Goal: Task Accomplishment & Management: Use online tool/utility

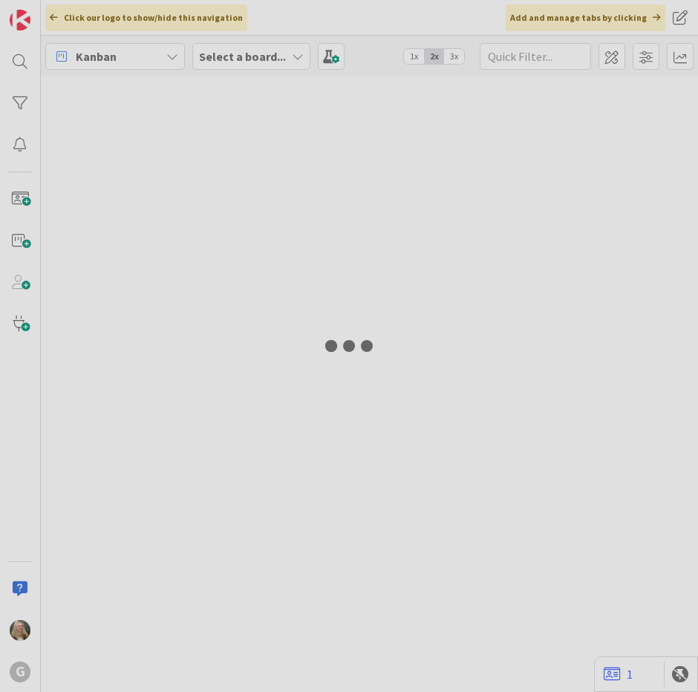
type input "[PERSON_NAME]"
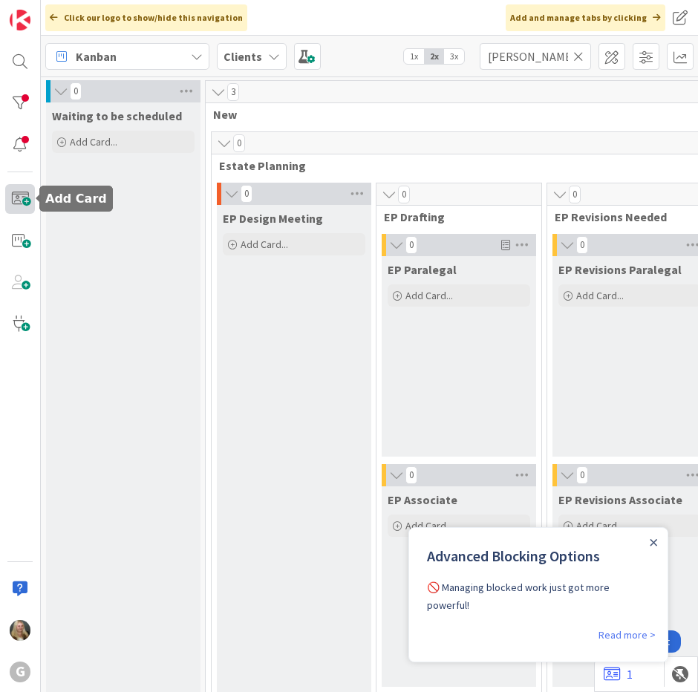
click at [15, 192] on span at bounding box center [20, 199] width 30 height 30
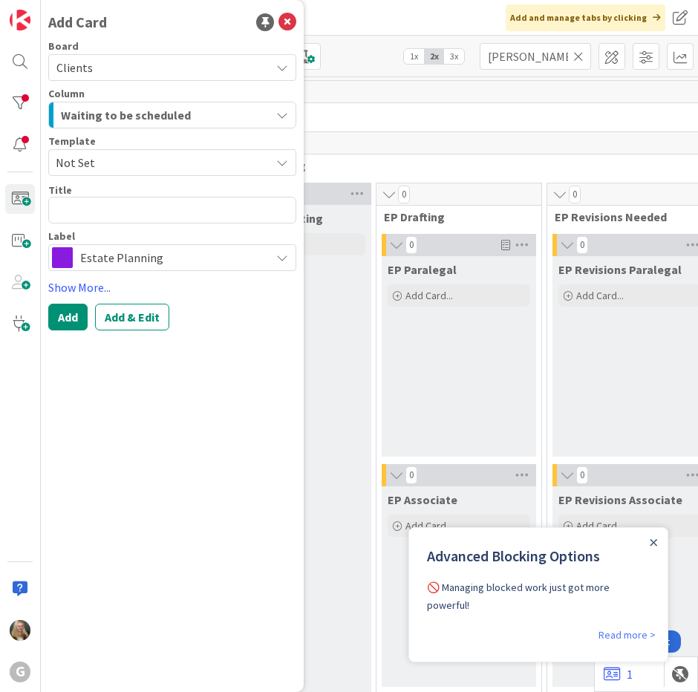
type textarea "x"
type textarea "J"
type textarea "x"
type textarea "[PERSON_NAME]"
type textarea "x"
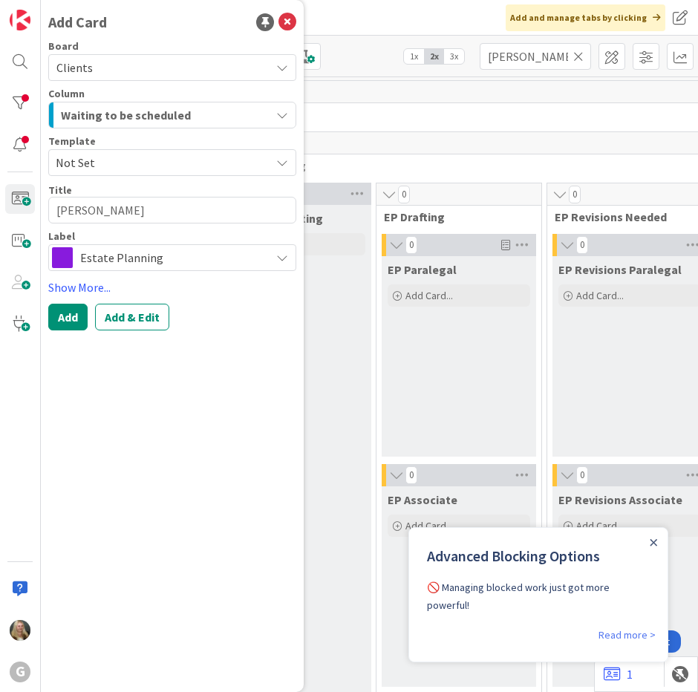
type textarea "Jac"
type textarea "x"
type textarea "Jack"
type textarea "x"
type textarea "Jacks"
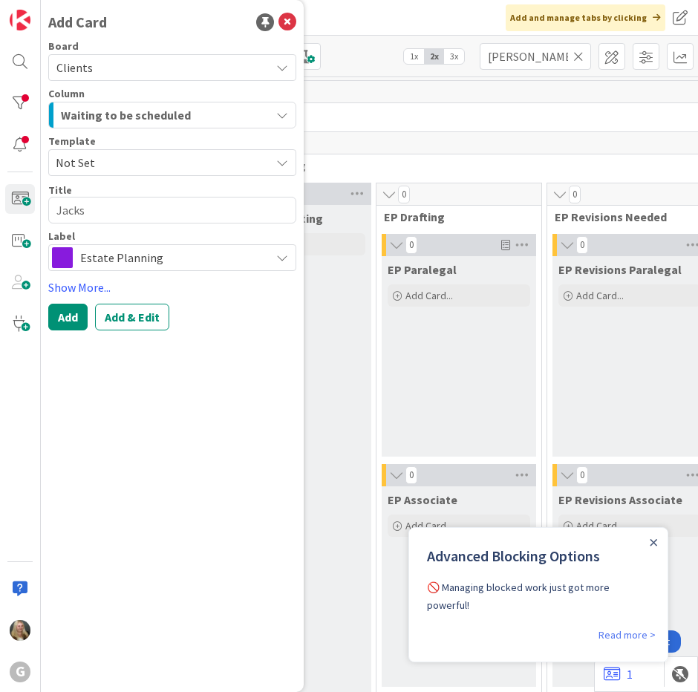
type textarea "x"
type textarea "Jackso"
type textarea "x"
type textarea "[PERSON_NAME]"
type textarea "x"
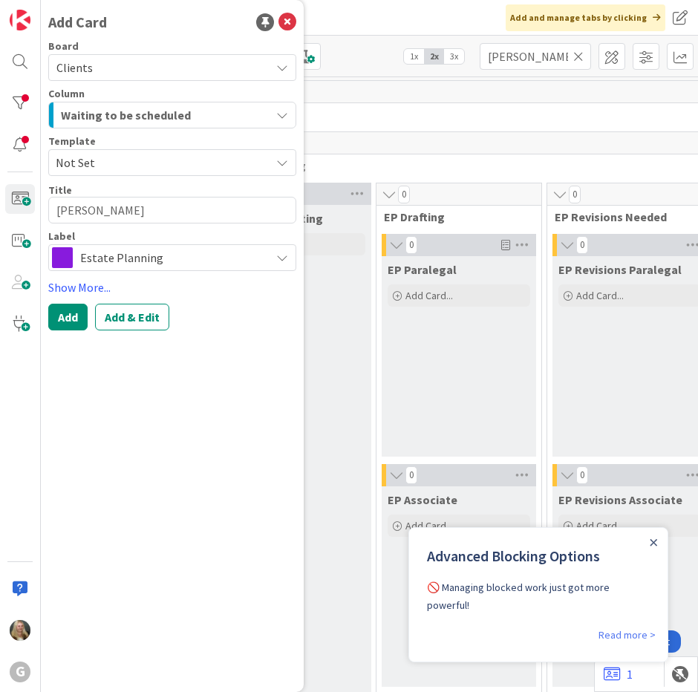
type textarea "[PERSON_NAME],"
type textarea "x"
type textarea "[PERSON_NAME],"
type textarea "x"
type textarea "[PERSON_NAME]"
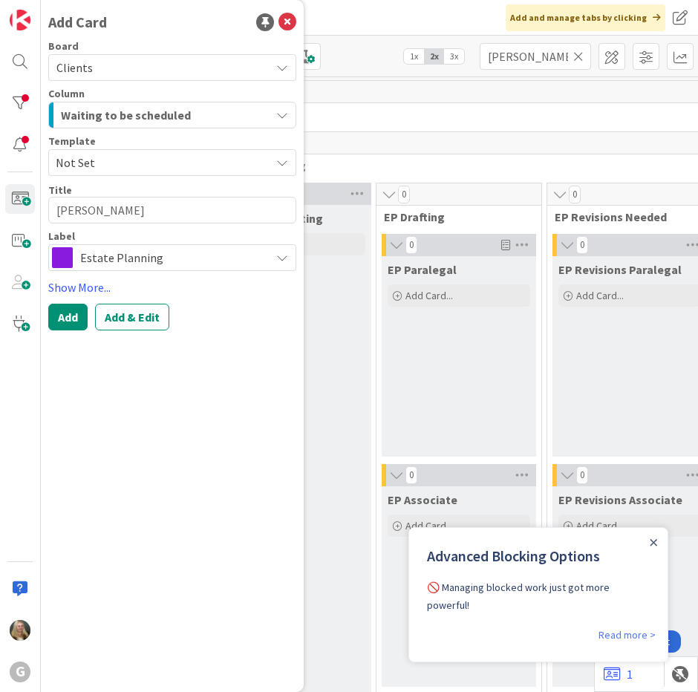
type textarea "x"
type textarea "[PERSON_NAME], We"
type textarea "x"
type textarea "[PERSON_NAME]"
type textarea "x"
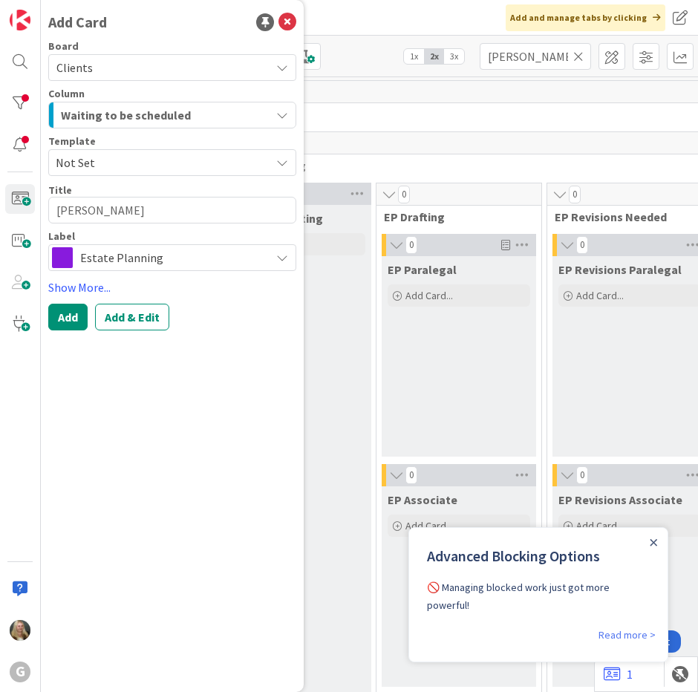
type textarea "[PERSON_NAME]"
type textarea "x"
type textarea "[PERSON_NAME]"
type textarea "x"
type textarea "[PERSON_NAME] a"
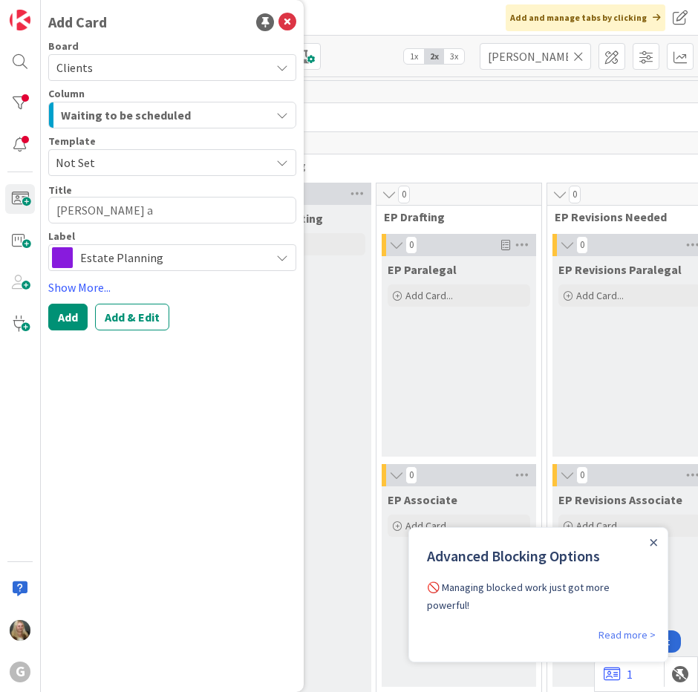
type textarea "x"
type textarea "[PERSON_NAME] an"
type textarea "x"
type textarea "[PERSON_NAME] and"
type textarea "x"
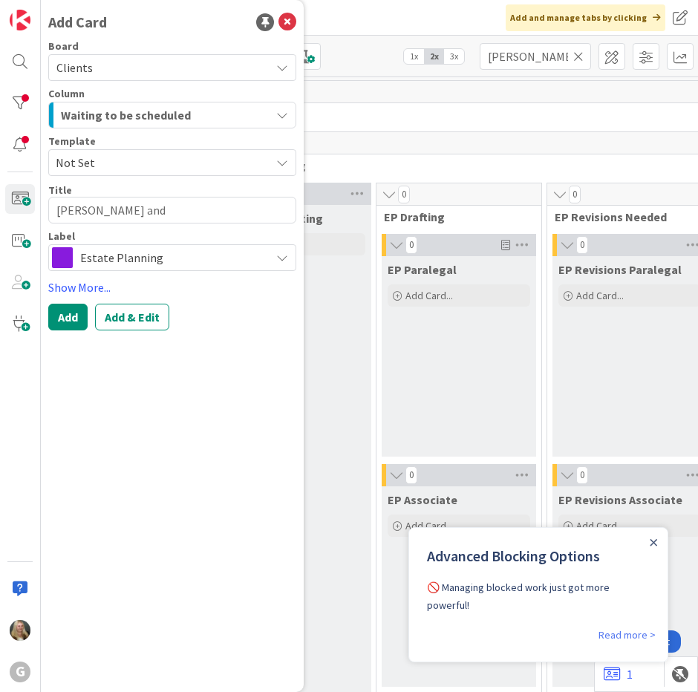
type textarea "[PERSON_NAME] and"
type textarea "x"
type textarea "[PERSON_NAME] and M"
type textarea "x"
type textarea "[PERSON_NAME] and Ma"
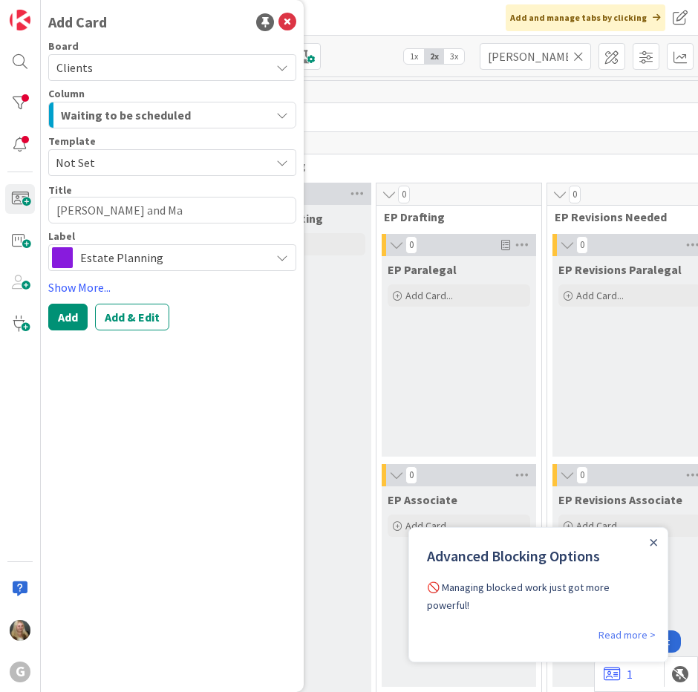
type textarea "x"
type textarea "[PERSON_NAME] and Mar"
type textarea "x"
type textarea "[PERSON_NAME] and [PERSON_NAME]"
type textarea "x"
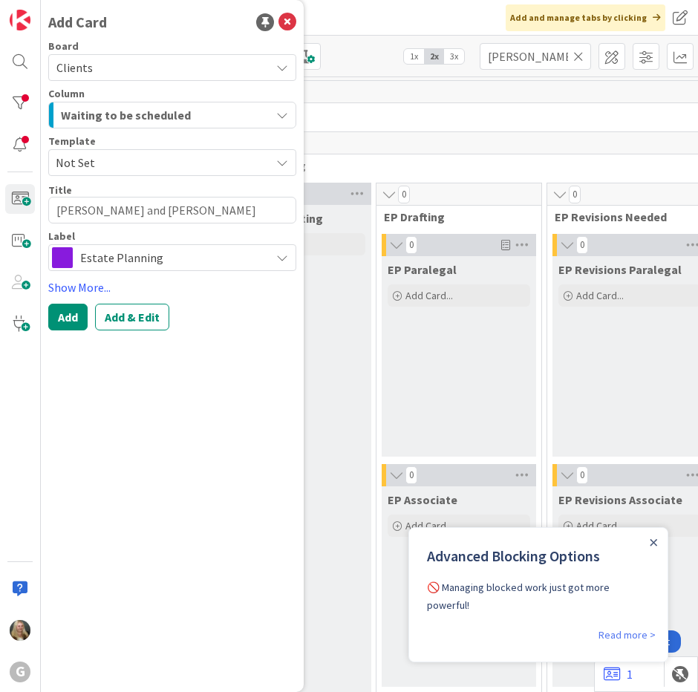
type textarea "[PERSON_NAME] and [PERSON_NAME]"
type textarea "x"
type textarea "[PERSON_NAME] and [PERSON_NAME]:"
type textarea "x"
type textarea "[PERSON_NAME] and [PERSON_NAME]:"
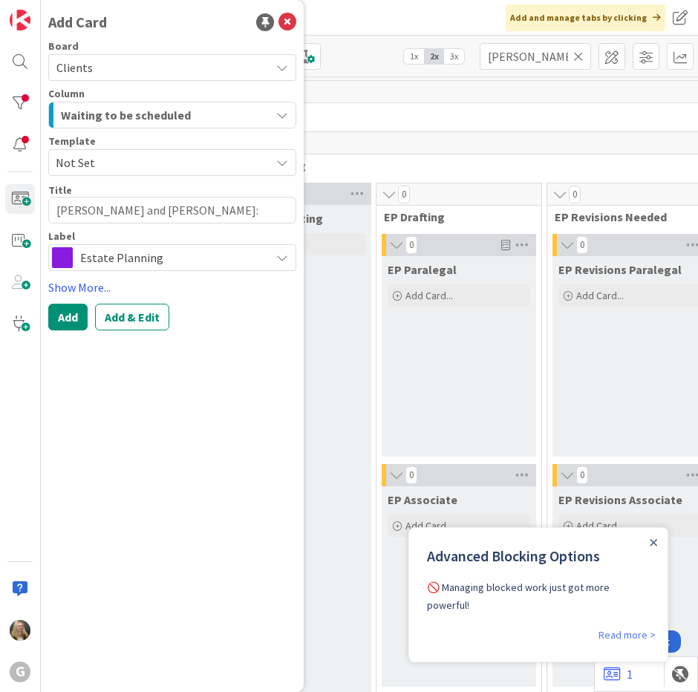
type textarea "x"
type textarea "[PERSON_NAME] and [PERSON_NAME]: L"
type textarea "x"
type textarea "[PERSON_NAME] and [PERSON_NAME]: LM"
type textarea "x"
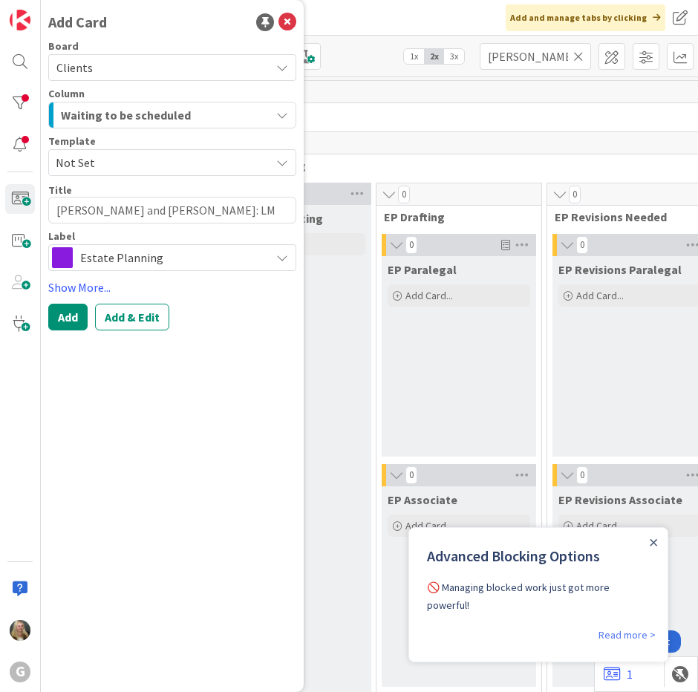
type textarea "[PERSON_NAME] and [PERSON_NAME]: LMP"
type textarea "x"
type textarea "[PERSON_NAME] and [PERSON_NAME]: LMP"
type textarea "x"
type textarea "[PERSON_NAME] and [PERSON_NAME]: LMP S"
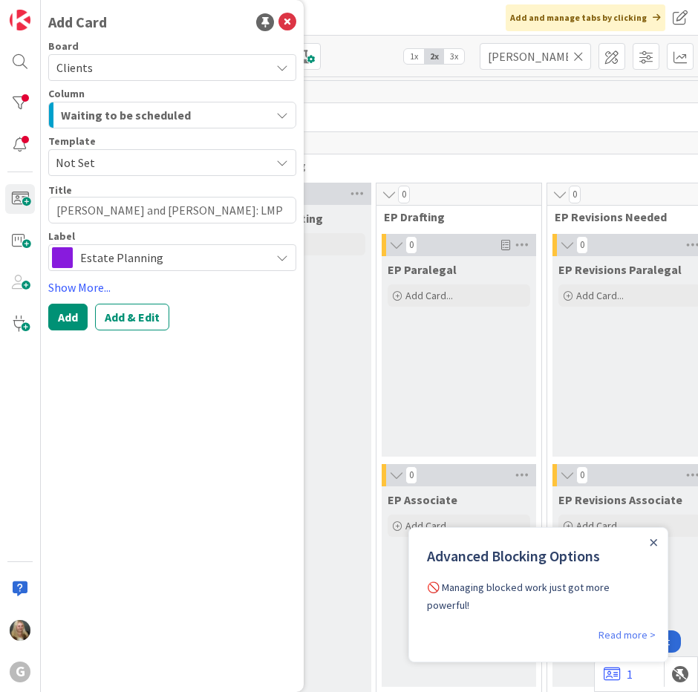
type textarea "x"
type textarea "[PERSON_NAME] and [PERSON_NAME]: LMP Se"
type textarea "x"
type textarea "[PERSON_NAME] and [PERSON_NAME]: LMP Sec"
type textarea "x"
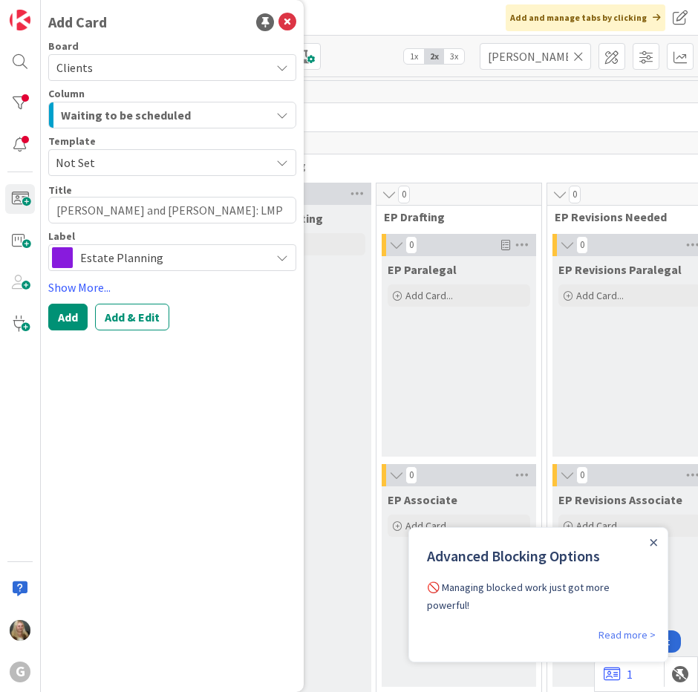
type textarea "[PERSON_NAME] and [PERSON_NAME]: LMP Se"
type textarea "x"
type textarea "[PERSON_NAME] and [PERSON_NAME]: LMP Sel"
type textarea "x"
type textarea "[PERSON_NAME] and [PERSON_NAME]: LMP Sele"
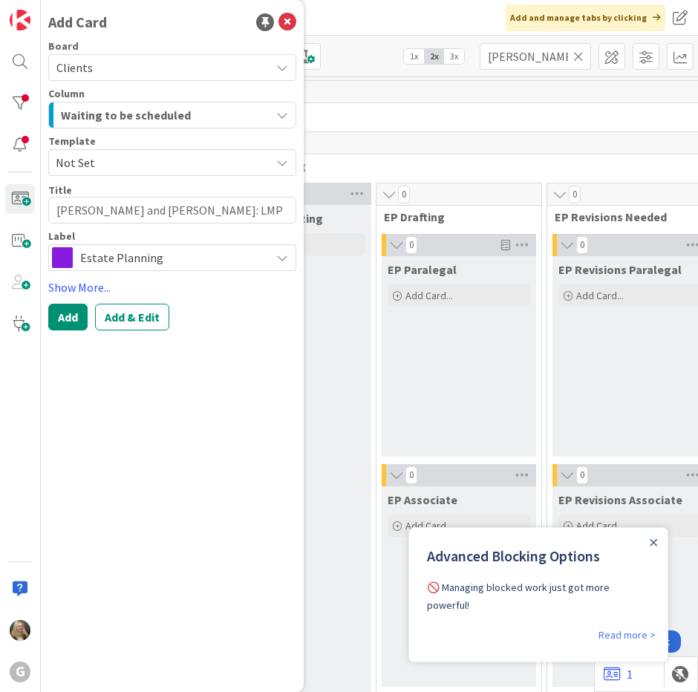
type textarea "x"
type textarea "[PERSON_NAME] and [PERSON_NAME]: LMP Selec"
type textarea "x"
type textarea "[PERSON_NAME] and [PERSON_NAME]: LMP Select"
type textarea "x"
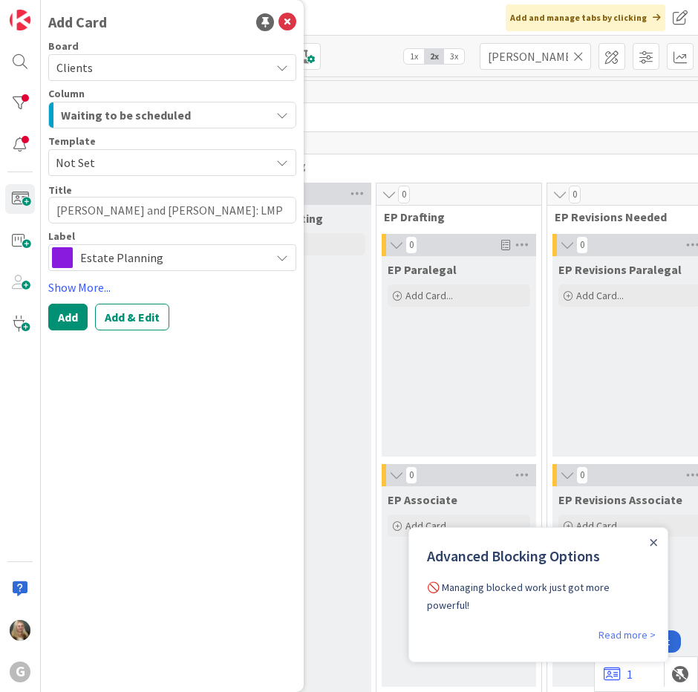
type textarea "[PERSON_NAME] and [PERSON_NAME]: LMP Select"
type textarea "x"
type textarea "[PERSON_NAME] and [PERSON_NAME]: LMP Select A"
type textarea "x"
type textarea "[PERSON_NAME] and [PERSON_NAME]: LMP Select AR"
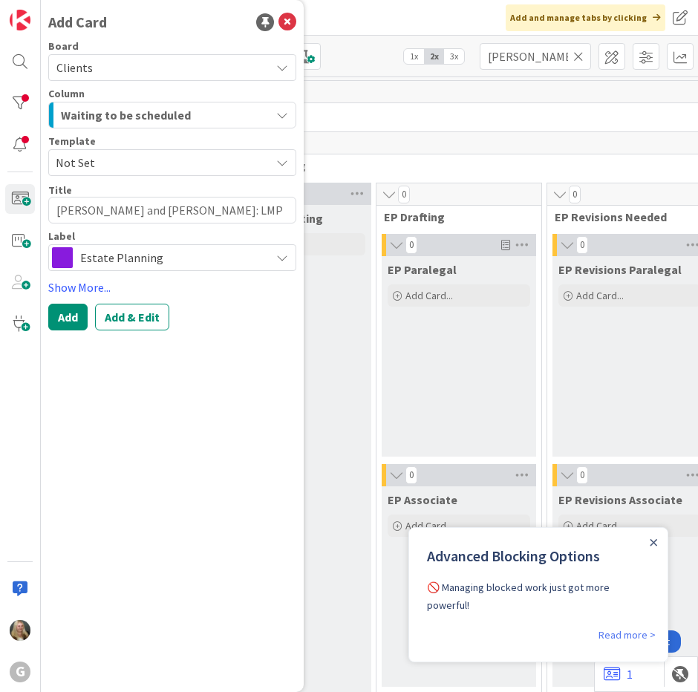
type textarea "x"
type textarea "[PERSON_NAME] and [PERSON_NAME]: LMP Select ARe"
type textarea "x"
type textarea "[PERSON_NAME] and [PERSON_NAME]: LMP Select AR"
type textarea "x"
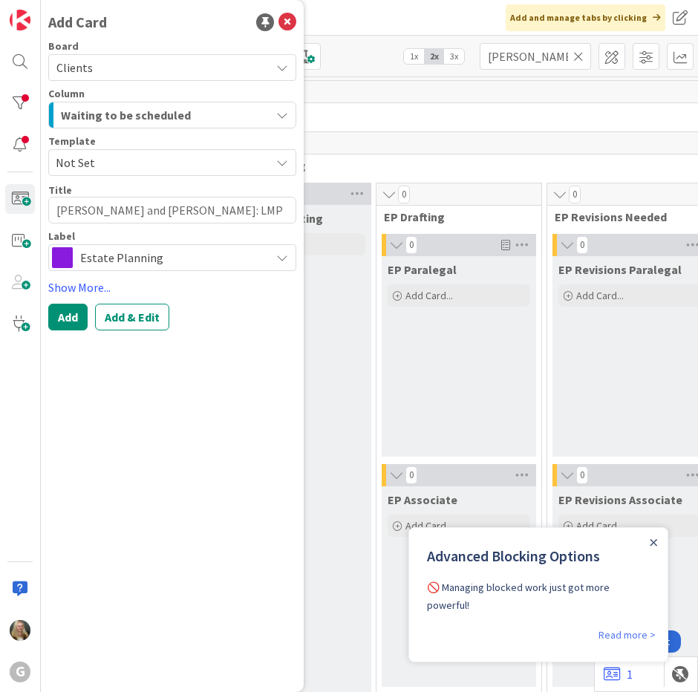
type textarea "[PERSON_NAME] and [PERSON_NAME]: LMP Select A"
type textarea "x"
type textarea "[PERSON_NAME] and [PERSON_NAME]: LMP Select"
type textarea "x"
type textarea "[PERSON_NAME] and [PERSON_NAME]: LMP Select R"
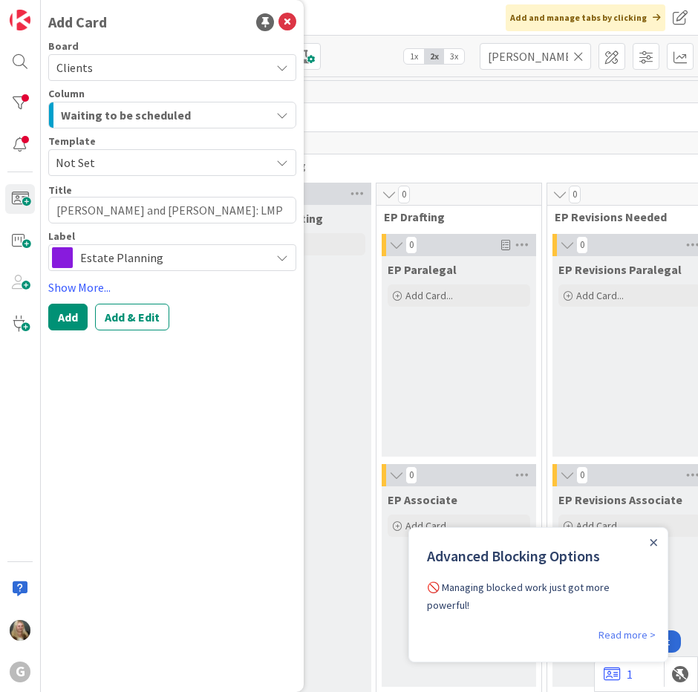
type textarea "x"
type textarea "[PERSON_NAME] and [PERSON_NAME]: LMP Select Re"
type textarea "x"
type textarea "[PERSON_NAME] and [PERSON_NAME]: LMP Select Rev"
type textarea "x"
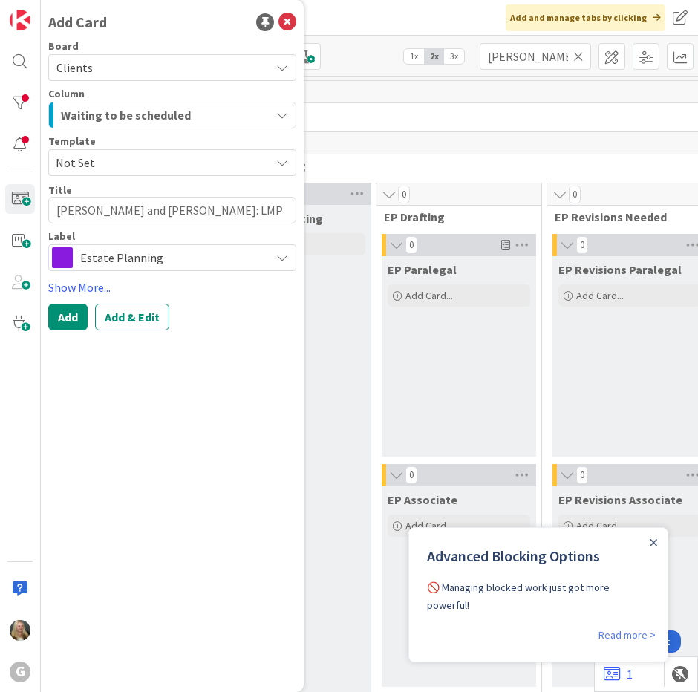
type textarea "[PERSON_NAME] and [PERSON_NAME]: LMP Select Revi"
type textarea "x"
type textarea "[PERSON_NAME] and [PERSON_NAME]: LMP Select Revie"
type textarea "x"
type textarea "[PERSON_NAME] and [PERSON_NAME]: LMP Select Review"
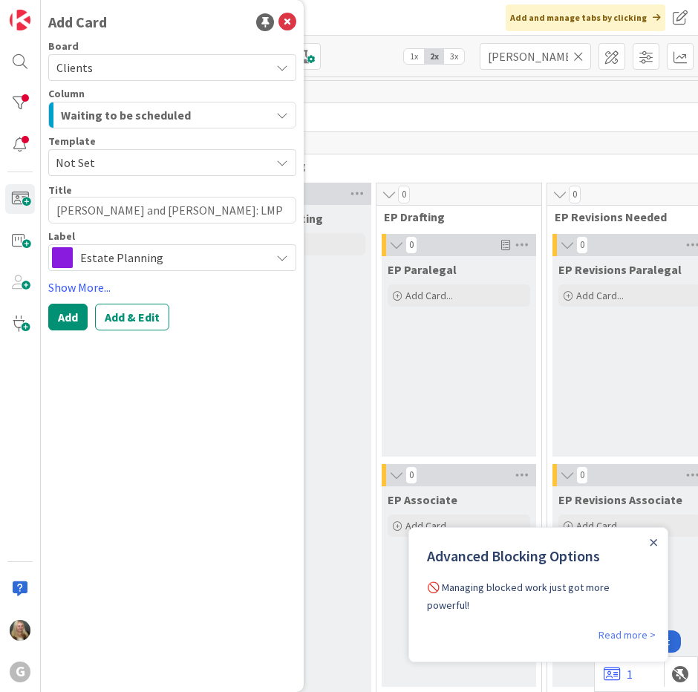
type textarea "x"
type textarea "[PERSON_NAME] and [PERSON_NAME]: LMP Select Review"
type textarea "x"
type textarea "[PERSON_NAME] and [PERSON_NAME]: LMP Select Review M"
type textarea "x"
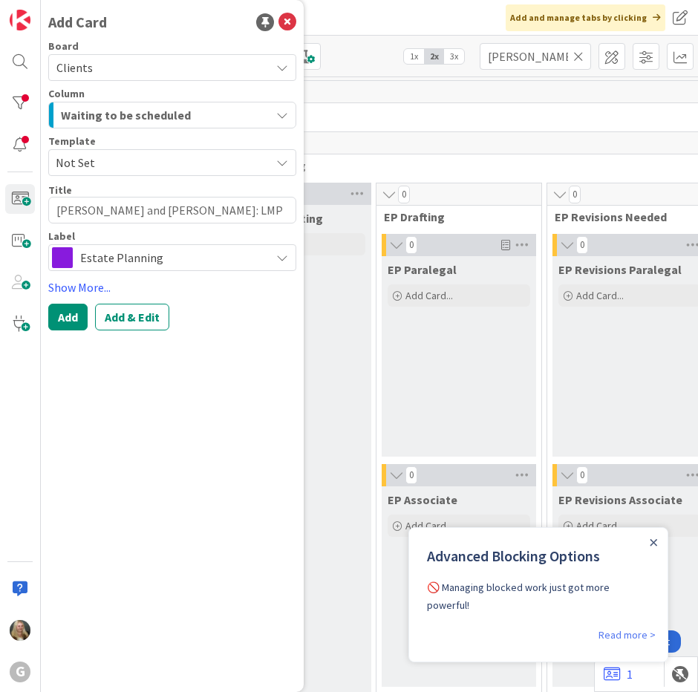
type textarea "[PERSON_NAME] and [PERSON_NAME]: LMP Select Review Me"
type textarea "x"
type textarea "[PERSON_NAME] and [PERSON_NAME]: LMP Select Review Mee"
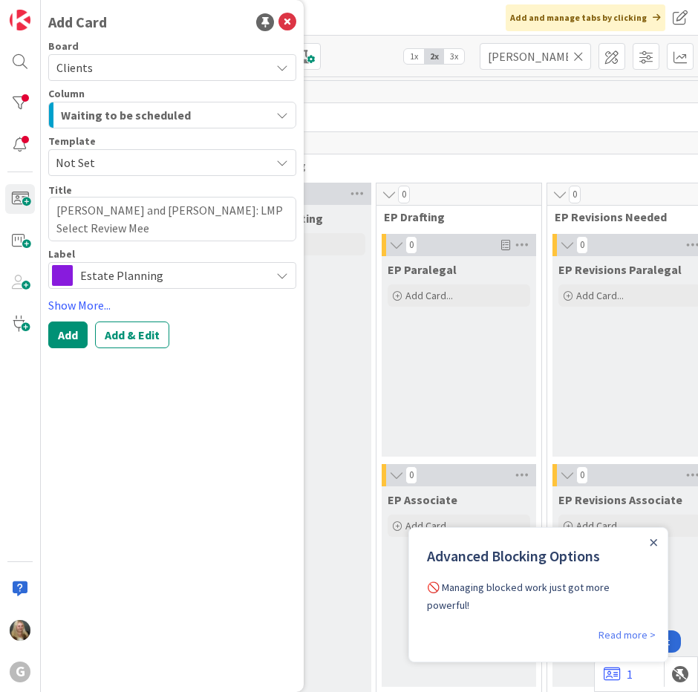
type textarea "x"
type textarea "[PERSON_NAME] and [PERSON_NAME]: LMP Select Review Meet"
type textarea "x"
type textarea "[PERSON_NAME] and [PERSON_NAME]: LMP Select Review Meeti"
type textarea "x"
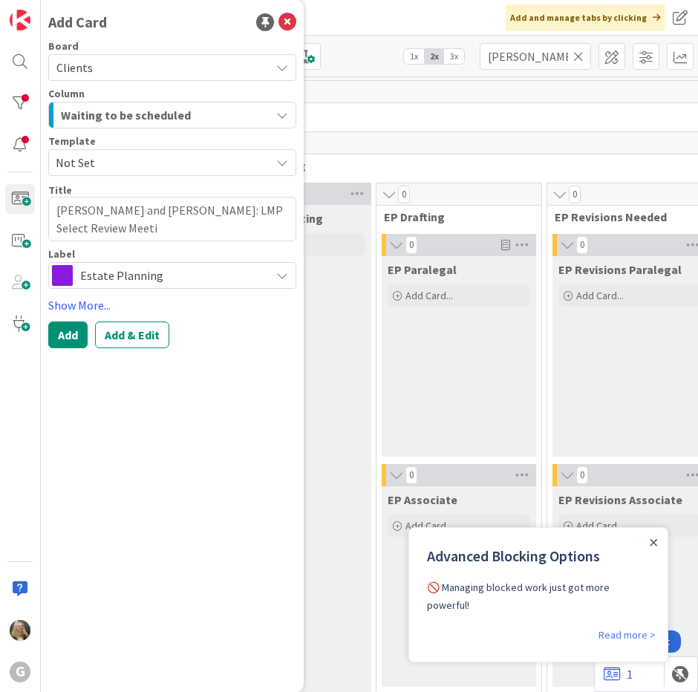
type textarea "[PERSON_NAME] and [PERSON_NAME]: LMP Select Review Meetin"
type textarea "x"
type textarea "[PERSON_NAME] and [PERSON_NAME]: LMP Select Review Meeting"
type textarea "x"
type textarea "[PERSON_NAME] and [PERSON_NAME]: LMP Select Review Meeting"
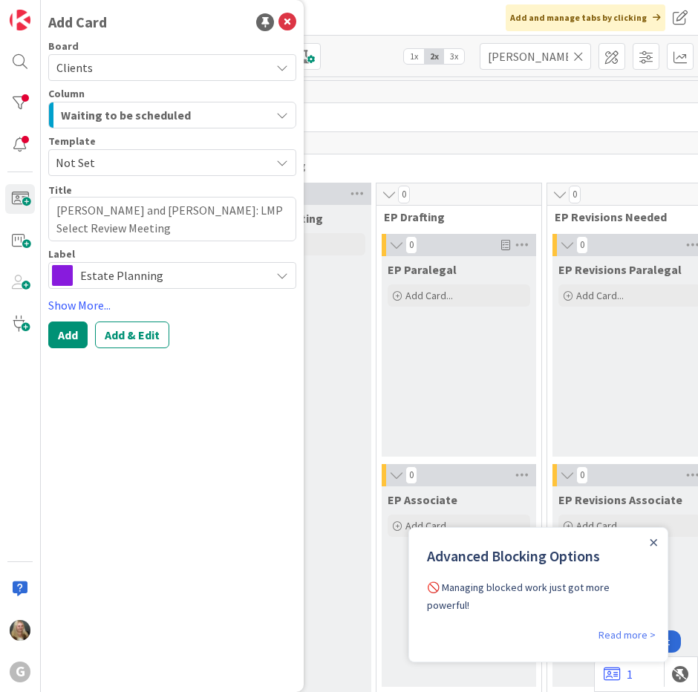
type textarea "x"
type textarea "[PERSON_NAME] and [PERSON_NAME]: LMP Select Review Meeting w"
type textarea "x"
type textarea "[PERSON_NAME] and [PERSON_NAME]: LMP Select Review Meeting wi"
type textarea "x"
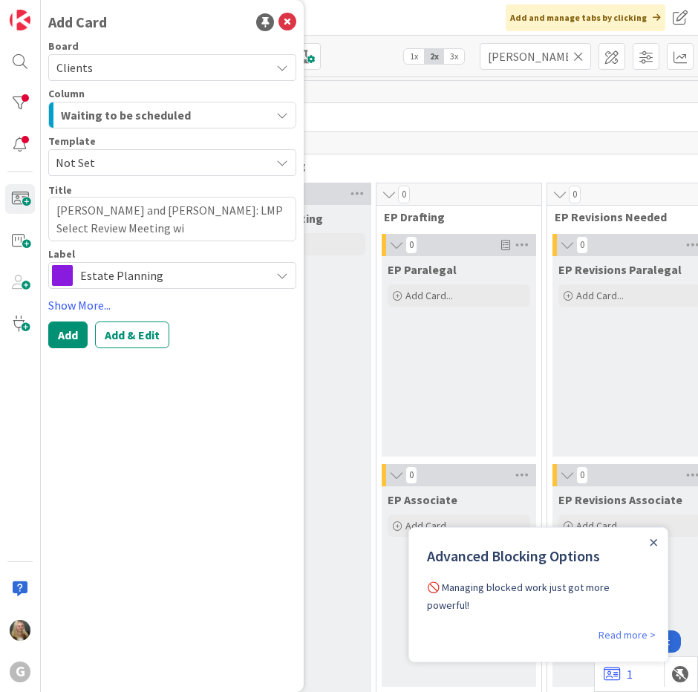
type textarea "[PERSON_NAME] and [PERSON_NAME]: LMP Select Review Meeting wit"
type textarea "x"
type textarea "[PERSON_NAME] and [PERSON_NAME]: LMP Select Review Meeting with"
type textarea "x"
type textarea "[PERSON_NAME] and [PERSON_NAME]: LMP Select Review Meeting with"
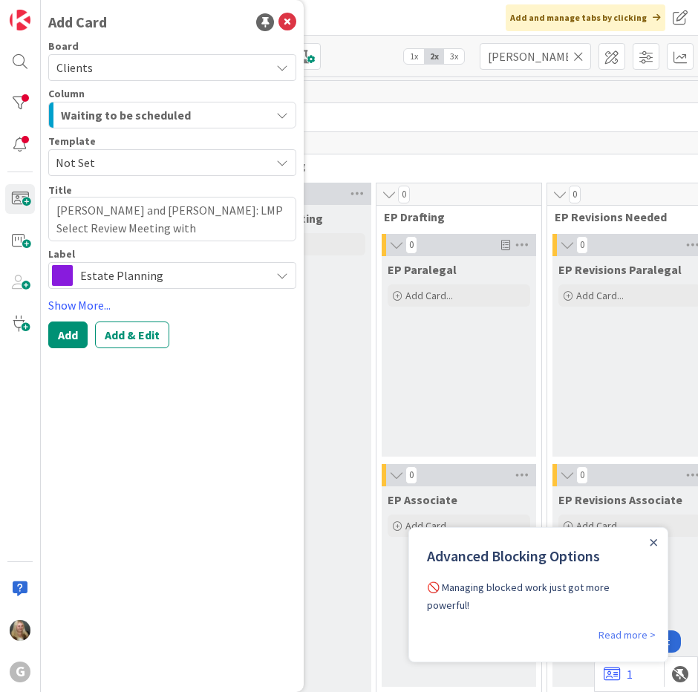
type textarea "x"
type textarea "[PERSON_NAME] and [PERSON_NAME]: LMP Select Review Meeting with B"
type textarea "x"
type textarea "[PERSON_NAME] and [PERSON_NAME]: LMP Select Review Meeting with Br"
type textarea "x"
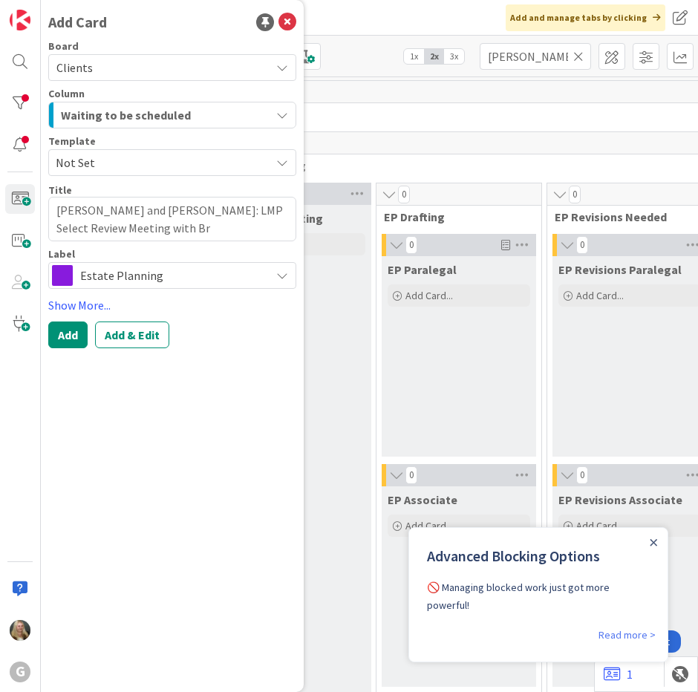
type textarea "[PERSON_NAME] and [PERSON_NAME]: LMP Select Review Meeting with Bra"
type textarea "x"
type textarea "[PERSON_NAME] and [PERSON_NAME]: LMP Select Review Meeting with [PERSON_NAME]"
type textarea "x"
type textarea "[PERSON_NAME] and [PERSON_NAME]: LMP Select Review Meeting with [PERSON_NAME]"
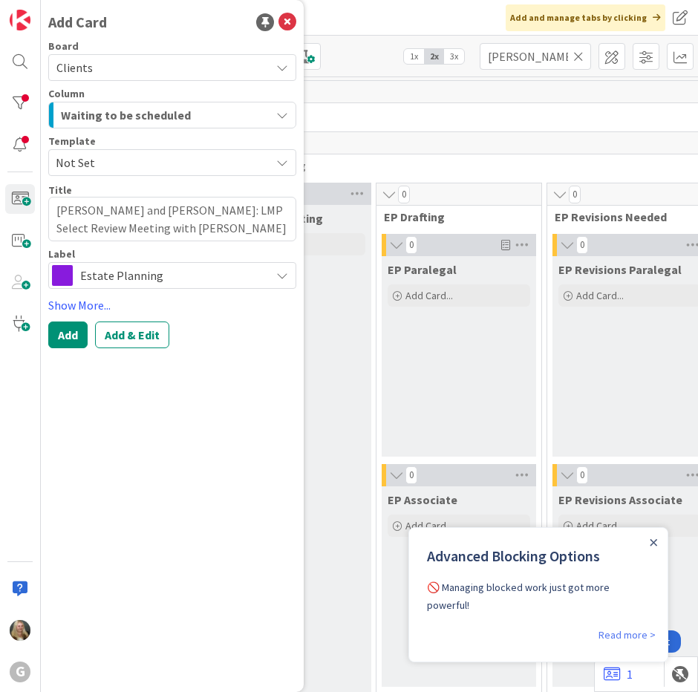
type textarea "x"
type textarea "[PERSON_NAME] and [PERSON_NAME]: LMP Select Review Meeting with [PERSON_NAME]"
type textarea "x"
type textarea "[PERSON_NAME] and [PERSON_NAME]: LMP Select Review Meeting with [PERSON_NAME] on"
type textarea "x"
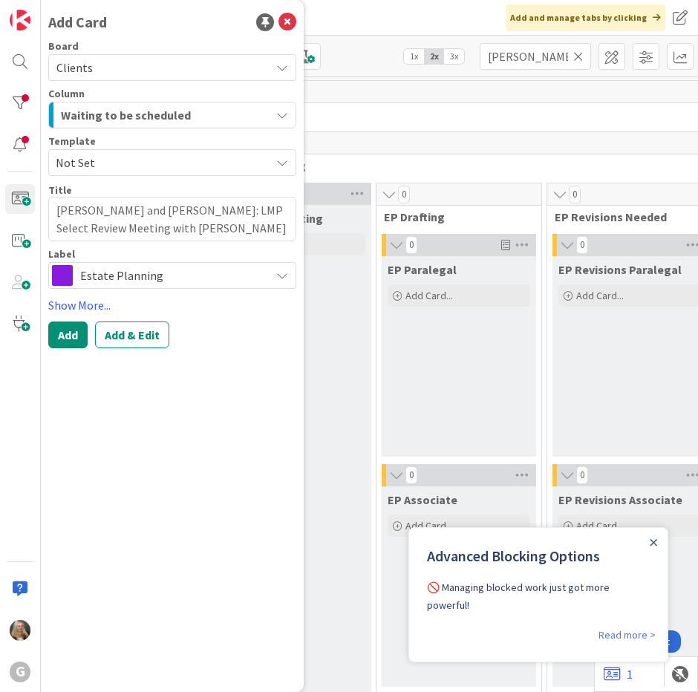
type textarea "[PERSON_NAME] and [PERSON_NAME]: LMP Select Review Meeting with [PERSON_NAME] on"
type textarea "x"
type textarea "[PERSON_NAME] and [PERSON_NAME]: LMP Select Review Meeting with [PERSON_NAME] o…"
type textarea "x"
type textarea "[PERSON_NAME] and [PERSON_NAME]: LMP Select Review Meeting with [PERSON_NAME] o…"
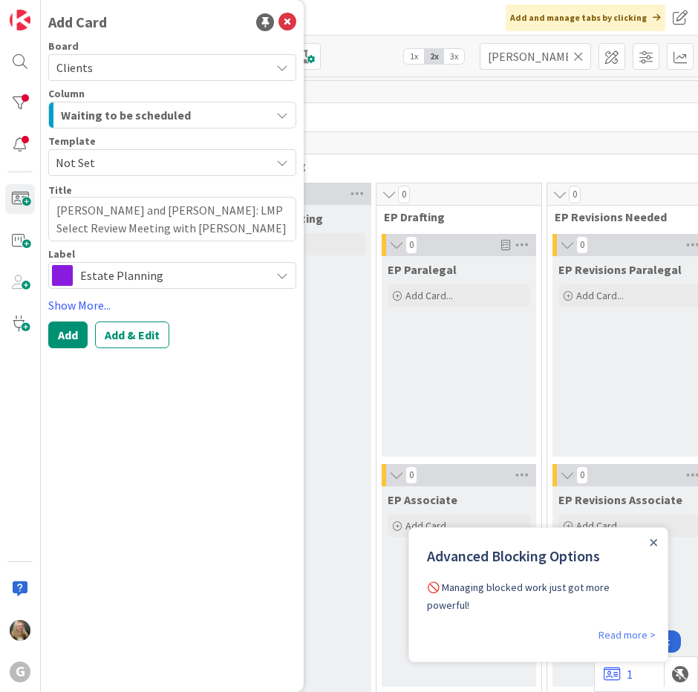
type textarea "x"
type textarea "[PERSON_NAME] and [PERSON_NAME]: LMP Select Review Meeting with [PERSON_NAME] o…"
type textarea "x"
type textarea "[PERSON_NAME] and [PERSON_NAME]: LMP Select Review Meeting with [PERSON_NAME] o…"
type textarea "x"
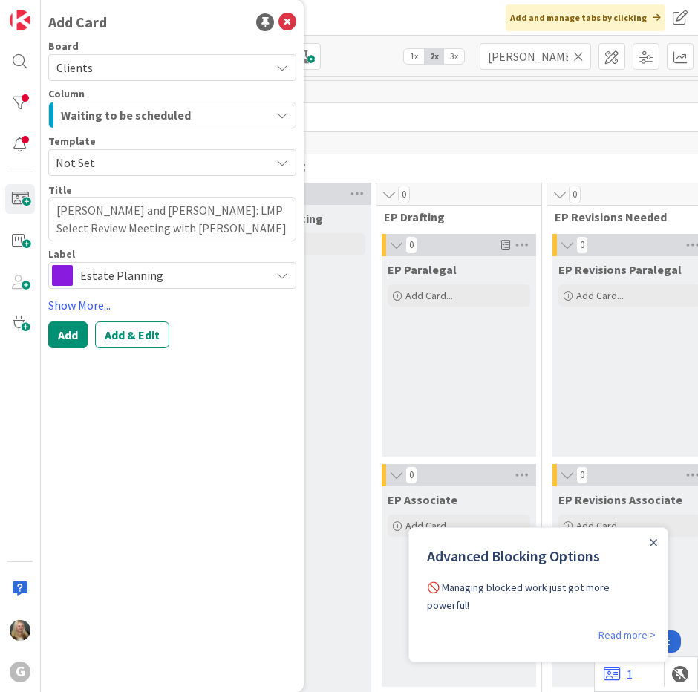
type textarea "[PERSON_NAME] and [PERSON_NAME]: LMP Select Review Meeting with [PERSON_NAME] o…"
click at [54, 229] on textarea "[PERSON_NAME] and [PERSON_NAME]: LMP Select Review Meeting with [PERSON_NAME] o…" at bounding box center [172, 219] width 248 height 45
type textarea "x"
type textarea "[PERSON_NAME] and [PERSON_NAME]: LMP Select Review vMeeting with [PERSON_NAME] …"
type textarea "x"
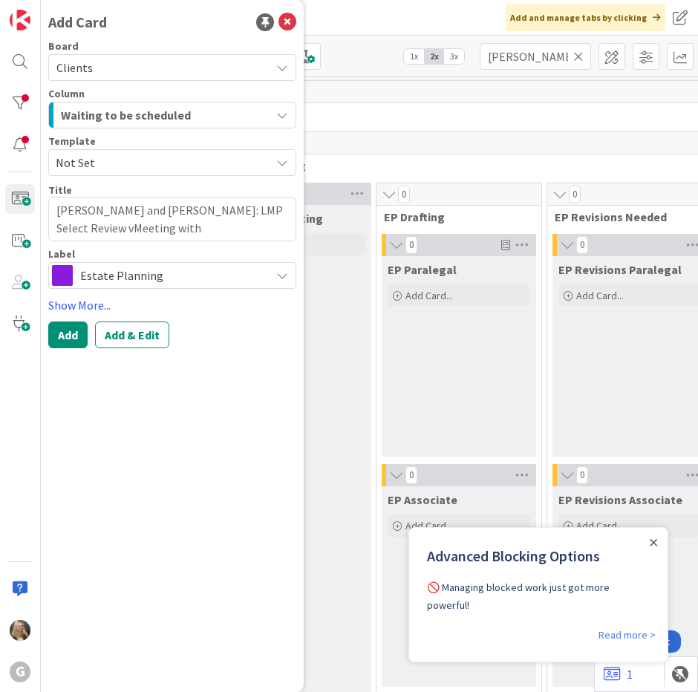
type textarea "[PERSON_NAME] and [PERSON_NAME]: LMP Select Review viMeeting with [PERSON_NAME]…"
type textarea "x"
type textarea "[PERSON_NAME] and [PERSON_NAME]: LMP Select Review viaMeeting with [PERSON_NAME…"
type textarea "x"
type textarea "[PERSON_NAME] and [PERSON_NAME]: LMP Select Review viMeeting with [PERSON_NAME]…"
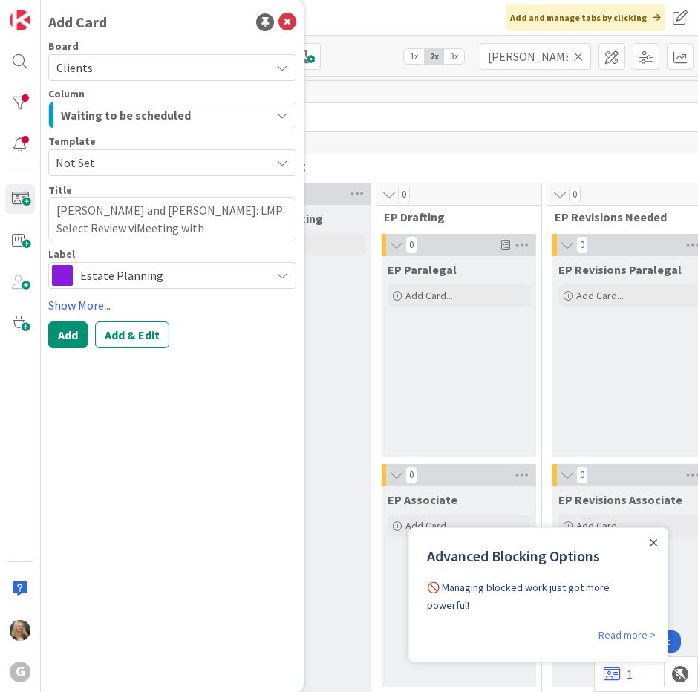
type textarea "x"
type textarea "[PERSON_NAME] and [PERSON_NAME]: LMP Select Review vMeeting with [PERSON_NAME] …"
type textarea "x"
type textarea "[PERSON_NAME] and [PERSON_NAME]: LMP Select Review Meeting with [PERSON_NAME] o…"
click at [96, 227] on textarea "[PERSON_NAME] and [PERSON_NAME]: LMP Select Review Meeting with [PERSON_NAME] o…" at bounding box center [172, 219] width 248 height 45
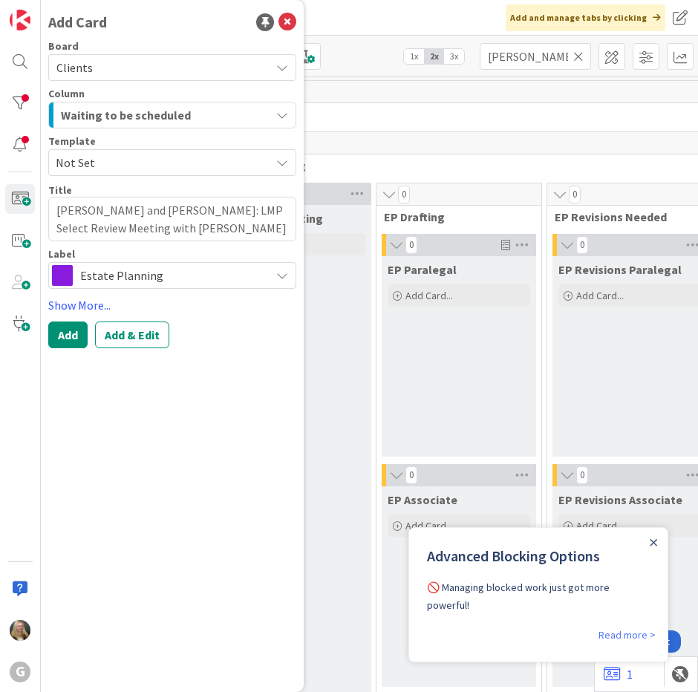
type textarea "x"
type textarea "[PERSON_NAME] and [PERSON_NAME]: LMP Select Review Meeting with [PERSON_NAME] o…"
type textarea "x"
type textarea "[PERSON_NAME] and [PERSON_NAME]: LMP Select Review Meeting v with [PERSON_NAME]…"
type textarea "x"
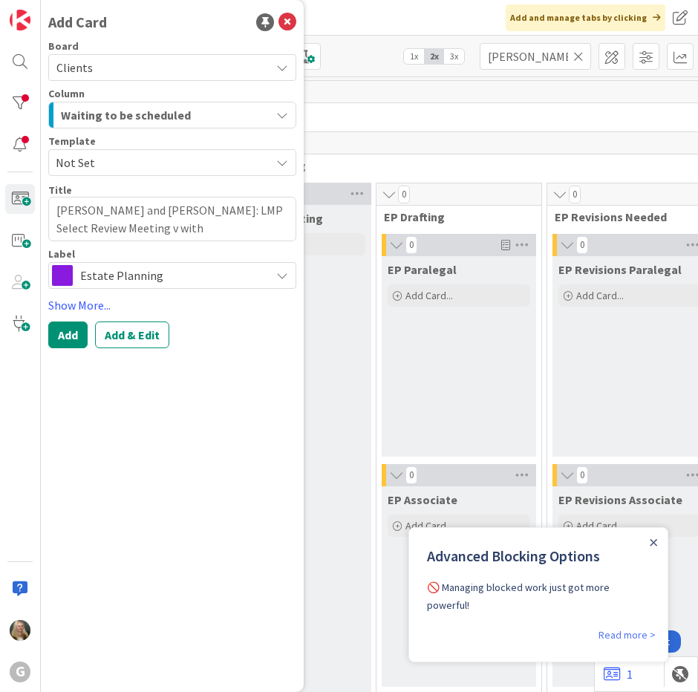
type textarea "[PERSON_NAME] and [PERSON_NAME]: LMP Select Review Meeting vi with [PERSON_NAME…"
type textarea "x"
type textarea "[PERSON_NAME] and [PERSON_NAME]: LMP Select Review Meeting via with [PERSON_NAM…"
type textarea "x"
type textarea "[PERSON_NAME] and [PERSON_NAME]: LMP Select Review Meeting via with [PERSON_NAM…"
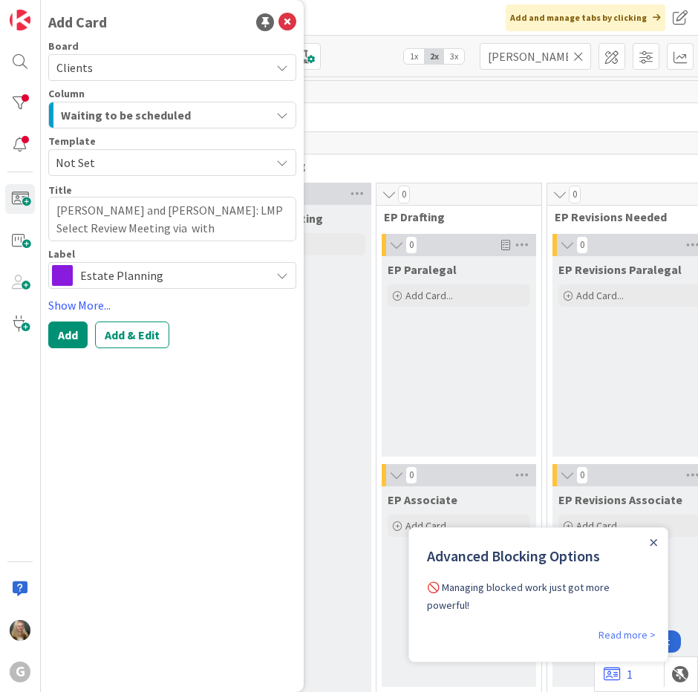
type textarea "x"
type textarea "[PERSON_NAME] and [PERSON_NAME]: LMP Select Review Meeting via Z with [PERSON_N…"
type textarea "x"
type textarea "[PERSON_NAME] and [PERSON_NAME]: LMP Select Review Meeting via Zo with [PERSON_…"
type textarea "x"
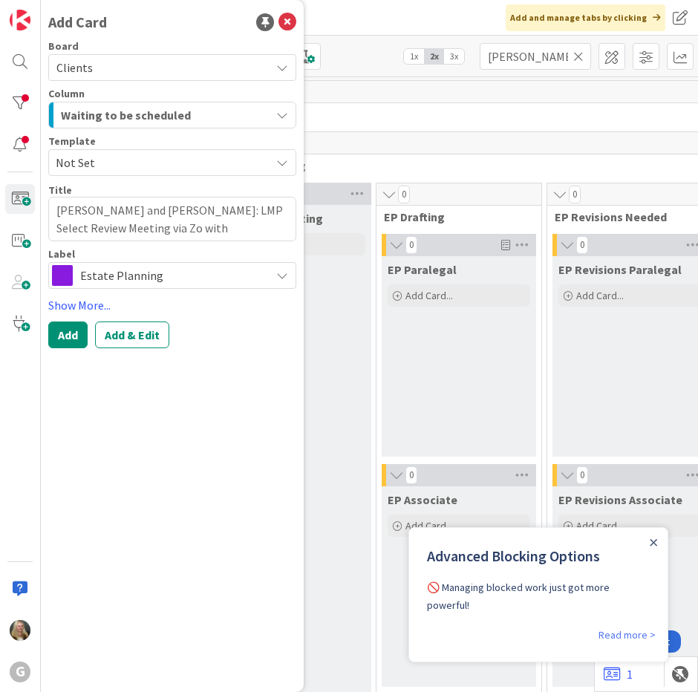
type textarea "[PERSON_NAME] and [PERSON_NAME]: LMP Select Review Meeting via Zoo with [PERSON…"
type textarea "x"
type textarea "[PERSON_NAME] and [PERSON_NAME]: LMP Select Review Meeting via Zoom with [PERSO…"
click at [153, 279] on span "Estate Planning" at bounding box center [171, 275] width 183 height 21
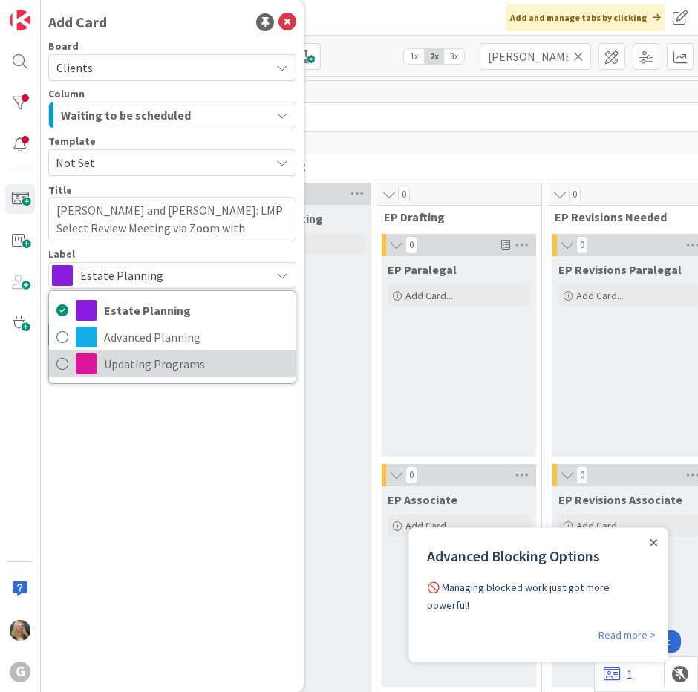
click at [134, 362] on span "Updating Programs" at bounding box center [196, 364] width 184 height 22
type textarea "x"
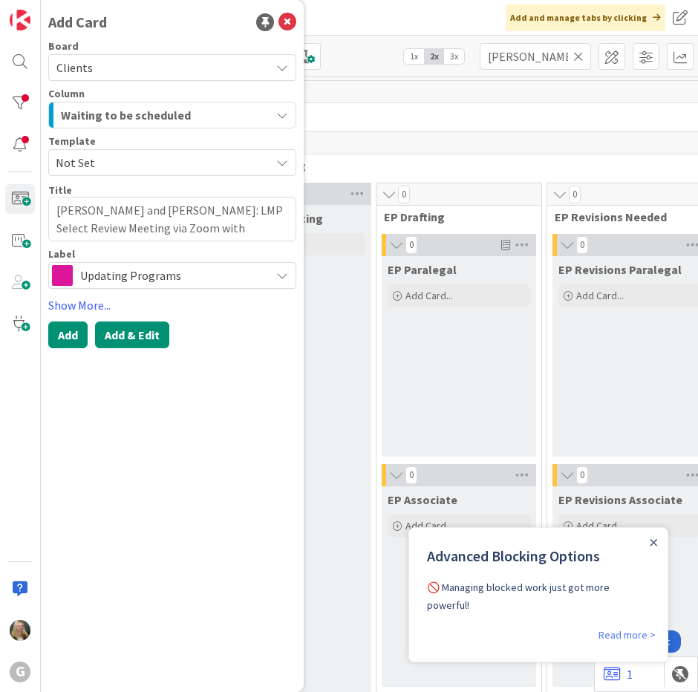
click at [126, 336] on button "Add & Edit" at bounding box center [132, 335] width 74 height 27
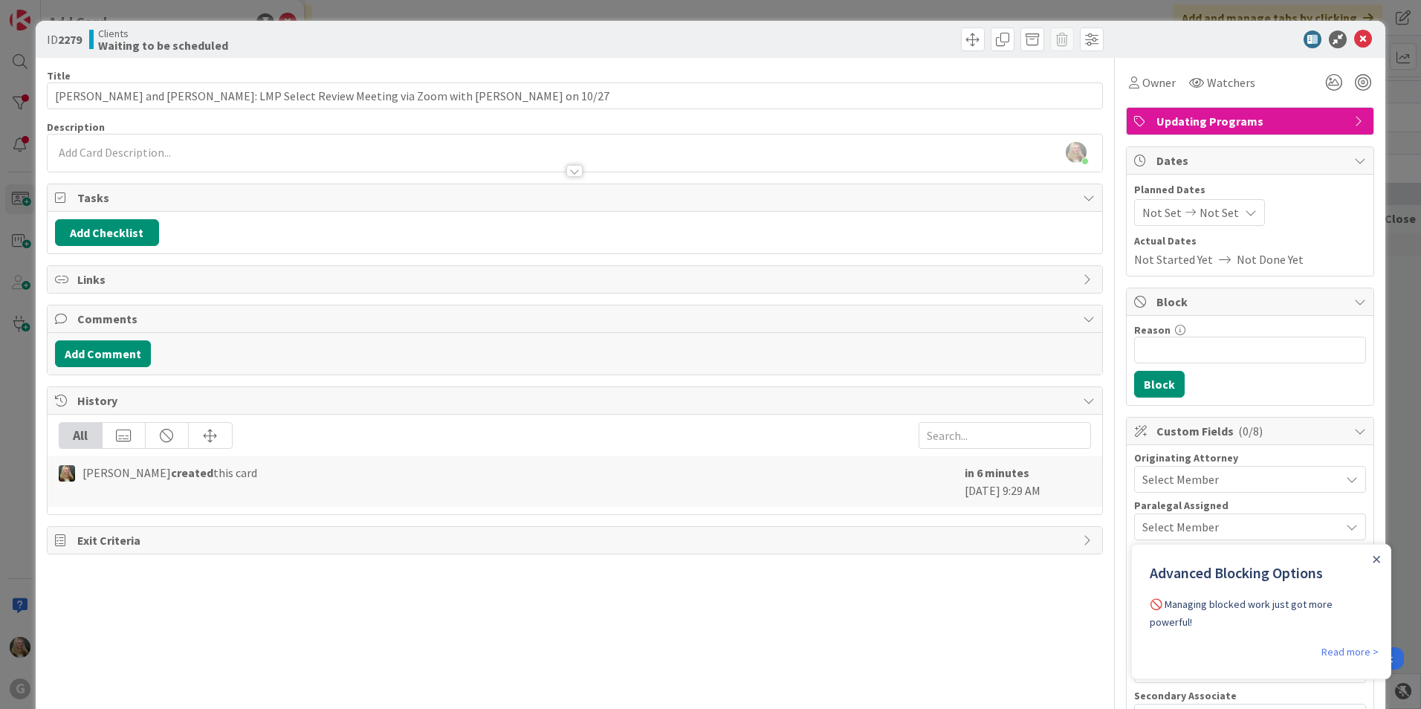
drag, startPoint x: 1160, startPoint y: 213, endPoint x: 1159, endPoint y: 205, distance: 8.2
click at [698, 210] on span "Not Set" at bounding box center [1161, 213] width 39 height 18
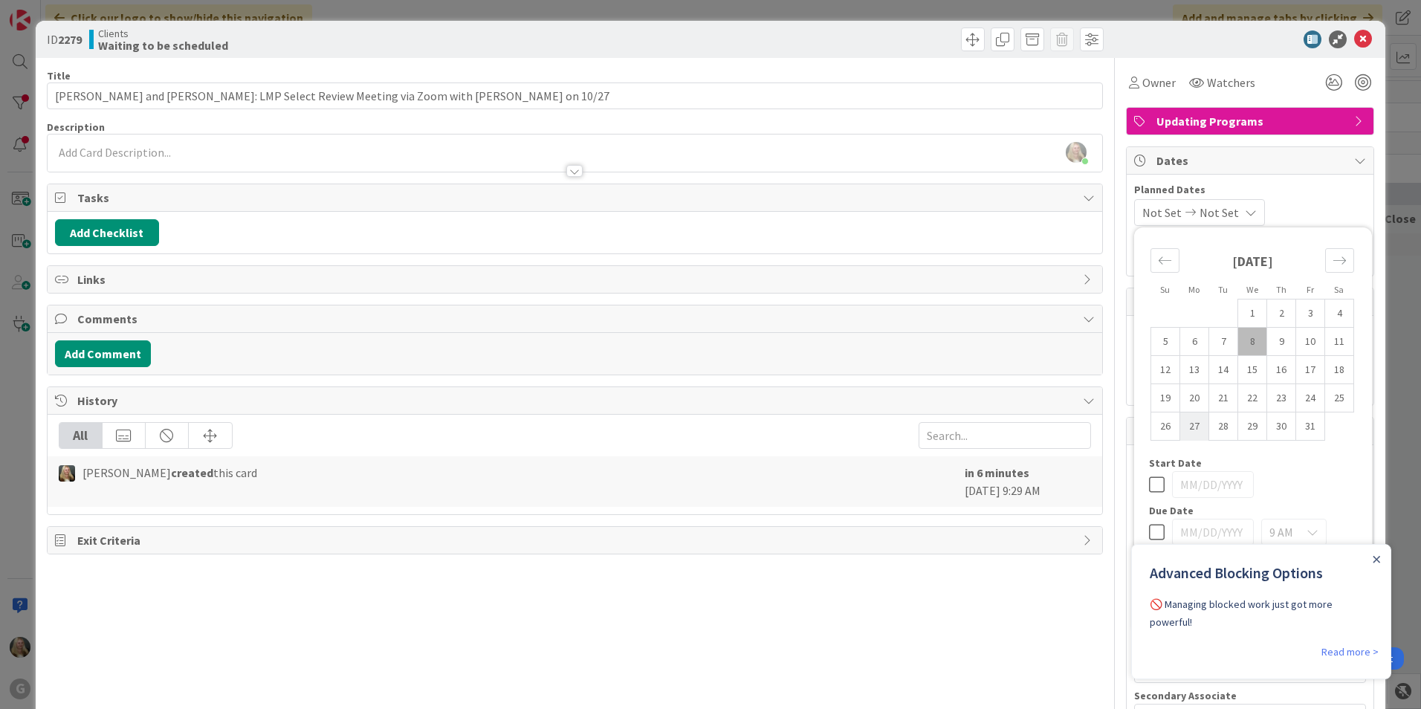
click at [698, 430] on td "27" at bounding box center [1194, 426] width 29 height 28
type input "[DATE]"
click at [698, 552] on div "Exit Criteria" at bounding box center [575, 540] width 1054 height 27
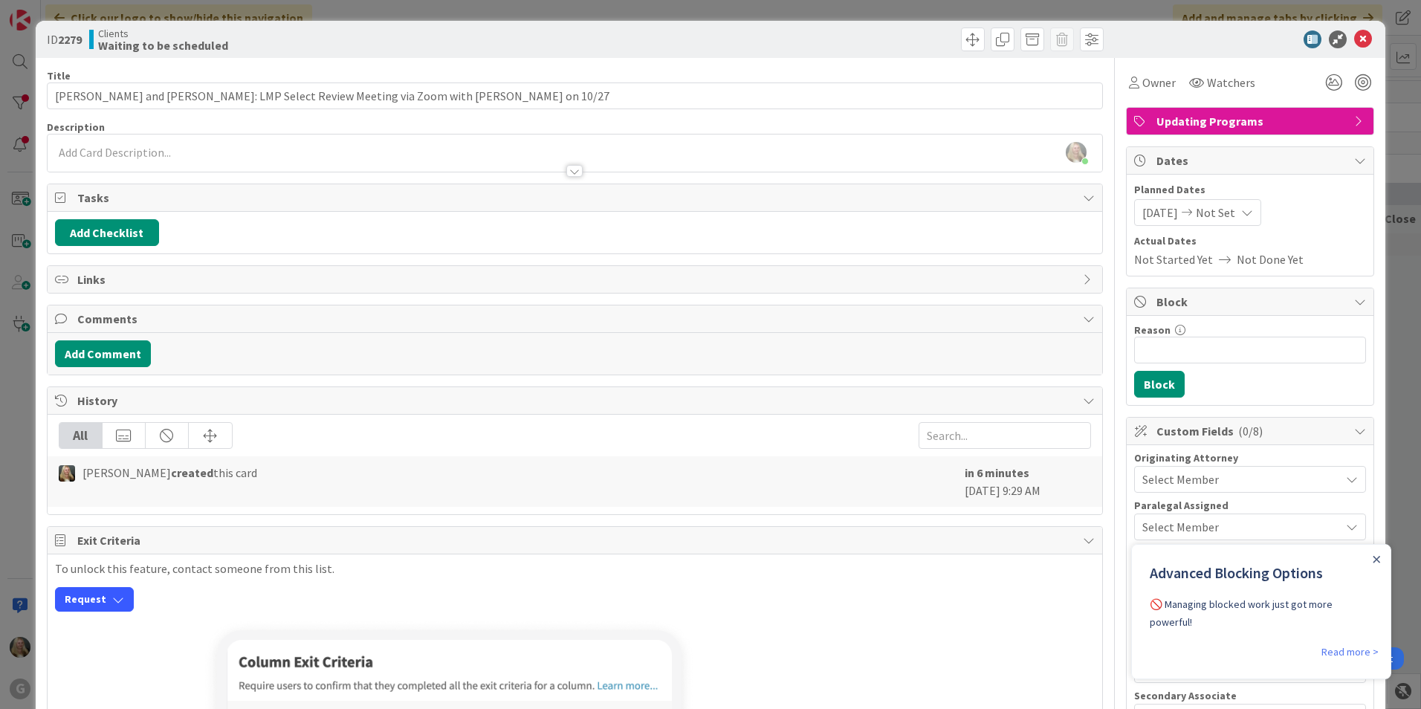
click at [698, 470] on span "Select Member" at bounding box center [1180, 479] width 77 height 18
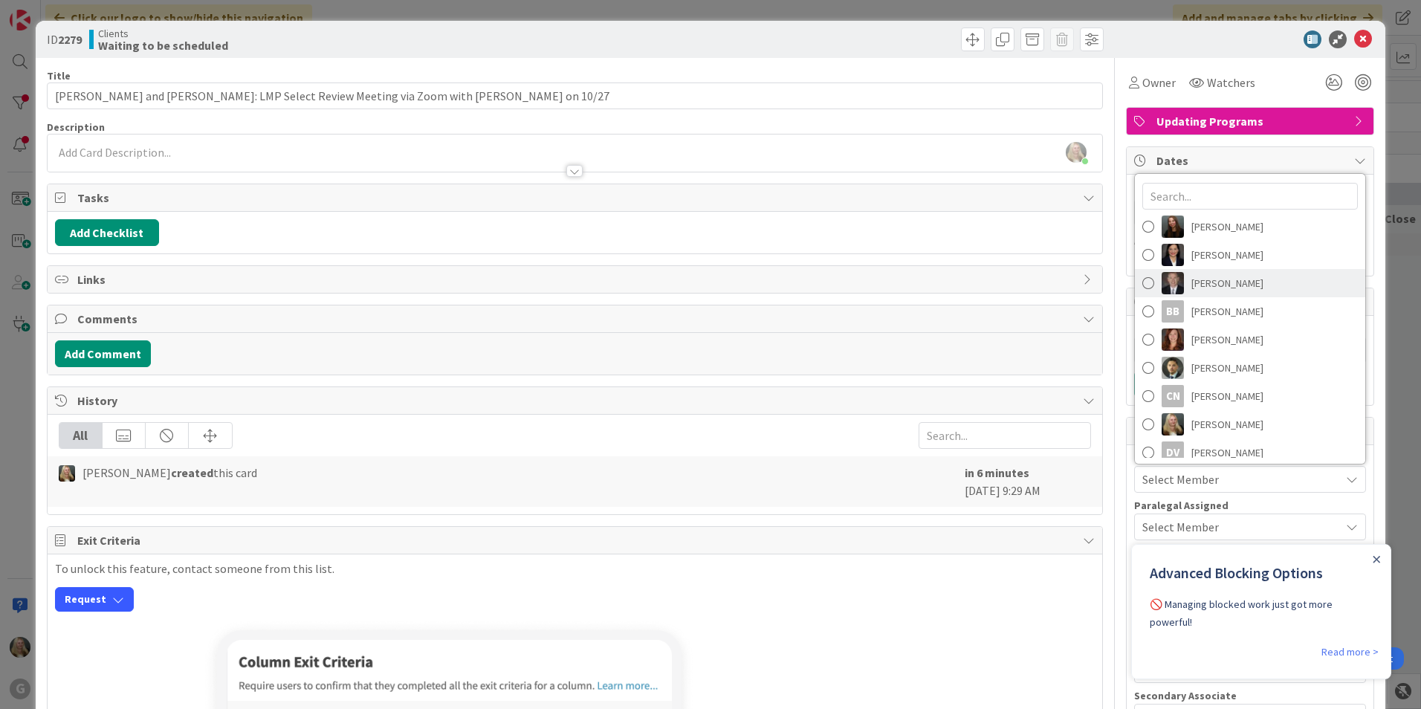
click at [698, 276] on img at bounding box center [1172, 283] width 22 height 22
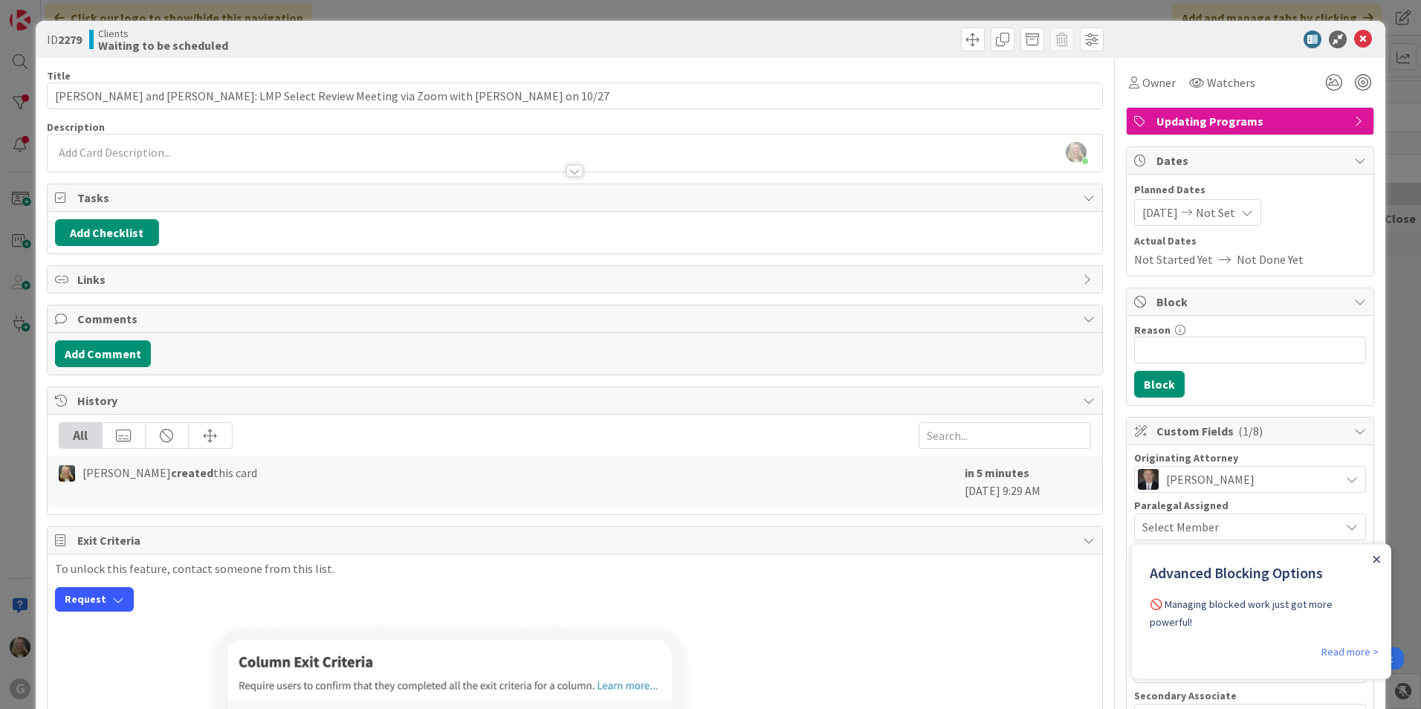
click at [698, 558] on icon "Close Announcement" at bounding box center [1376, 559] width 7 height 7
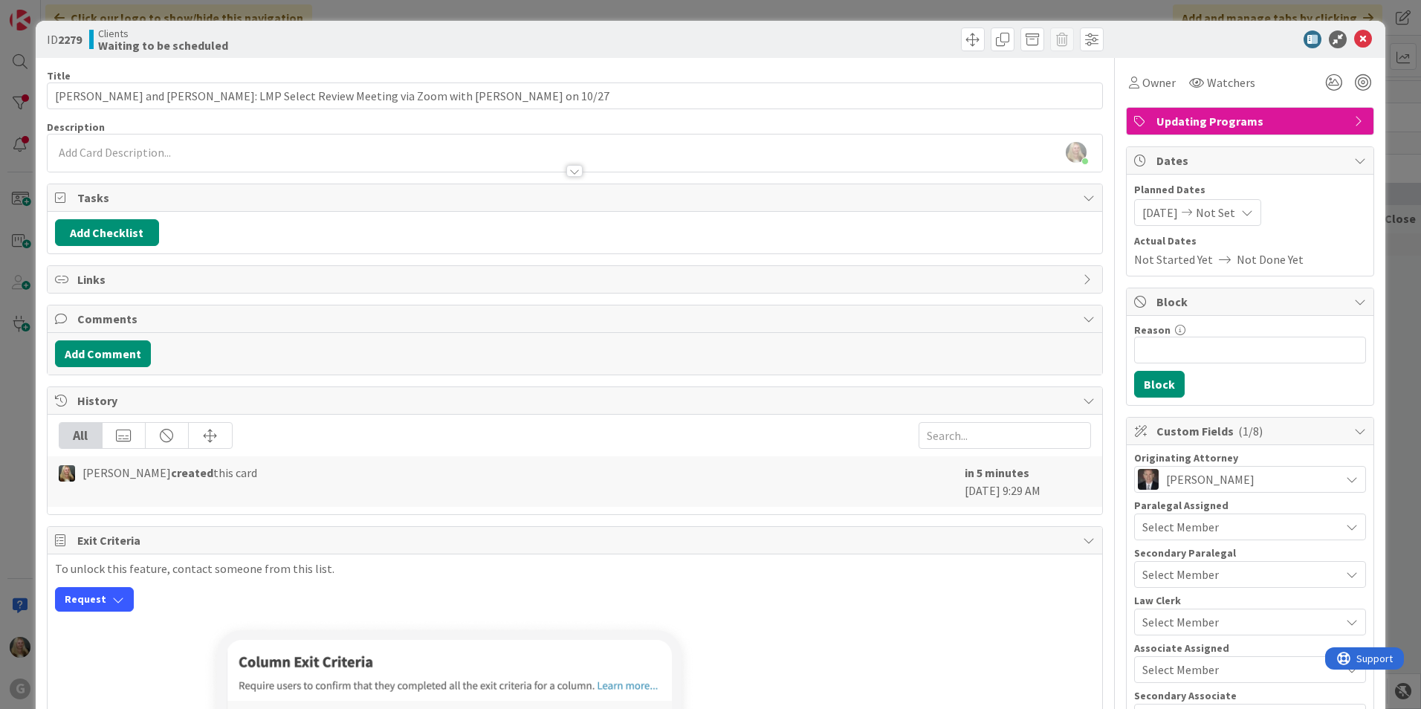
click at [698, 519] on span "Select Member" at bounding box center [1180, 527] width 77 height 18
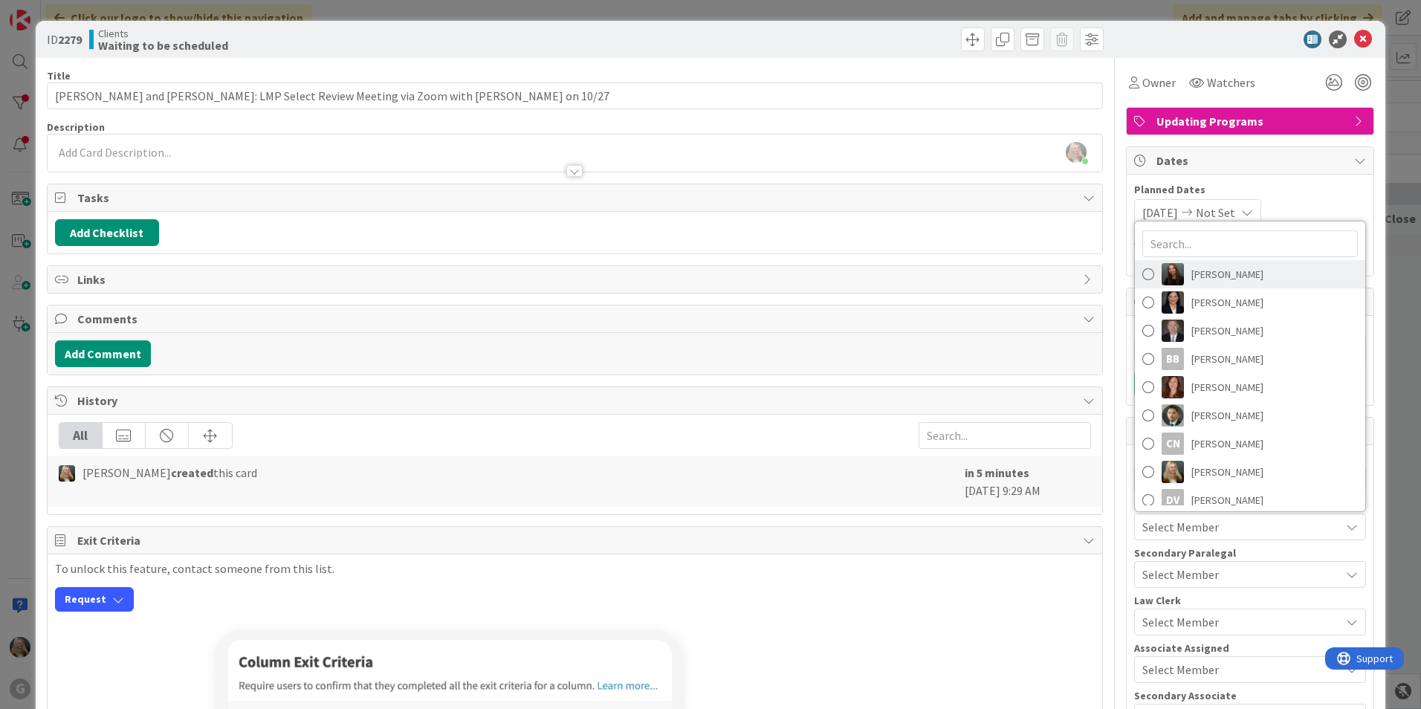
click at [698, 277] on span "[PERSON_NAME]" at bounding box center [1227, 274] width 72 height 22
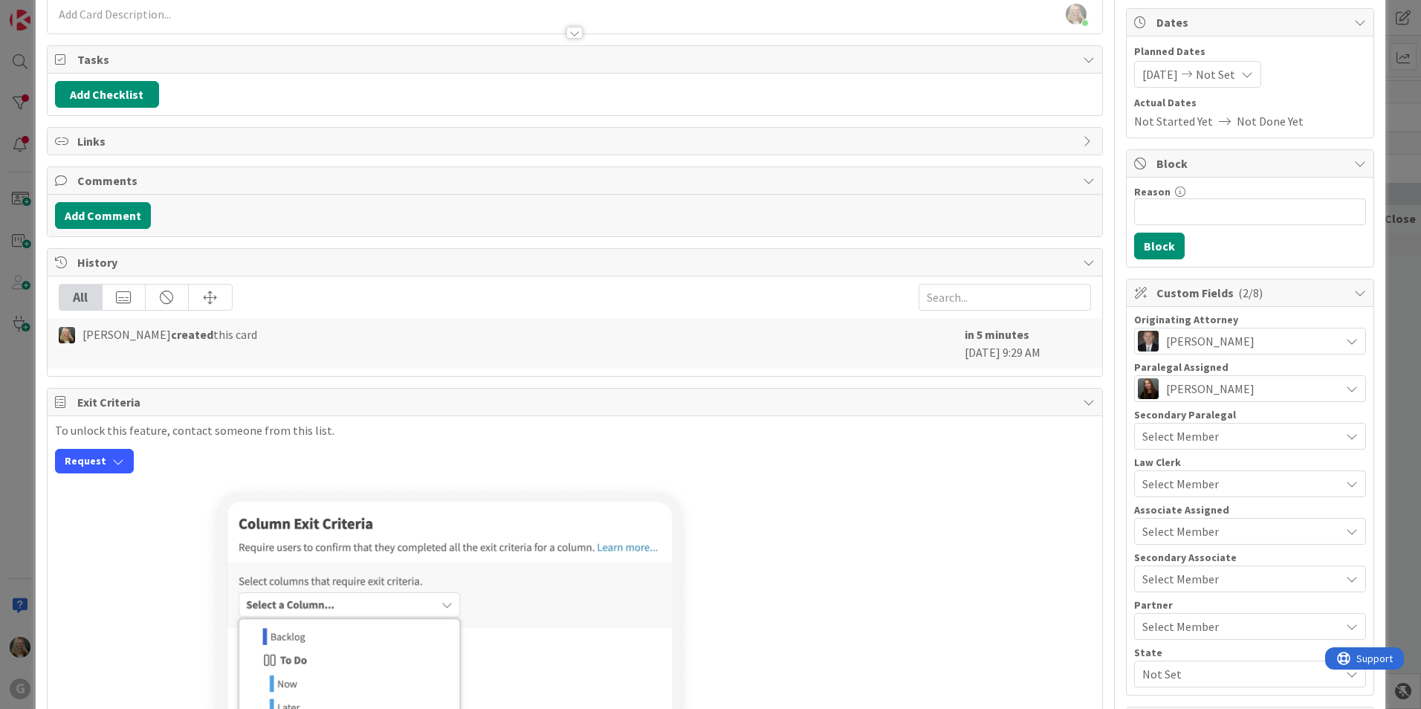
scroll to position [149, 0]
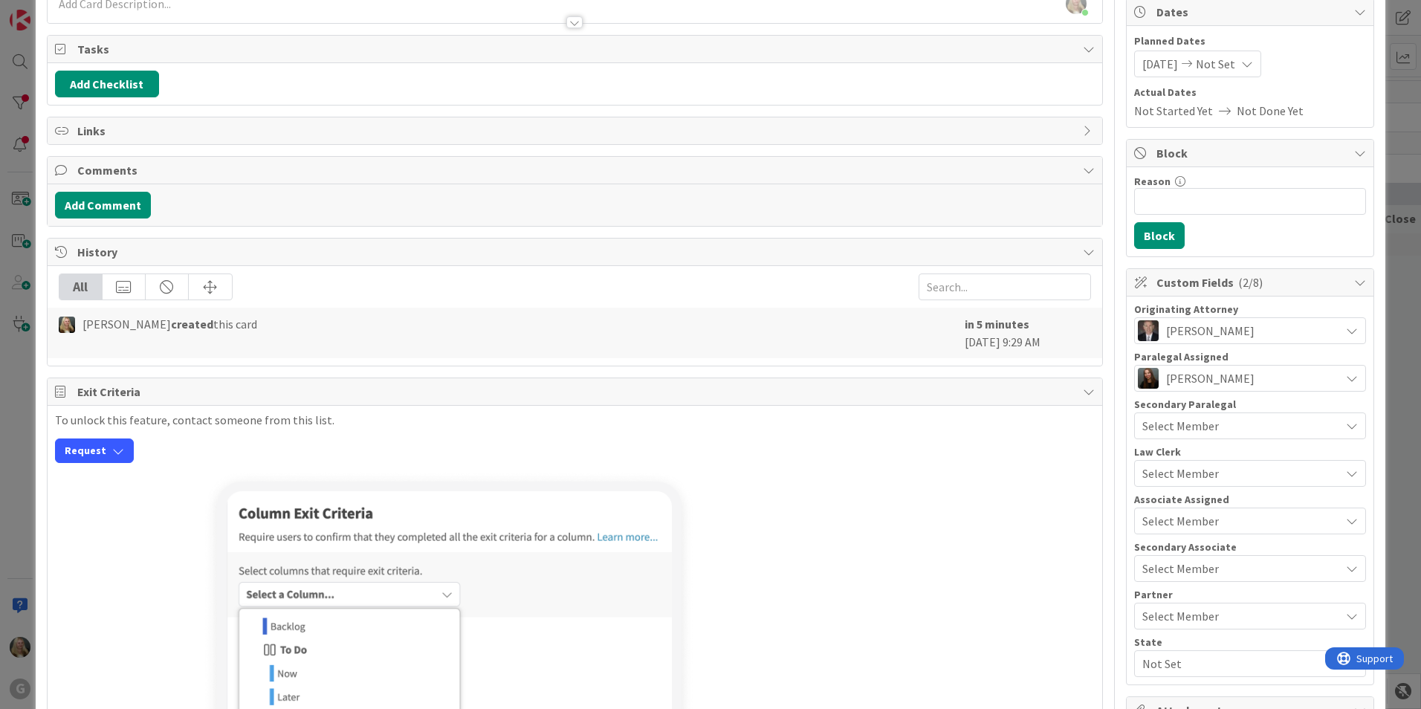
click at [698, 523] on div "Select Member" at bounding box center [1241, 521] width 198 height 18
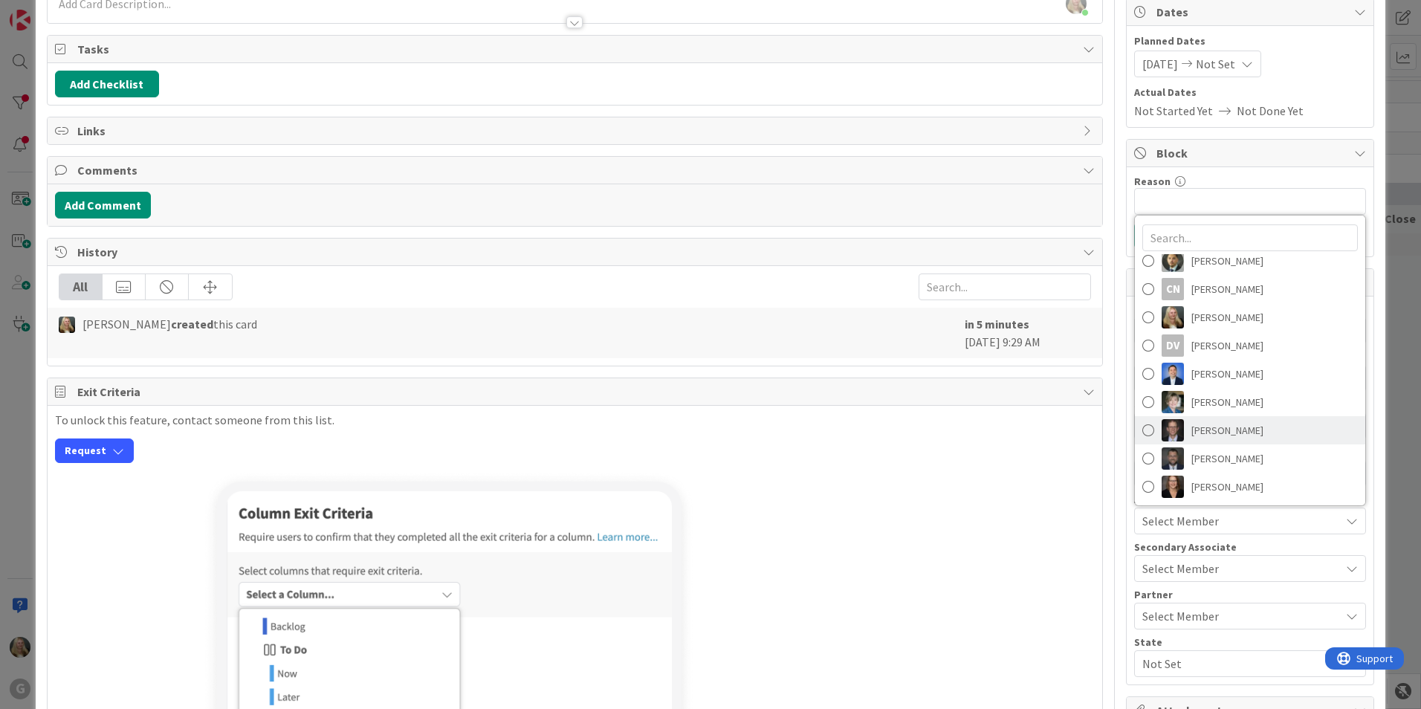
click at [698, 429] on span "[PERSON_NAME]" at bounding box center [1227, 430] width 72 height 22
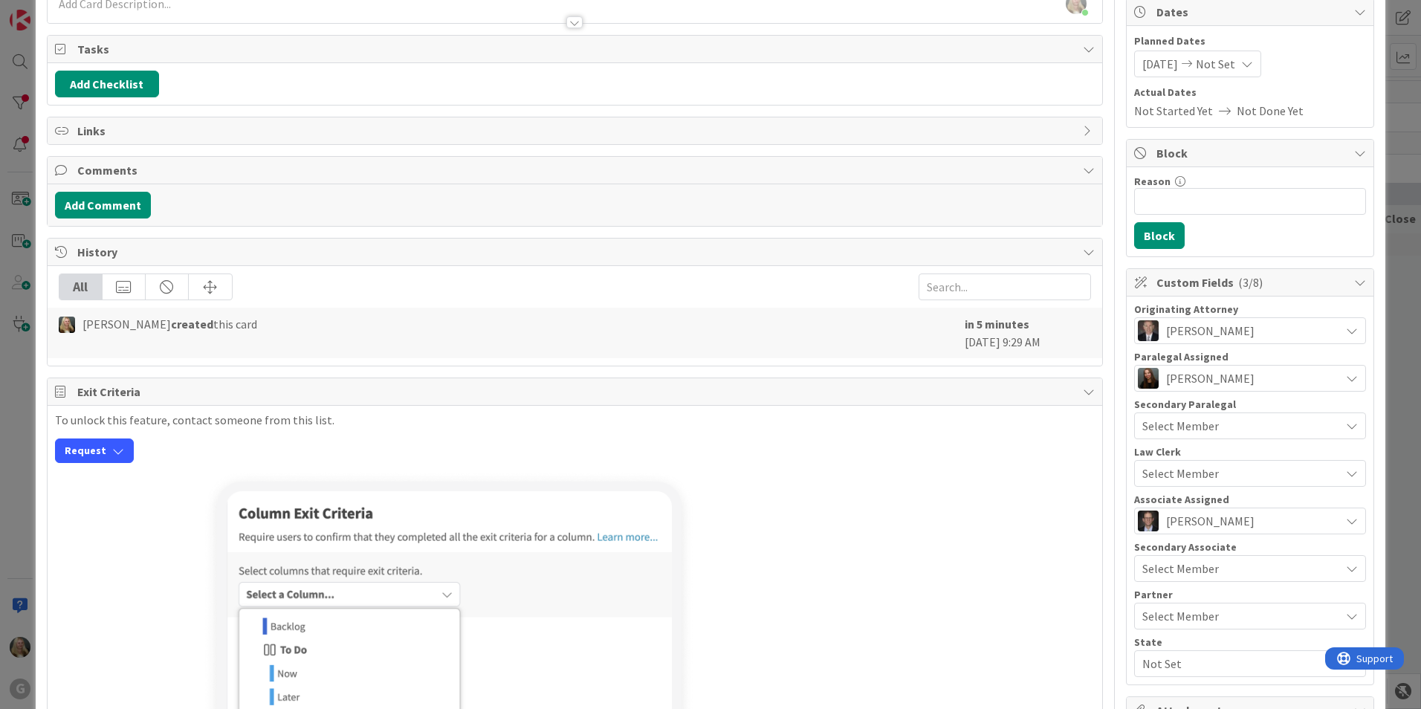
click at [698, 658] on span "Not Set" at bounding box center [1241, 664] width 198 height 18
click at [698, 635] on link "IN" at bounding box center [1247, 628] width 236 height 27
click at [124, 80] on button "Add Checklist" at bounding box center [107, 84] width 104 height 27
click at [97, 214] on link "Load template" at bounding box center [100, 217] width 76 height 15
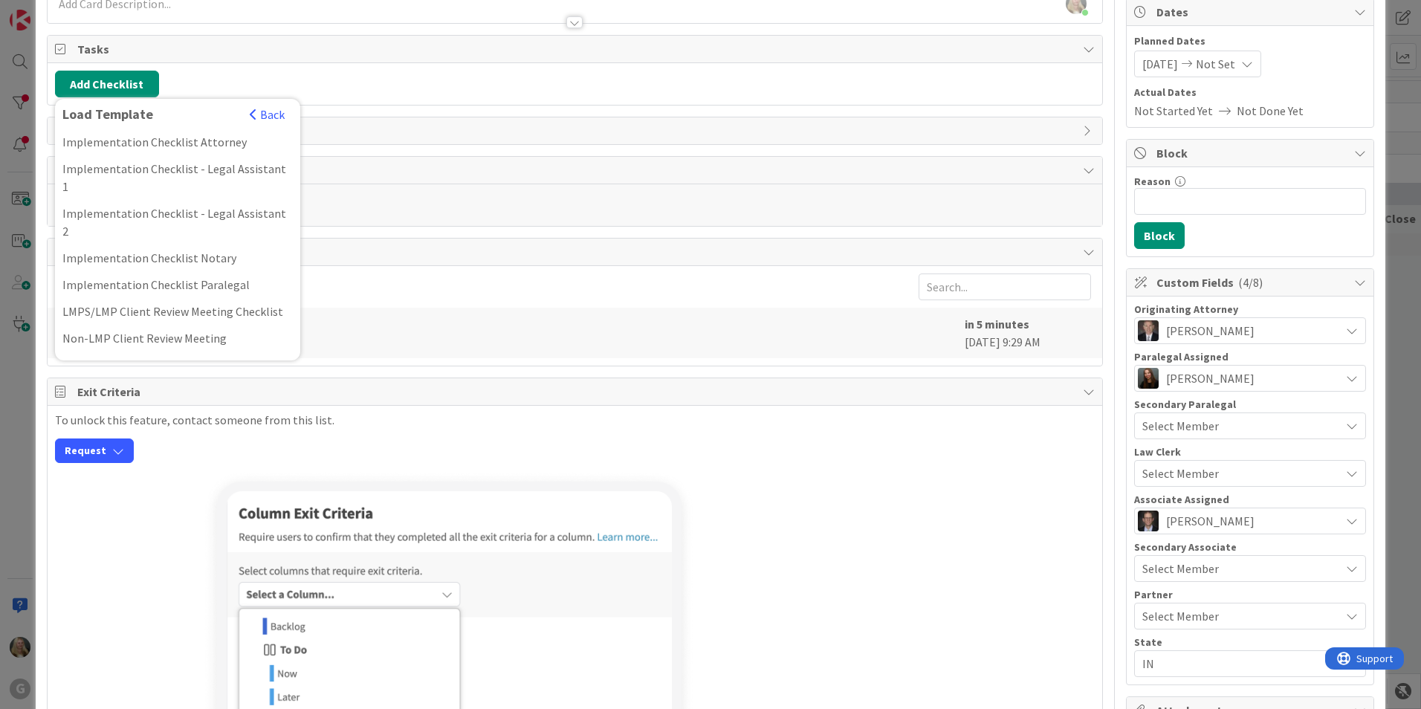
scroll to position [817, 0]
click at [108, 293] on div "LMPS/LMP Client Review Meeting Checklist" at bounding box center [177, 306] width 245 height 27
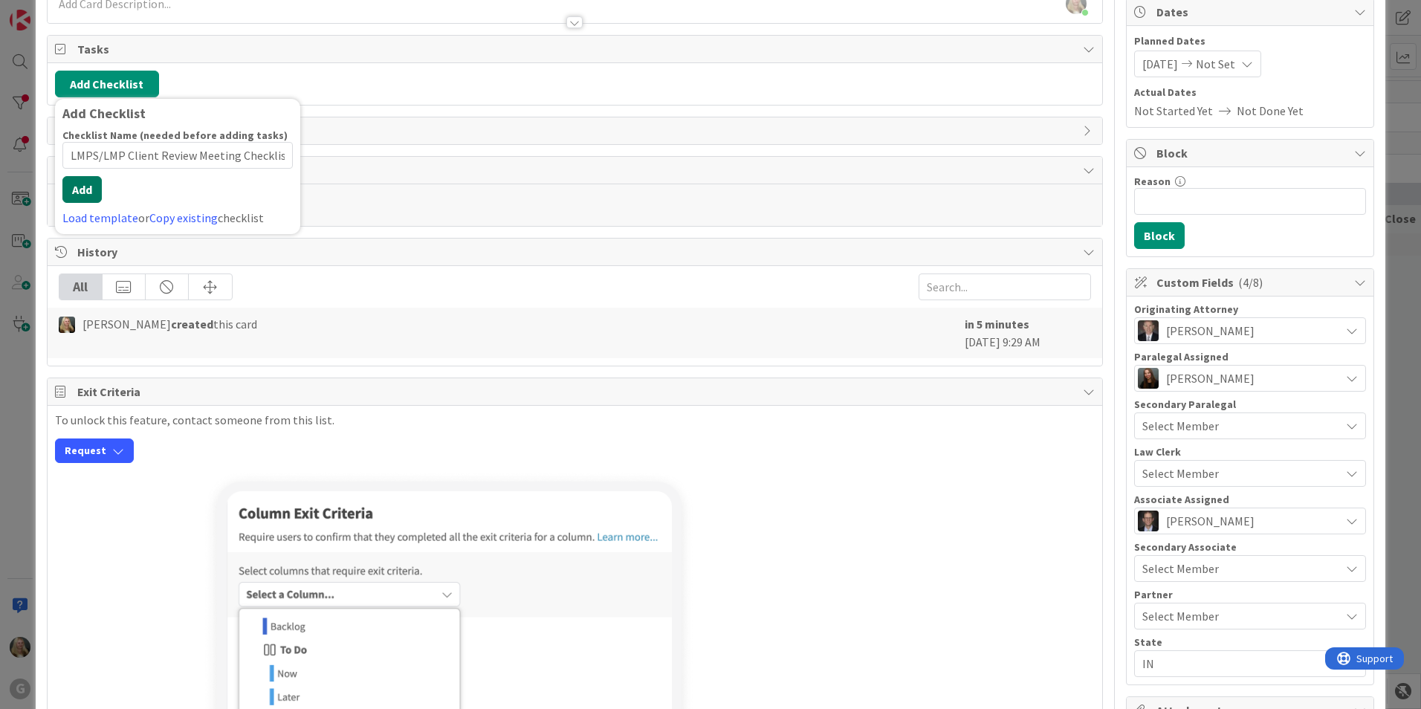
click at [71, 203] on div "Checklist Name (needed before adding tasks) 40 / 64 LMPS/LMP Client Review Meet…" at bounding box center [177, 178] width 230 height 98
click at [91, 189] on button "Add" at bounding box center [81, 189] width 39 height 27
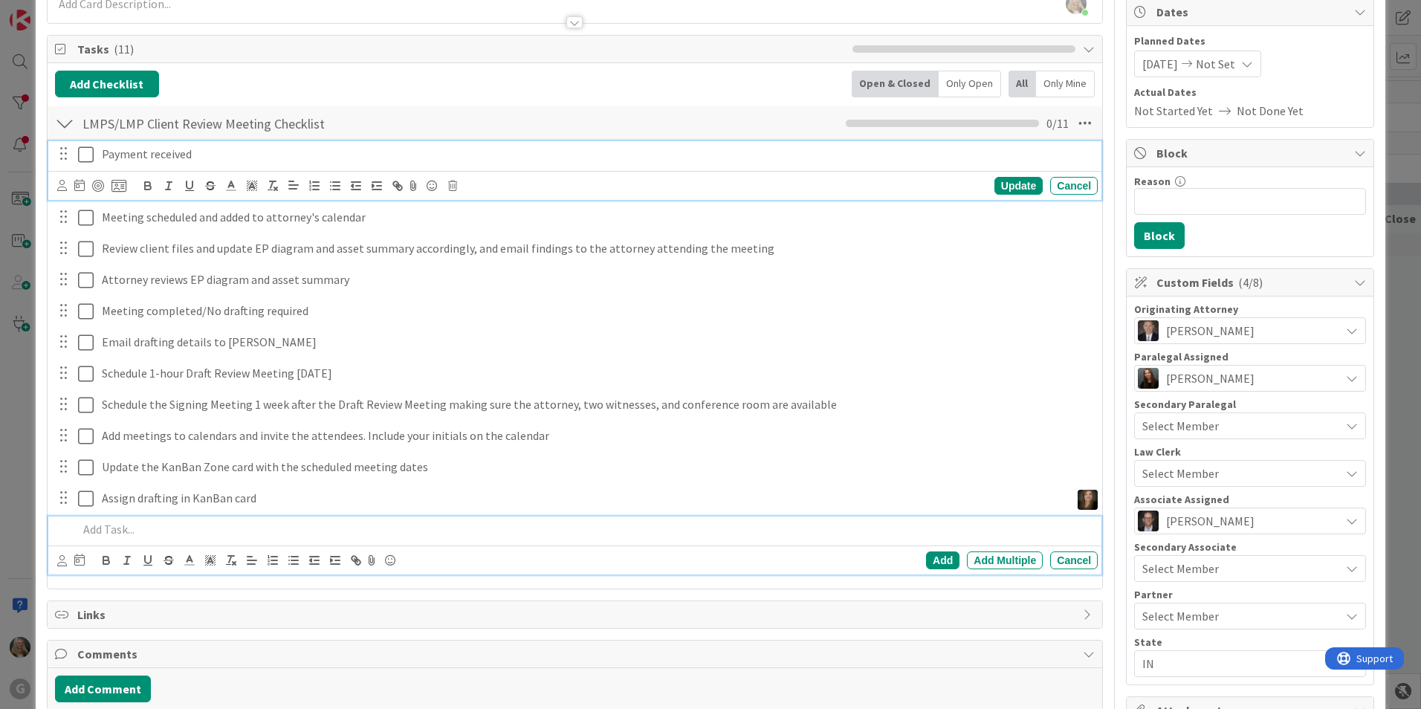
click at [123, 149] on div "Payment received Update Cancel" at bounding box center [574, 170] width 1053 height 59
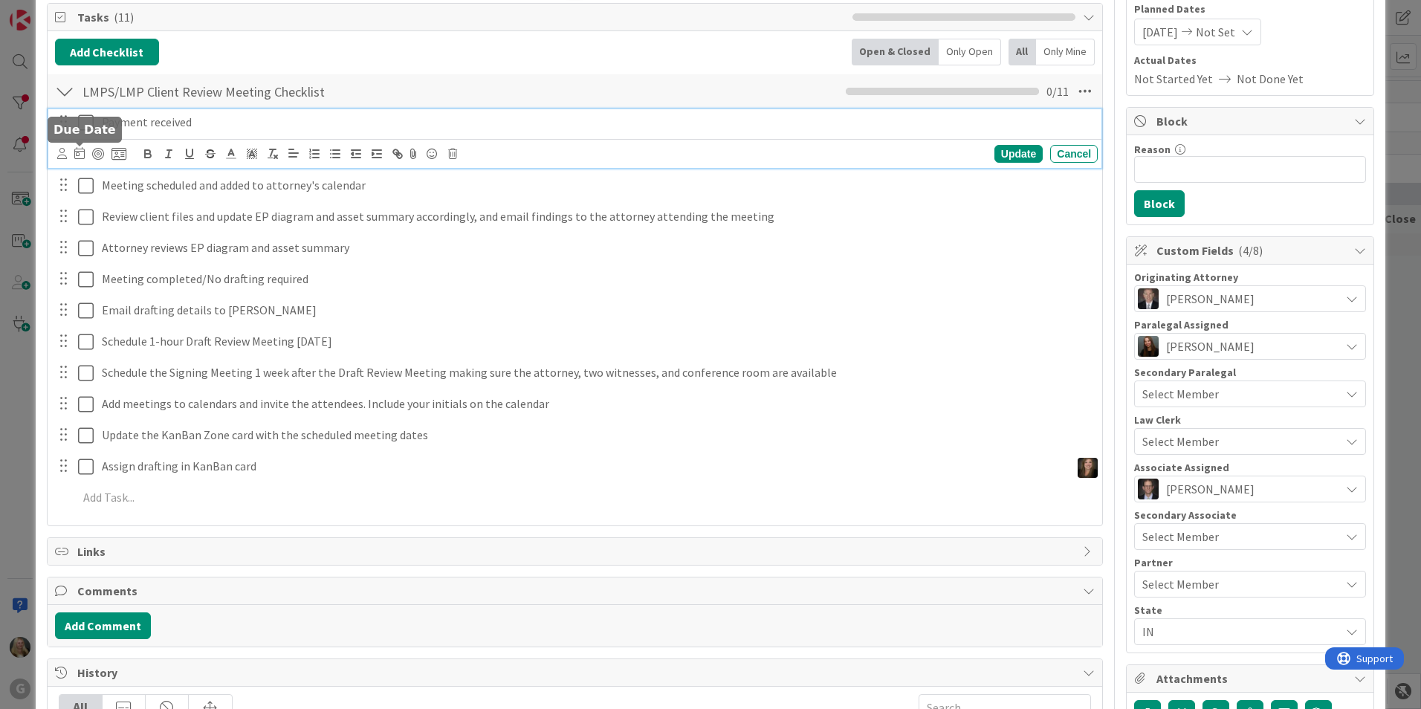
click at [79, 156] on icon at bounding box center [79, 153] width 10 height 12
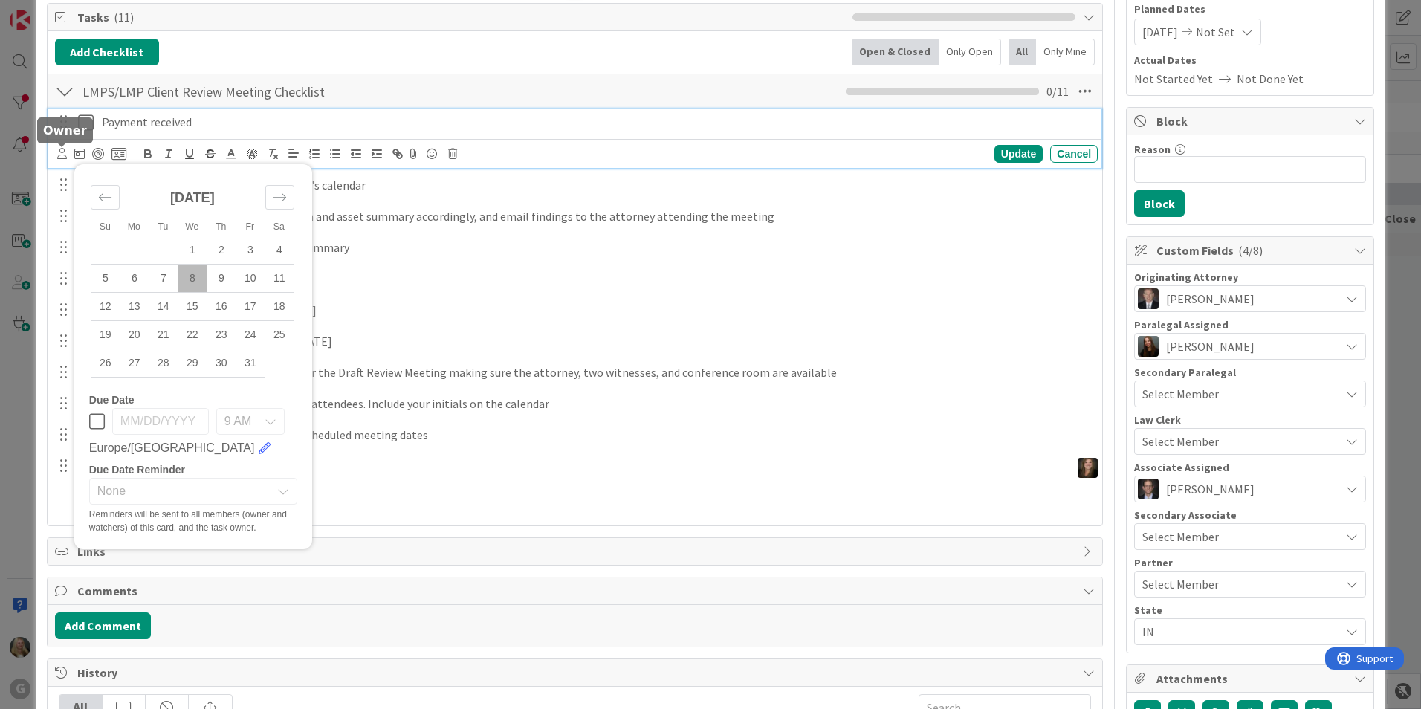
click at [62, 155] on icon at bounding box center [62, 153] width 10 height 11
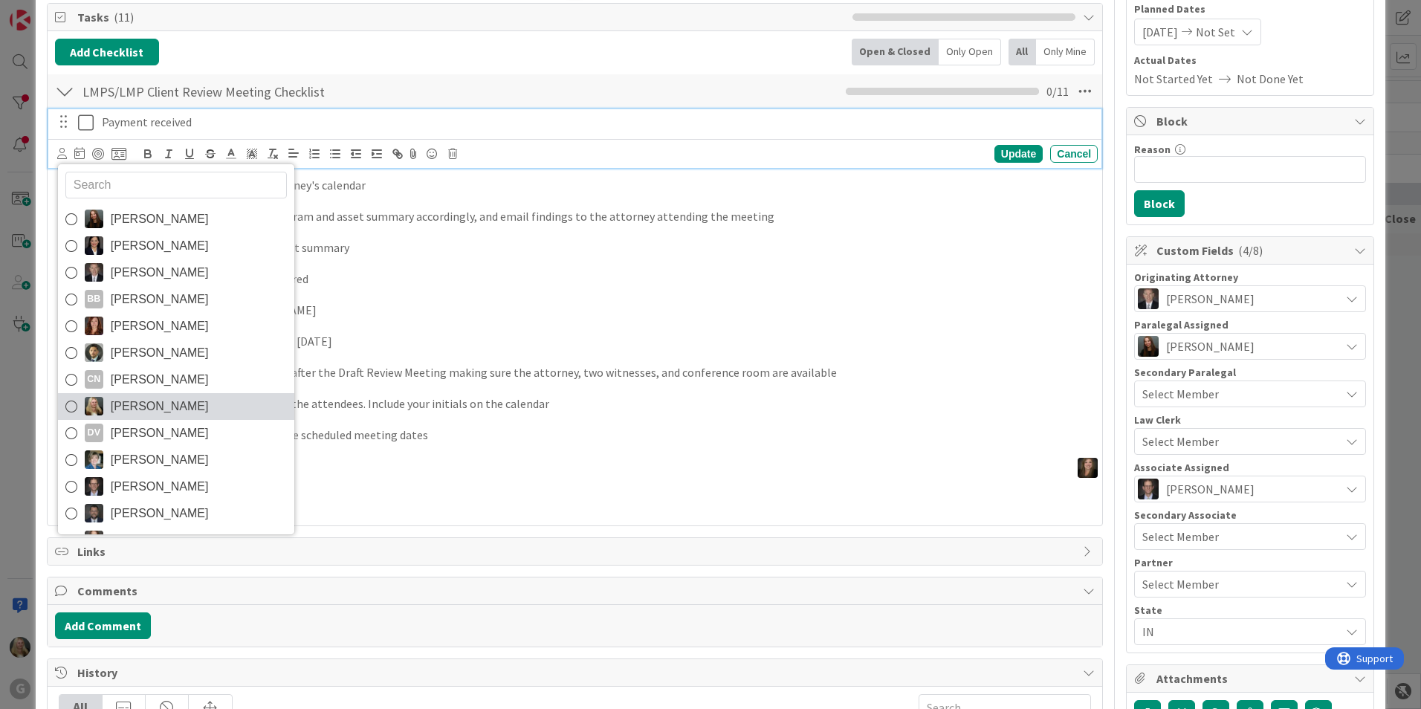
click at [129, 410] on span "[PERSON_NAME]" at bounding box center [160, 406] width 98 height 22
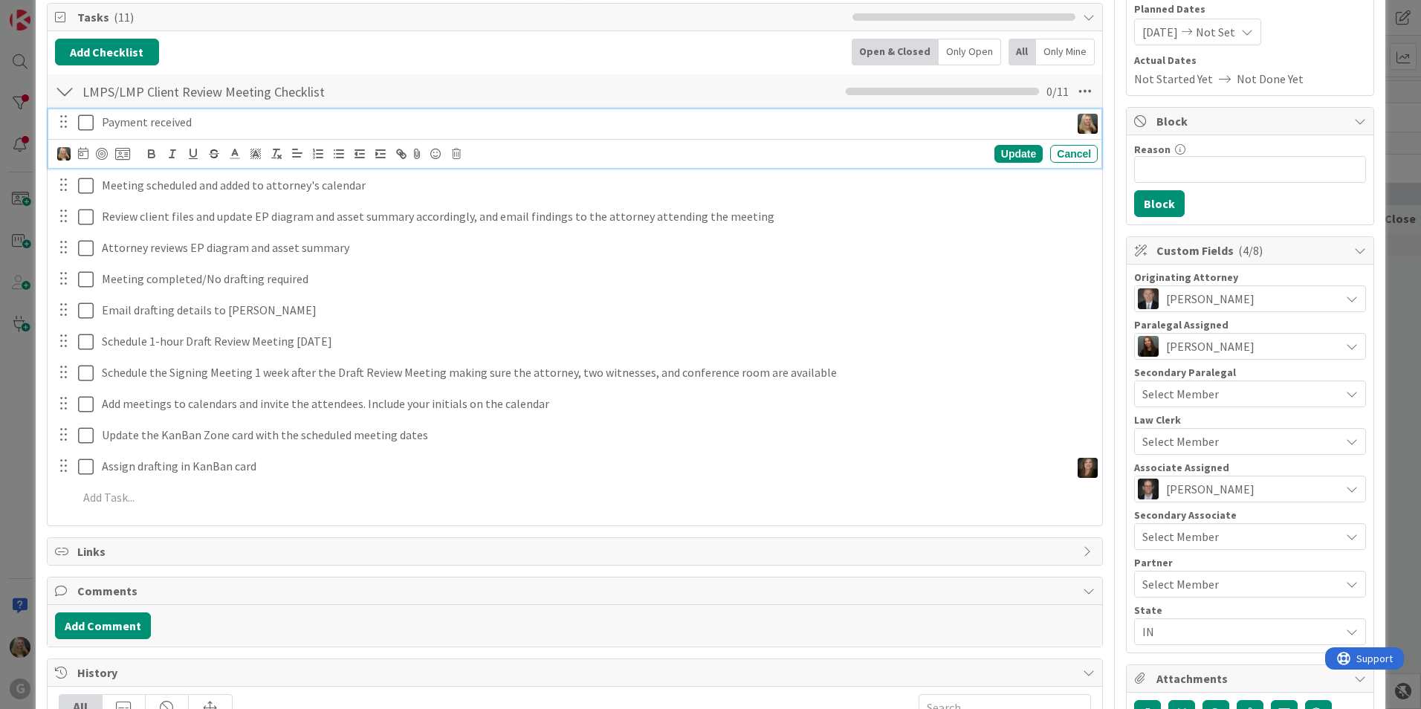
click at [79, 125] on icon at bounding box center [86, 123] width 16 height 18
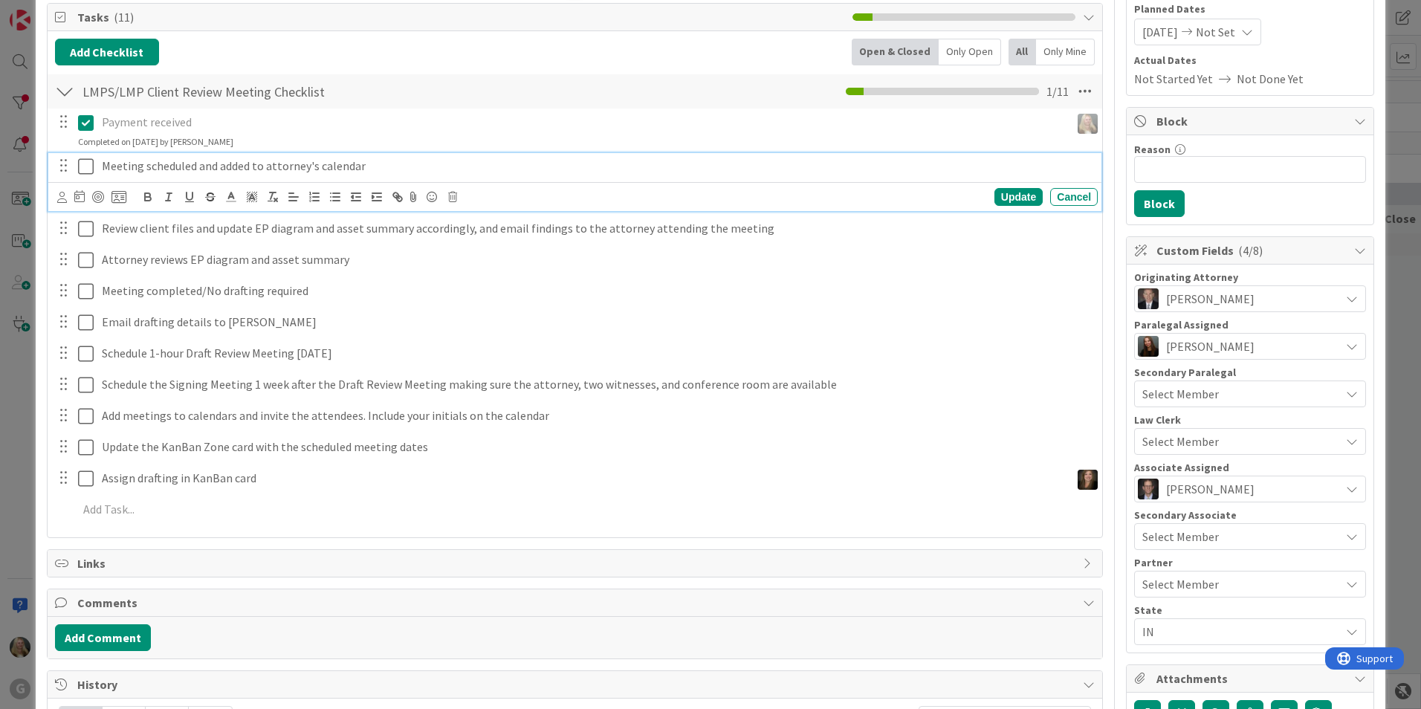
click at [122, 164] on p "Meeting scheduled and added to attorney's calendar" at bounding box center [597, 166] width 990 height 17
click at [75, 192] on icon at bounding box center [79, 196] width 10 height 12
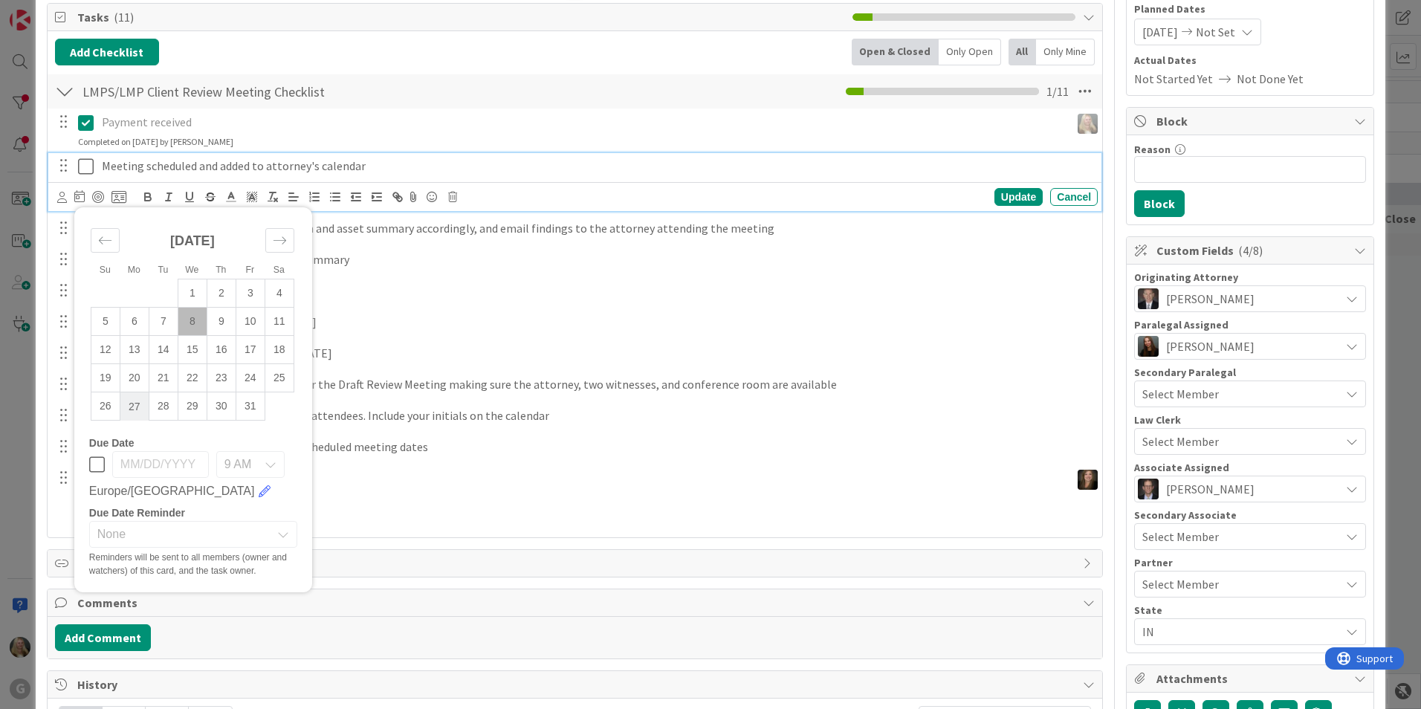
click at [143, 406] on td "27" at bounding box center [134, 406] width 29 height 28
type input "[DATE]"
click at [65, 200] on icon at bounding box center [62, 197] width 10 height 11
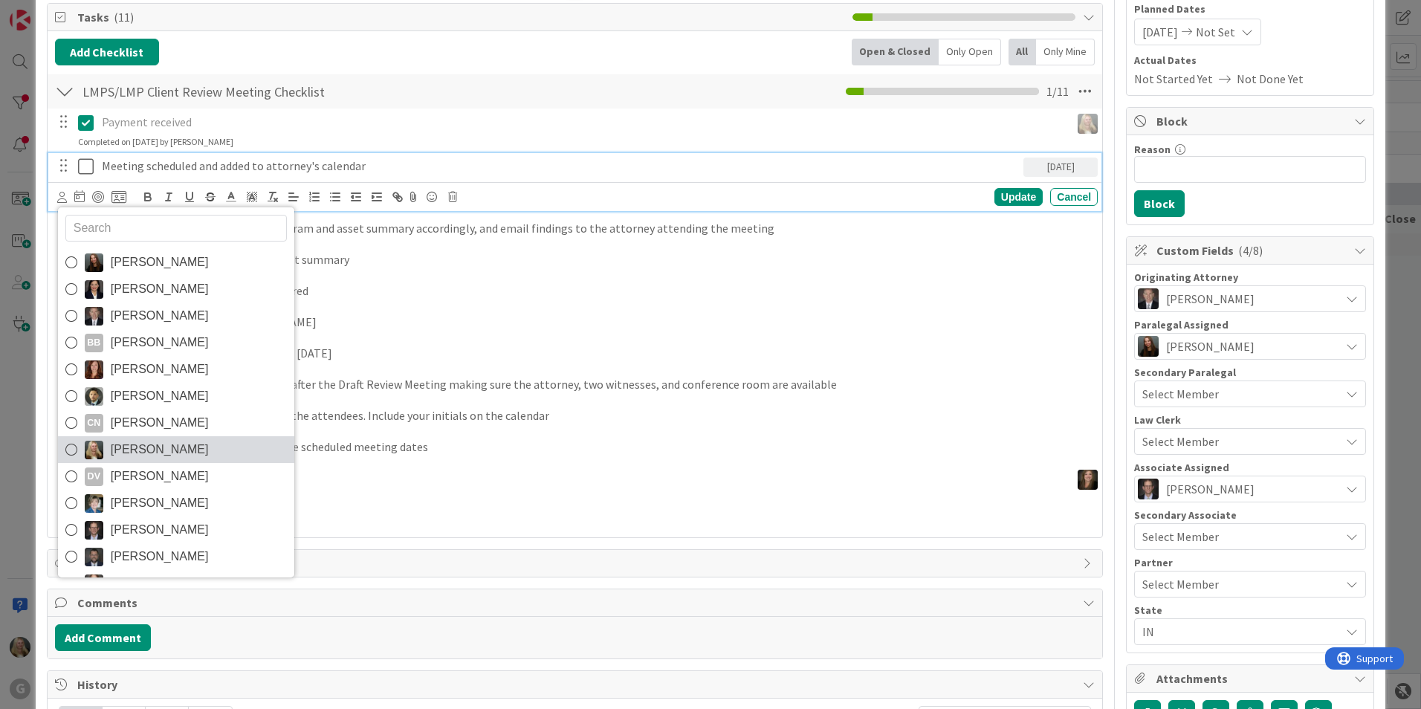
click at [141, 453] on span "[PERSON_NAME]" at bounding box center [160, 449] width 98 height 22
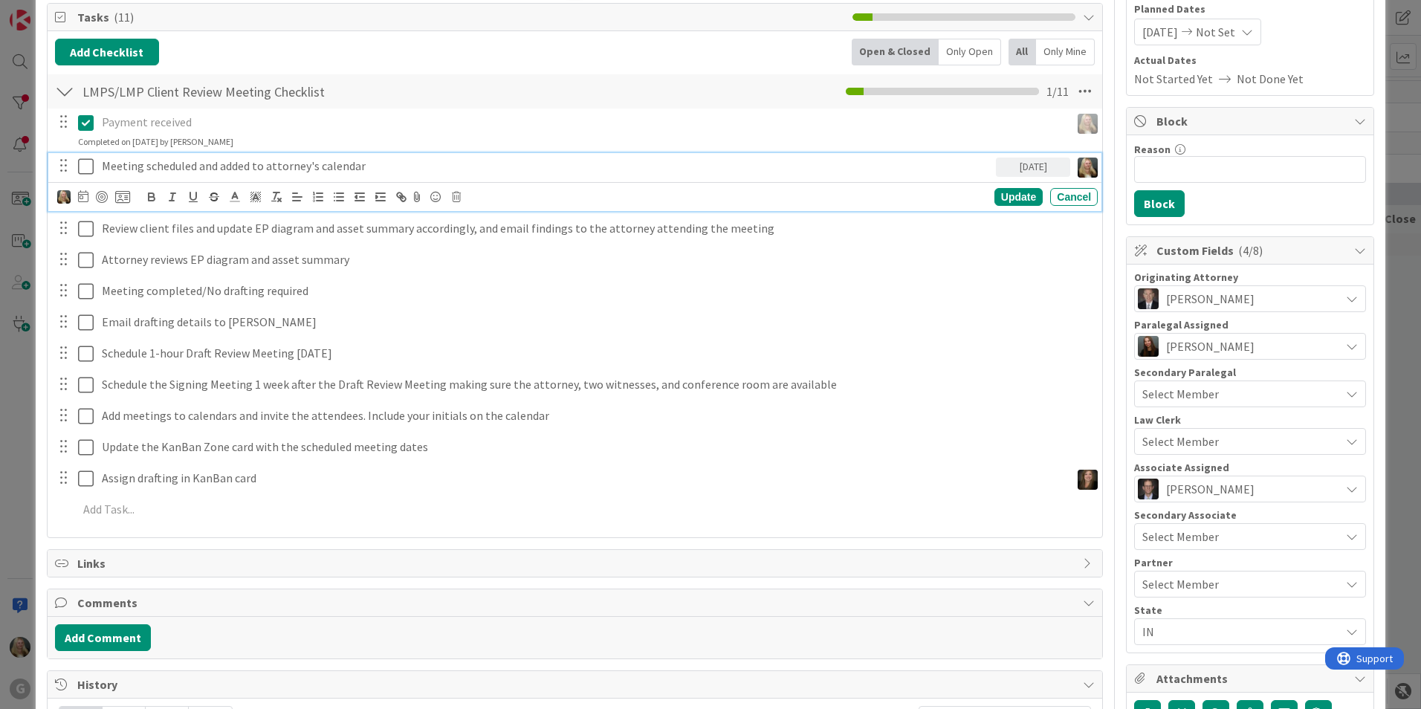
click at [80, 153] on div at bounding box center [75, 166] width 42 height 26
click at [80, 159] on icon at bounding box center [86, 167] width 16 height 18
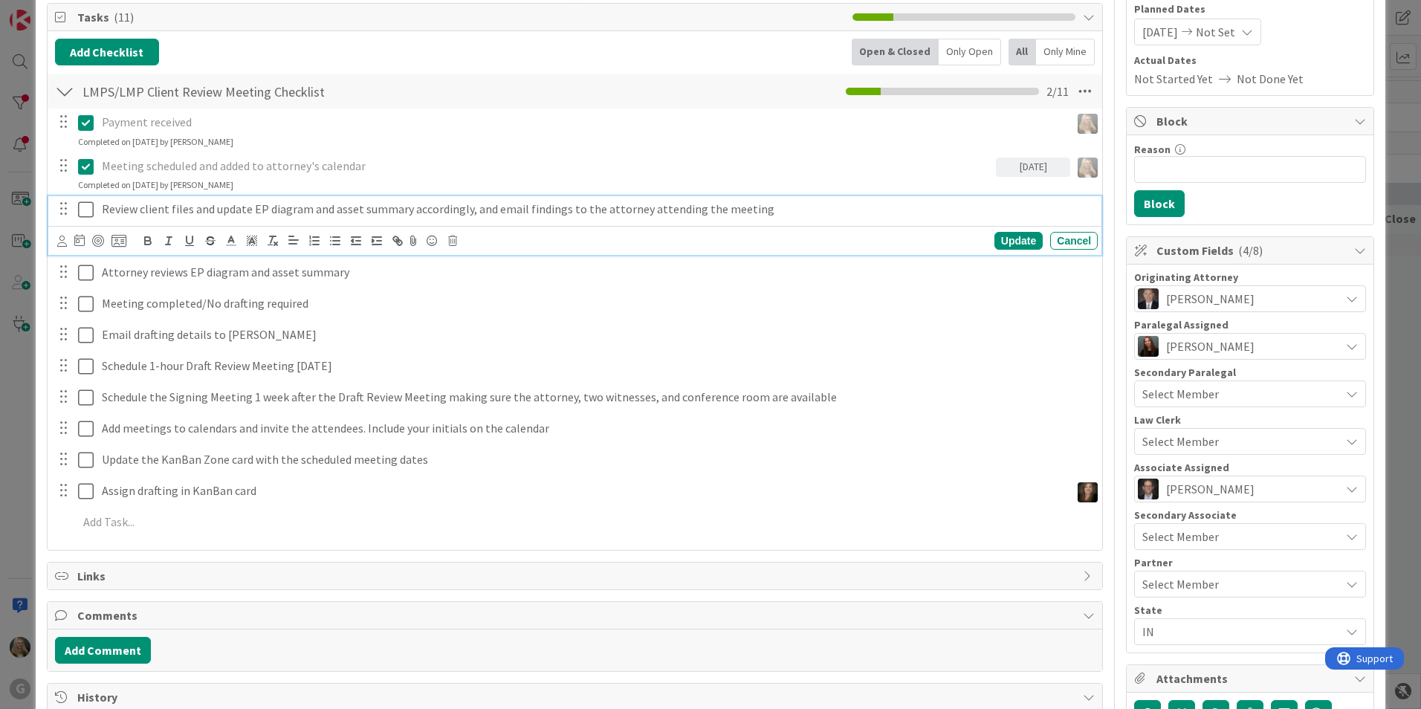
click at [115, 212] on p "Review client files and update EP diagram and asset summary accordingly, and em…" at bounding box center [597, 209] width 990 height 17
click at [59, 244] on icon at bounding box center [62, 241] width 10 height 11
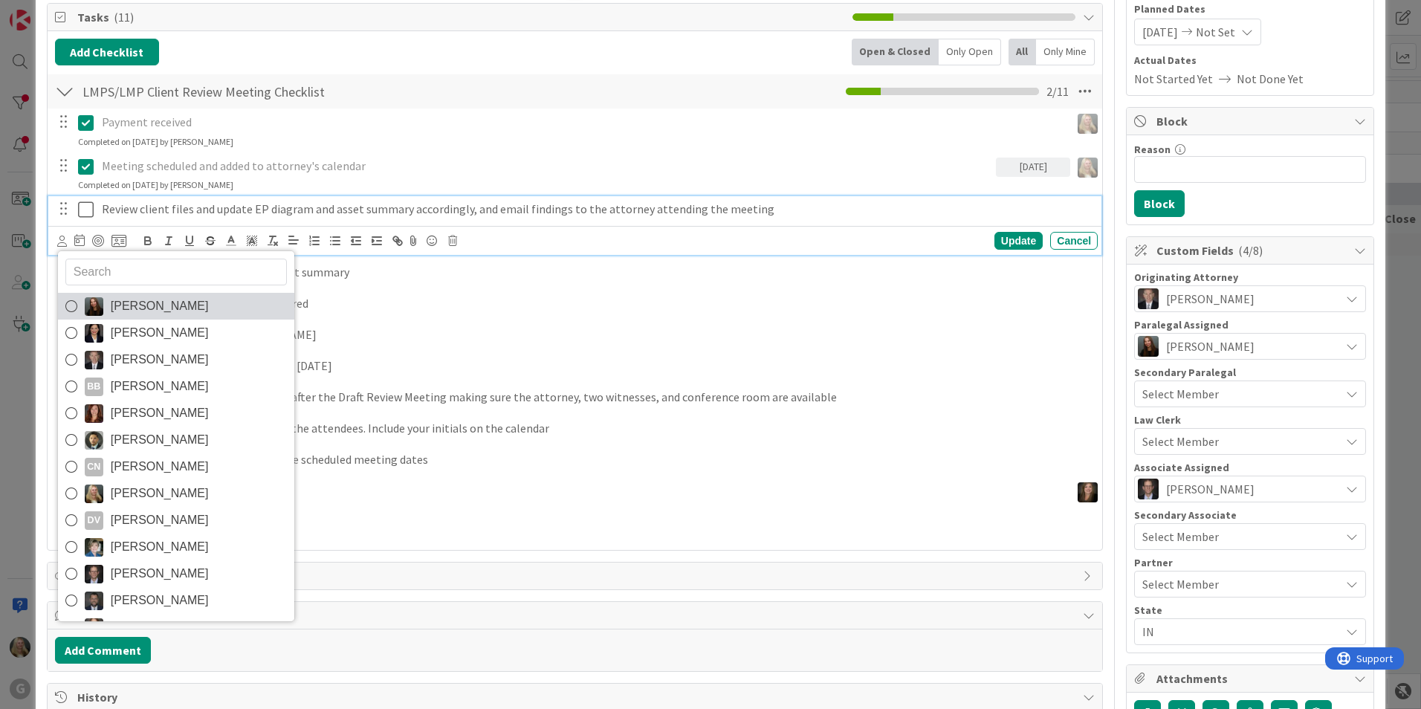
click at [157, 295] on span "[PERSON_NAME]" at bounding box center [160, 306] width 98 height 22
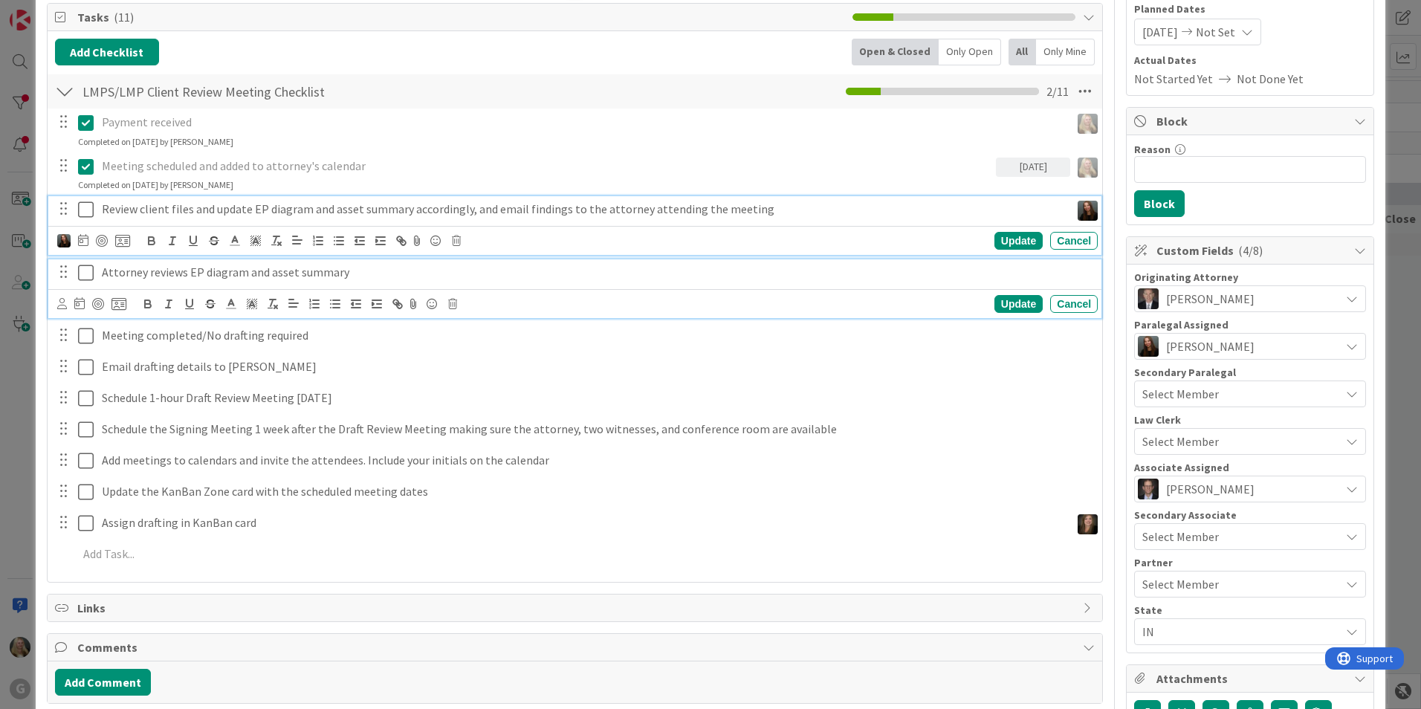
click at [163, 267] on p "Attorney reviews EP diagram and asset summary" at bounding box center [597, 272] width 990 height 17
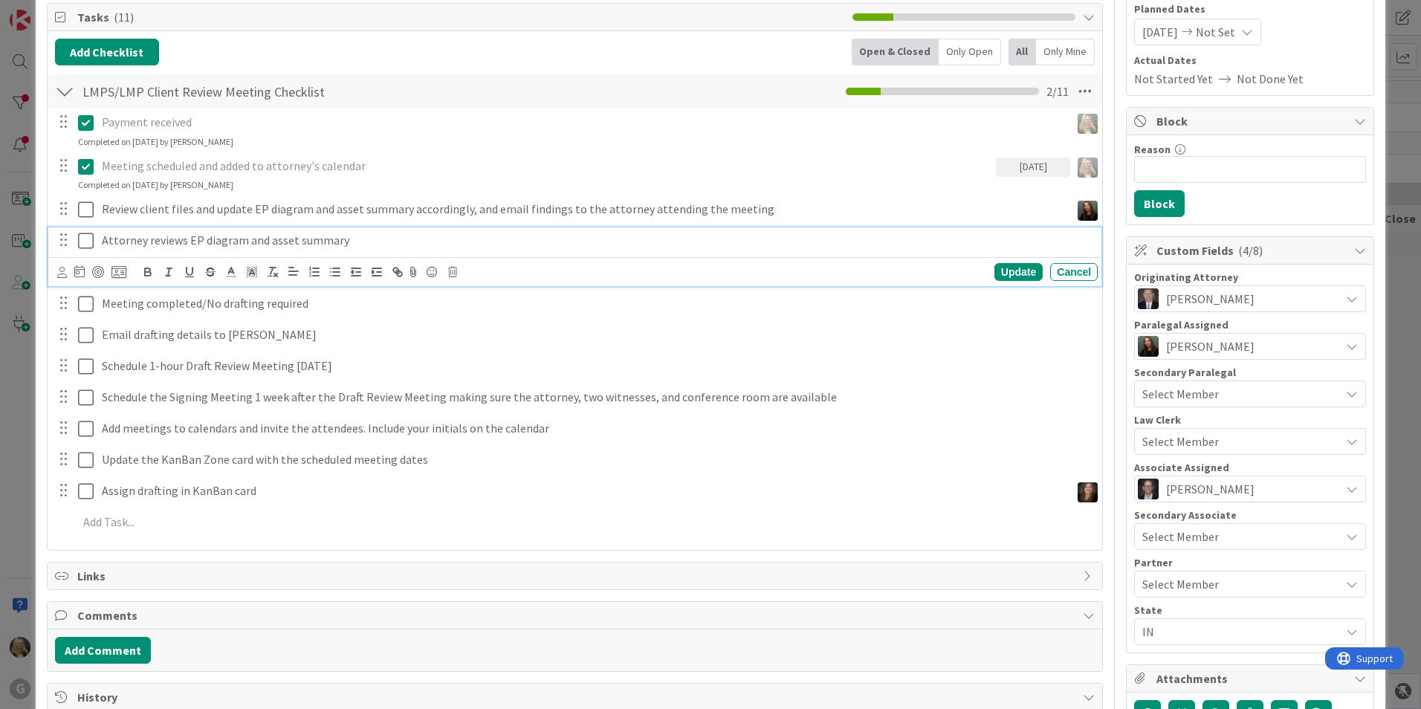
scroll to position [149, 0]
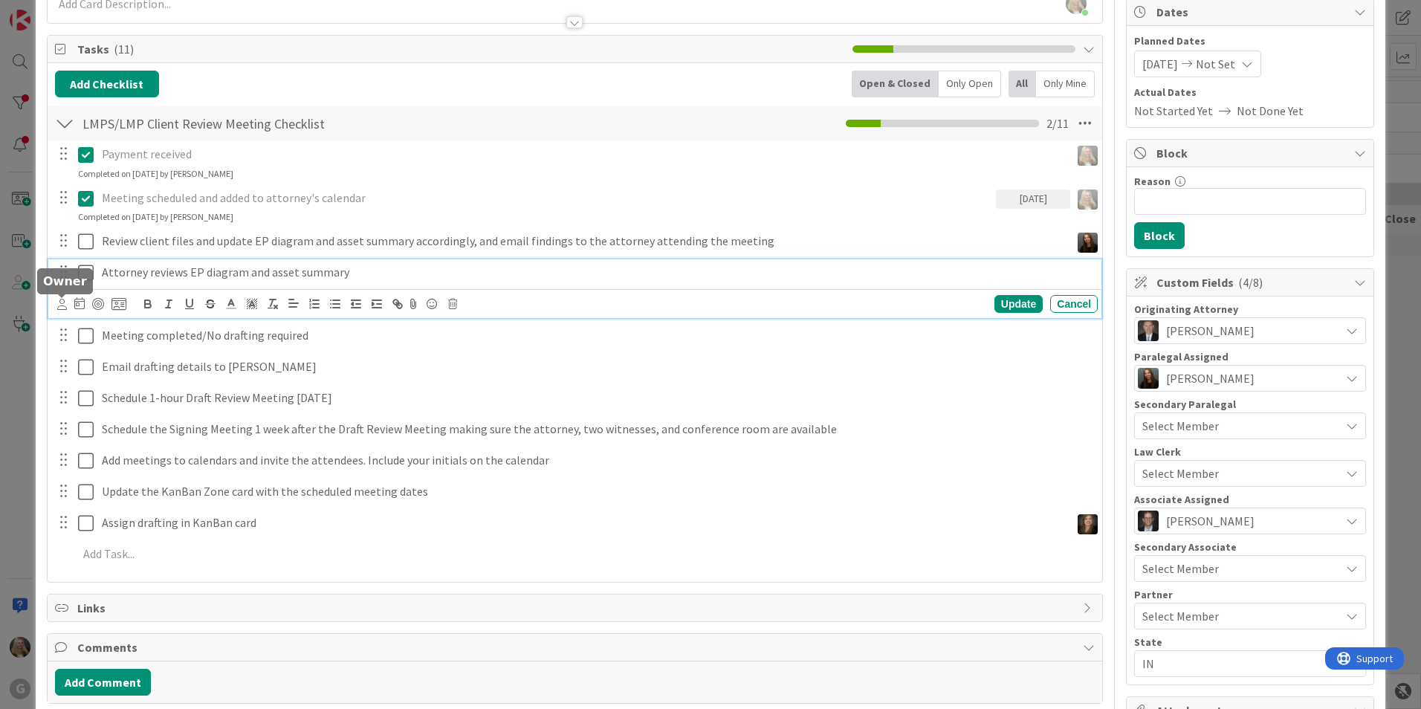
click at [62, 305] on icon at bounding box center [62, 304] width 10 height 11
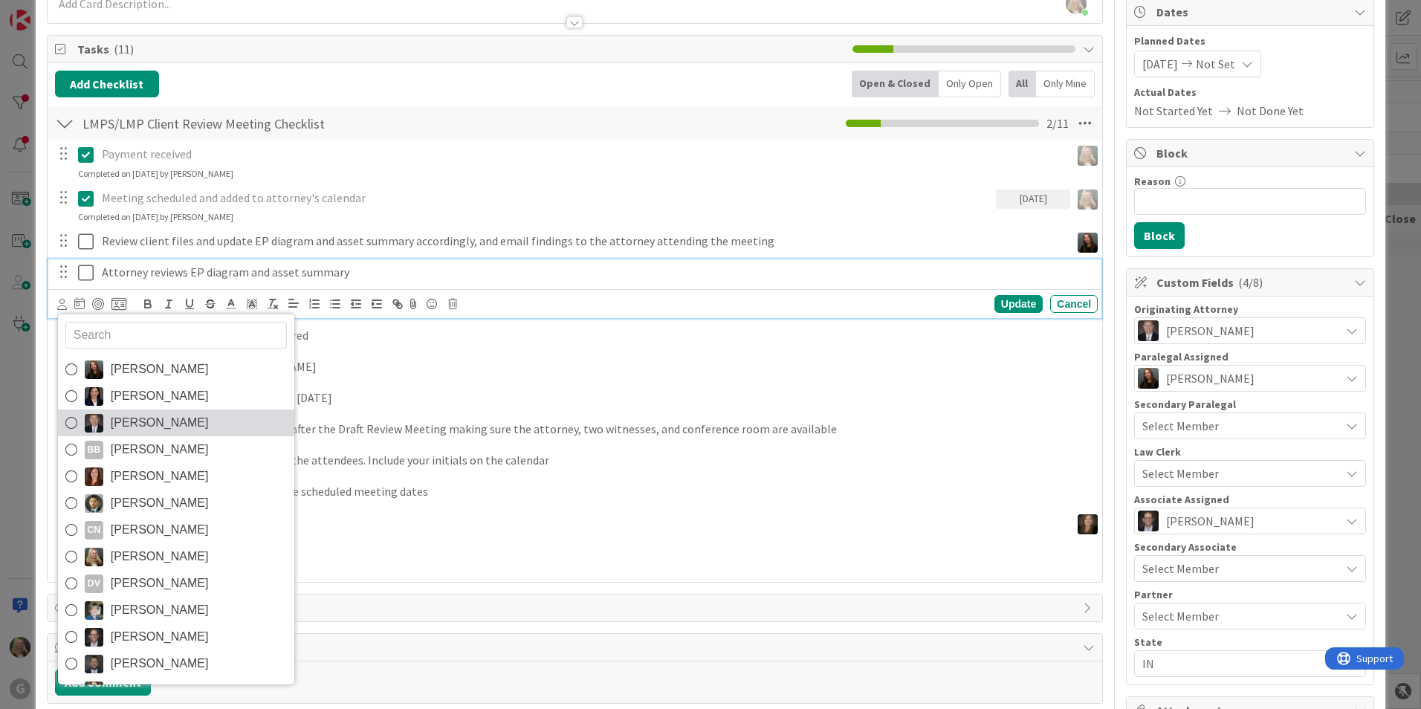
click at [113, 429] on span "[PERSON_NAME]" at bounding box center [160, 423] width 98 height 22
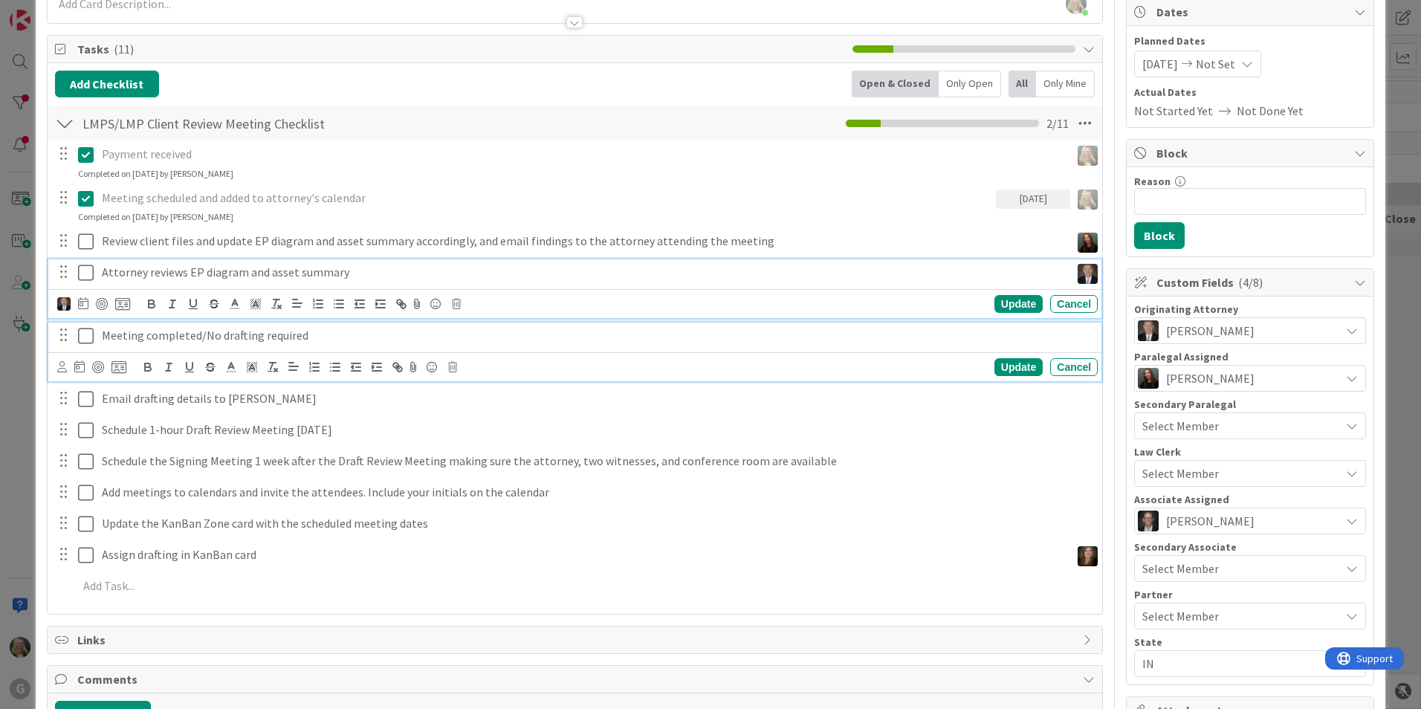
click at [116, 334] on p "Meeting completed/No drafting required" at bounding box center [597, 335] width 990 height 17
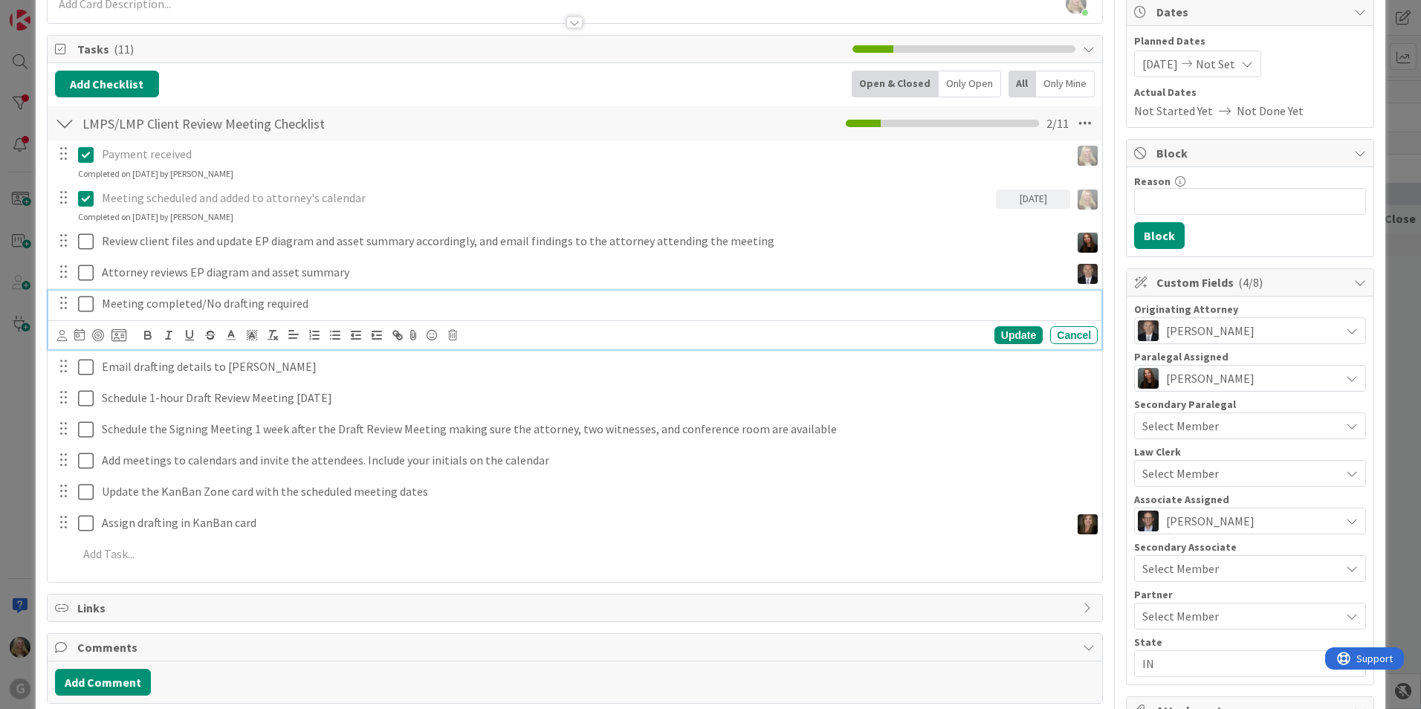
scroll to position [117, 0]
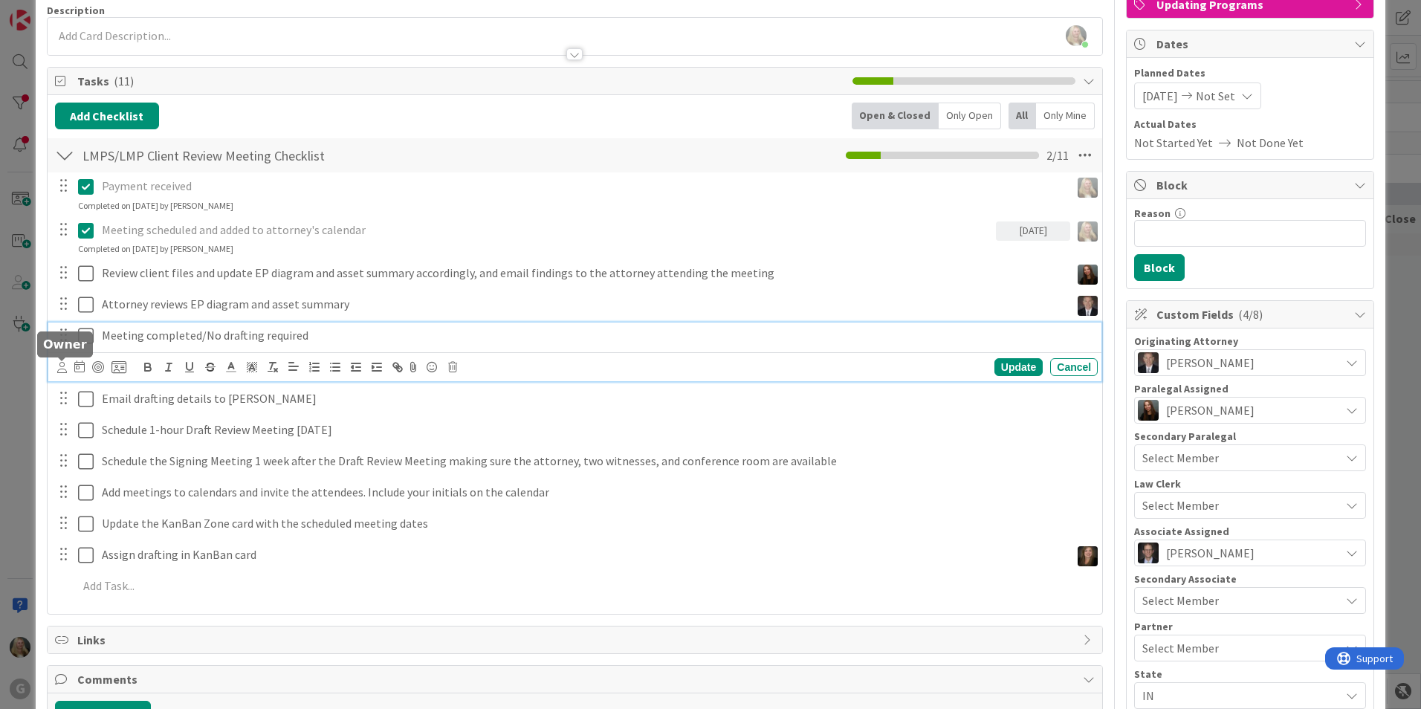
click at [61, 369] on icon at bounding box center [62, 367] width 10 height 11
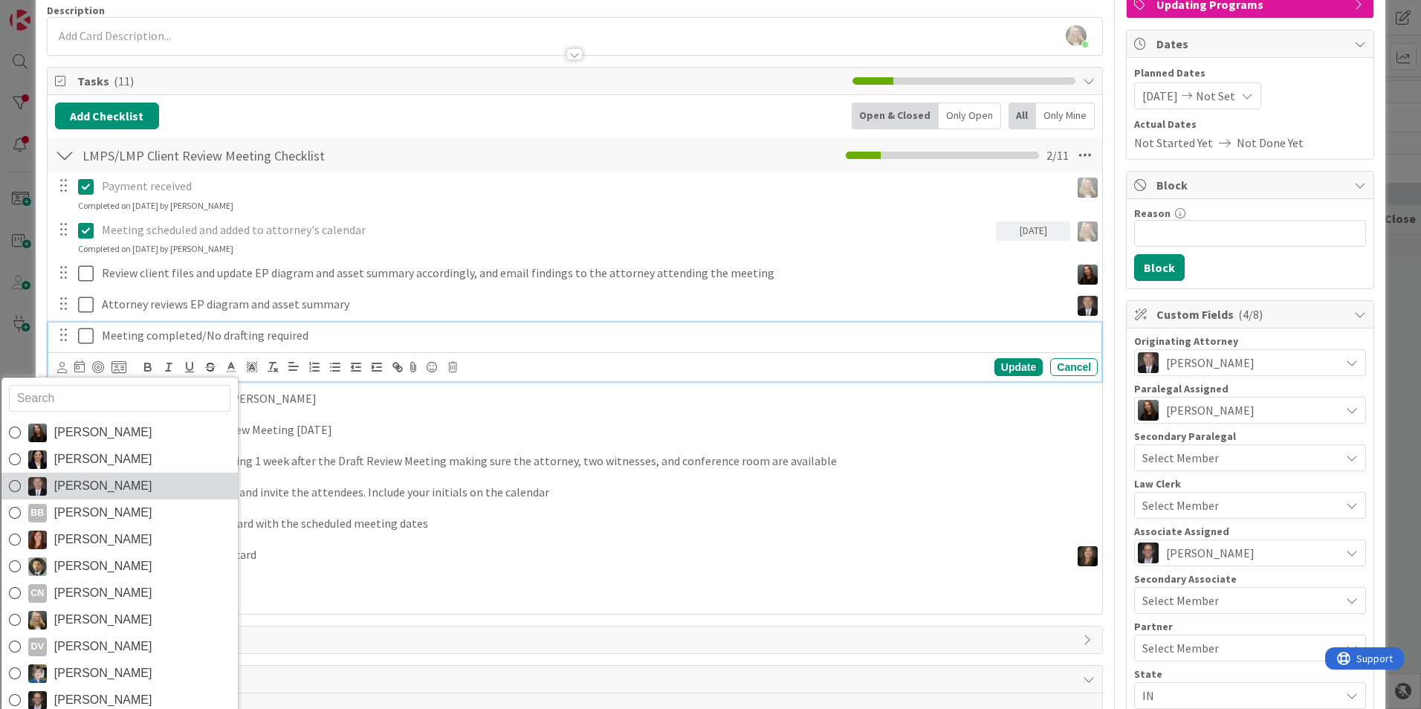
click at [94, 487] on span "[PERSON_NAME]" at bounding box center [103, 486] width 98 height 22
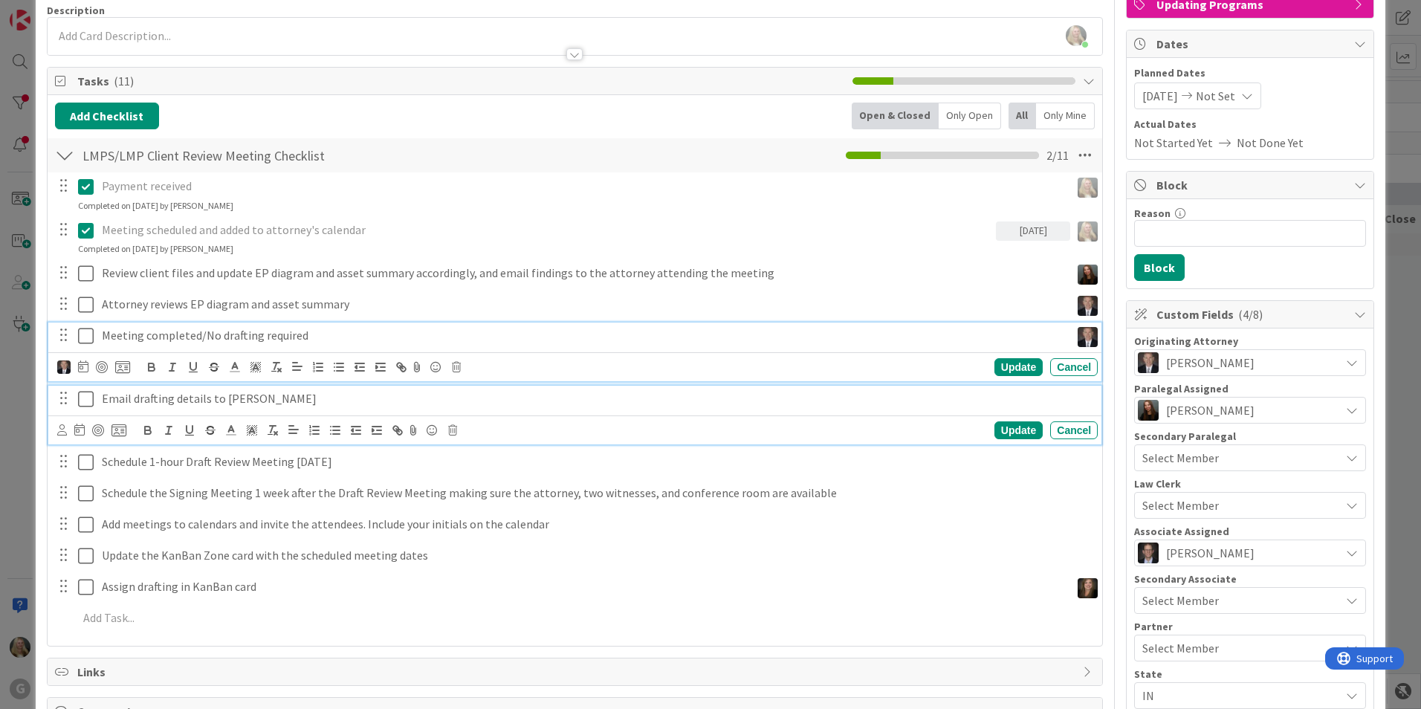
click at [120, 400] on p "Email drafting details to [PERSON_NAME]" at bounding box center [597, 398] width 990 height 17
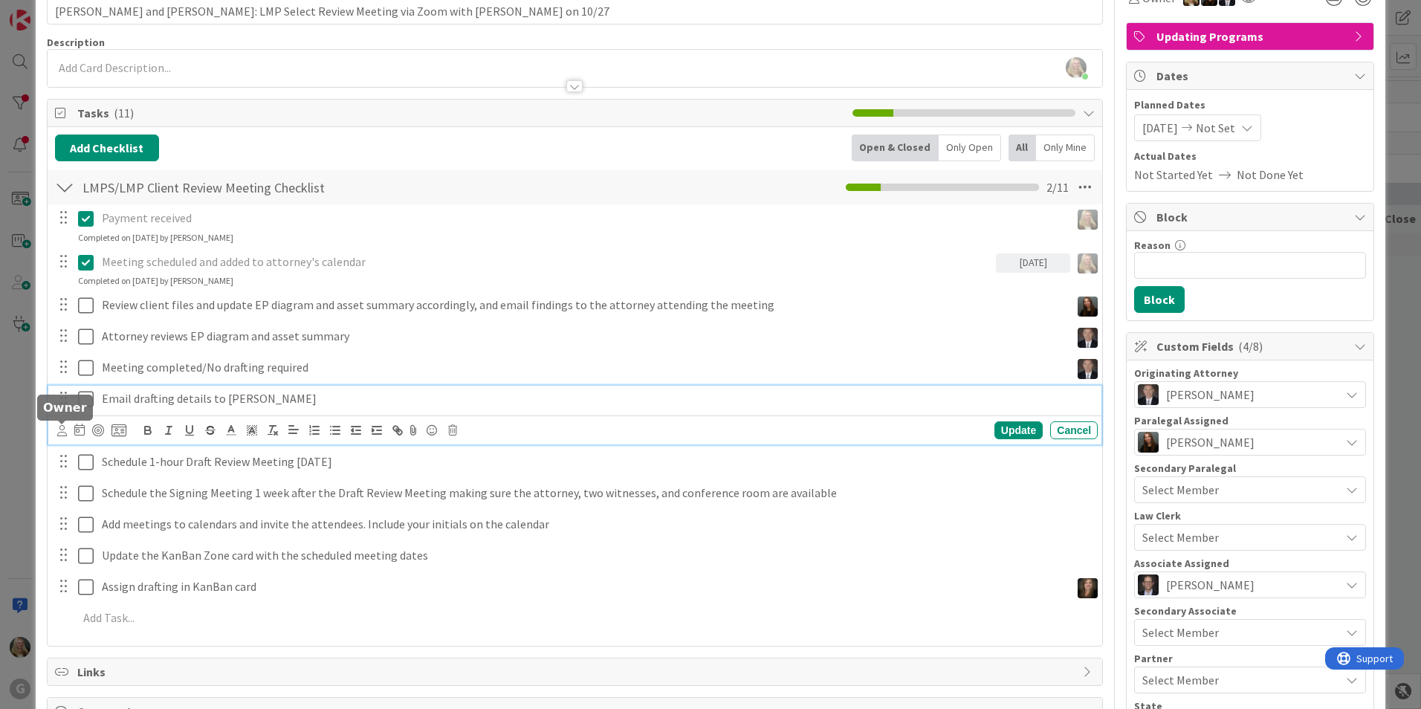
click at [66, 427] on icon at bounding box center [62, 430] width 10 height 11
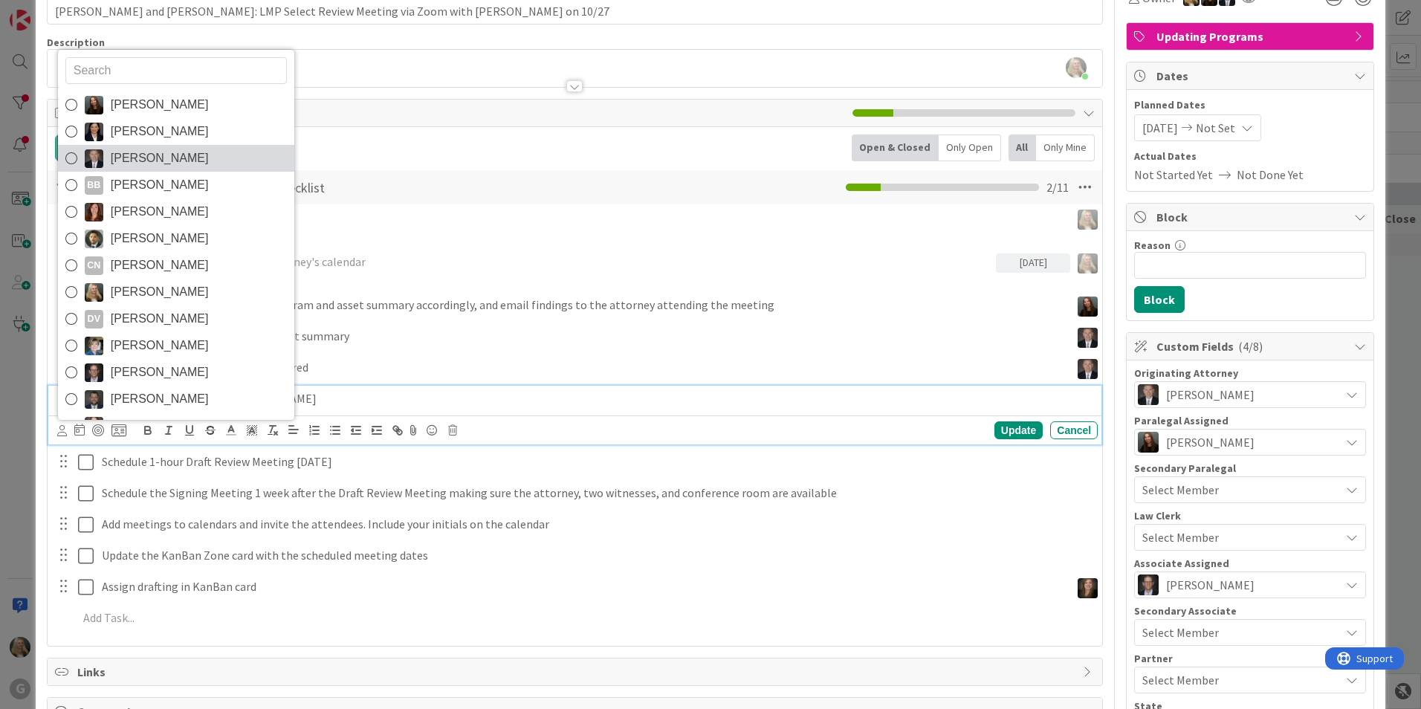
click at [140, 152] on span "[PERSON_NAME]" at bounding box center [160, 158] width 98 height 22
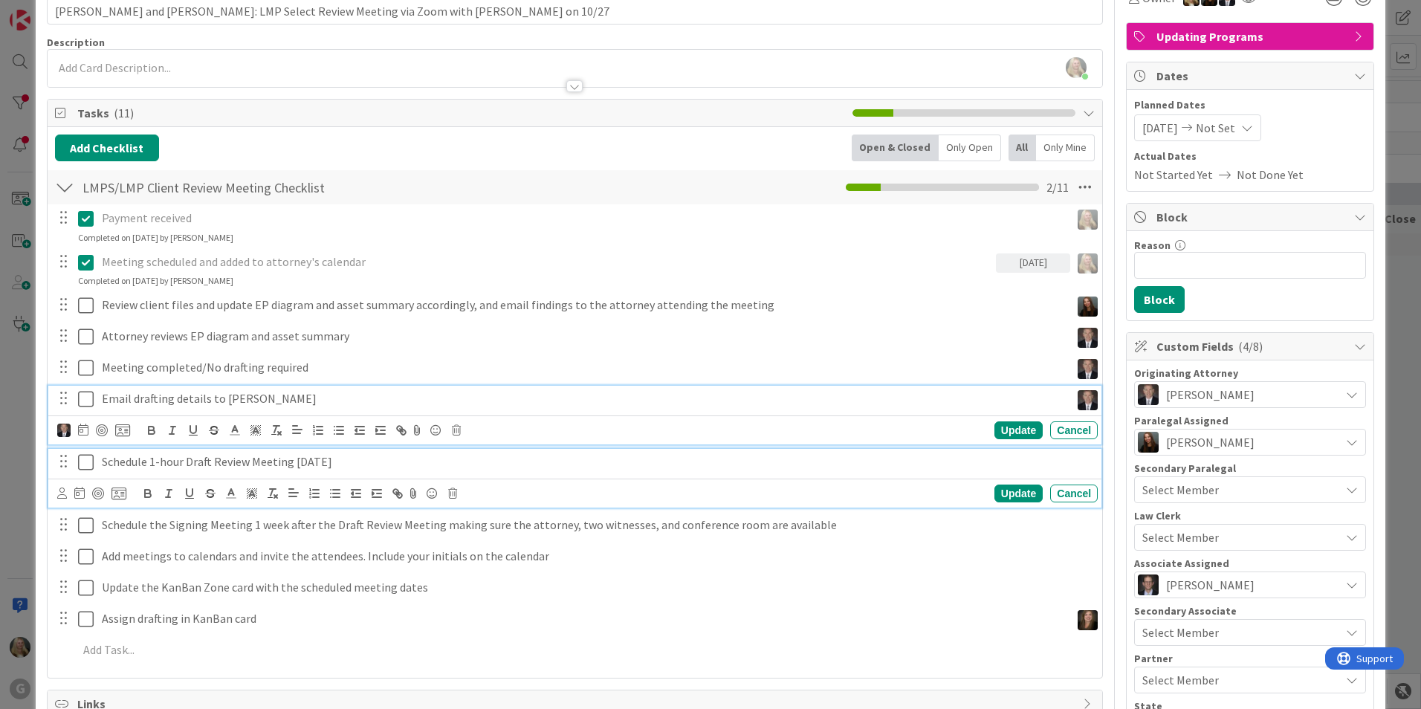
click at [155, 458] on p "Schedule 1-hour Draft Review Meeting [DATE]" at bounding box center [597, 461] width 990 height 17
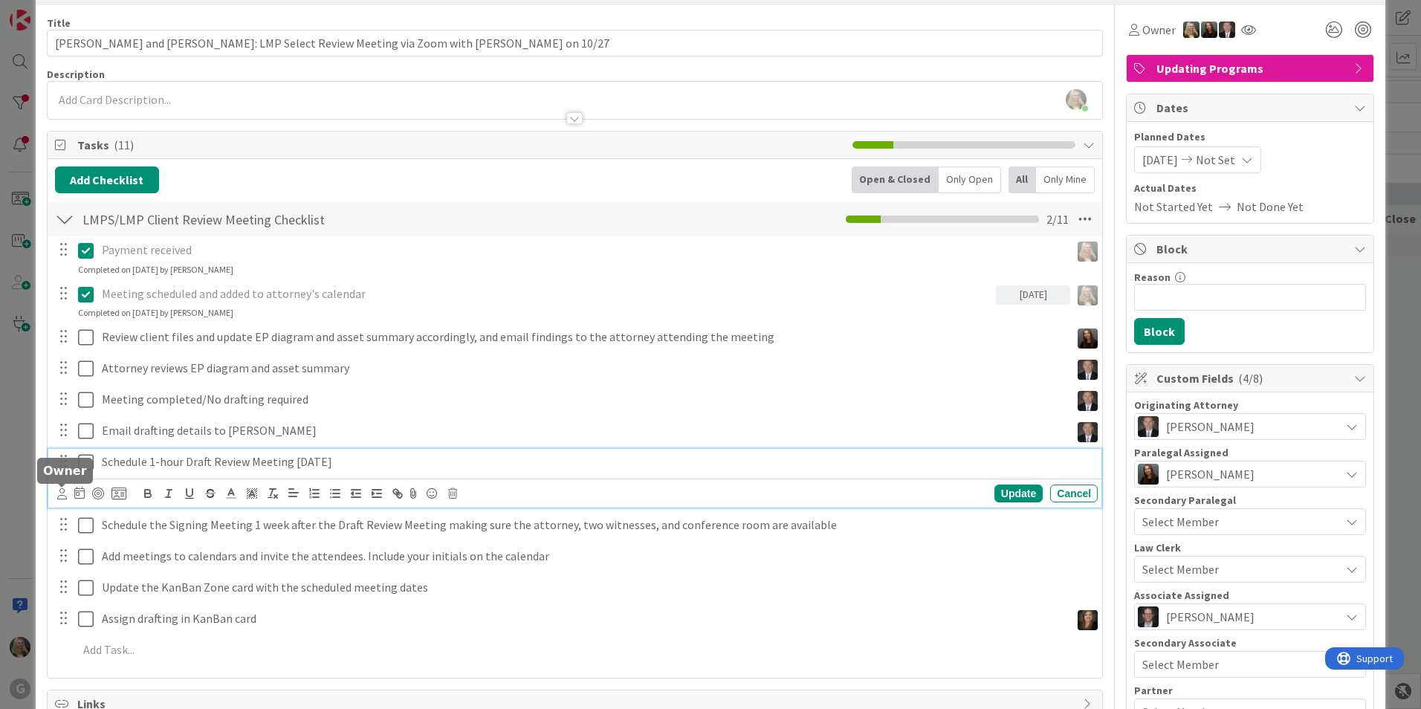
click at [61, 492] on icon at bounding box center [62, 493] width 10 height 11
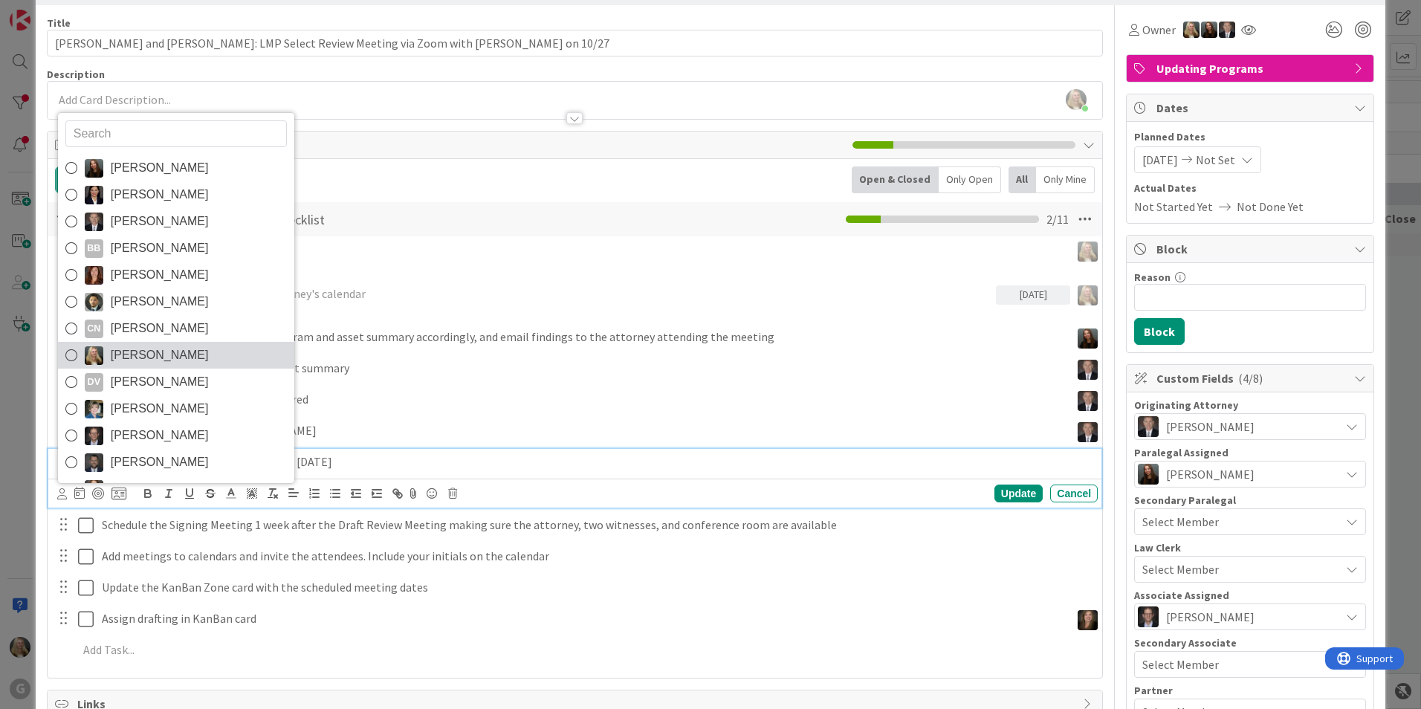
click at [108, 363] on link "[PERSON_NAME]" at bounding box center [176, 355] width 236 height 27
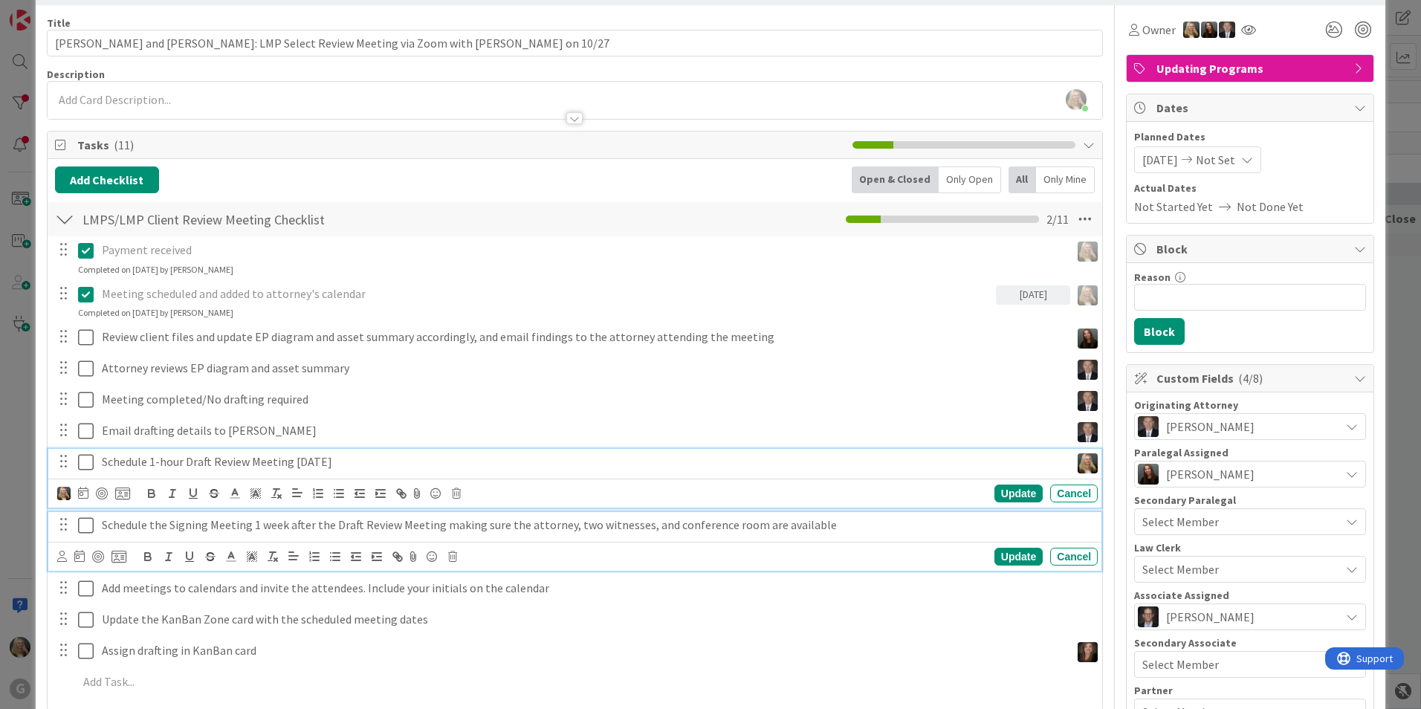
click at [152, 523] on p "Schedule the Signing Meeting 1 week after the Draft Review Meeting making sure …" at bounding box center [597, 524] width 990 height 17
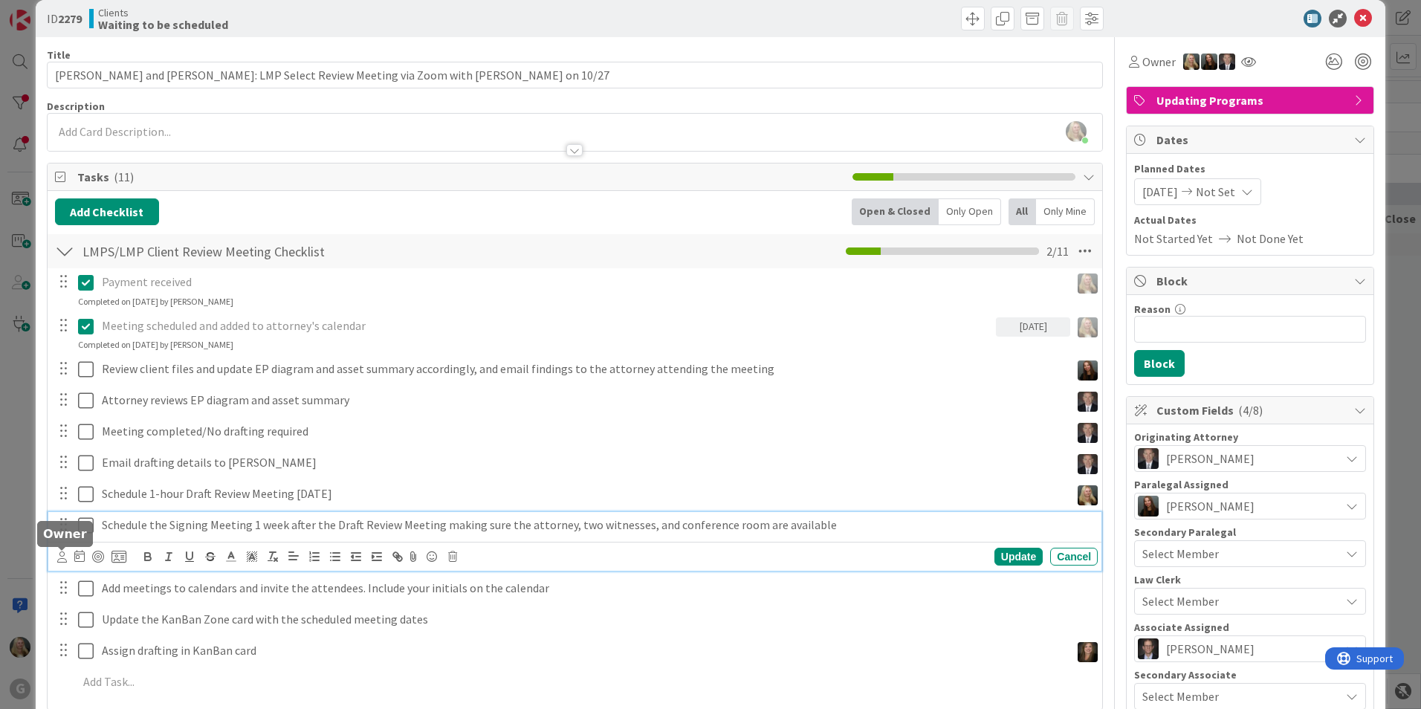
click at [62, 554] on icon at bounding box center [62, 556] width 10 height 11
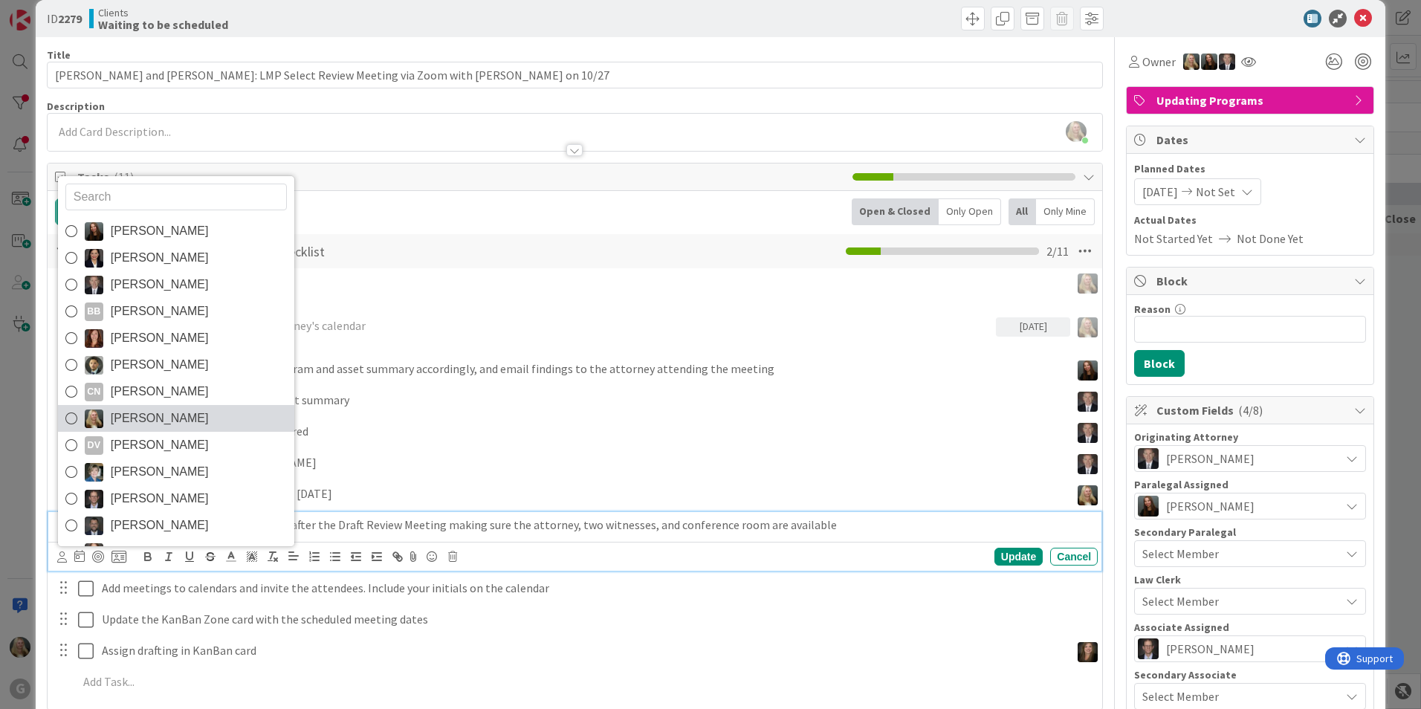
click at [116, 419] on span "[PERSON_NAME]" at bounding box center [160, 418] width 98 height 22
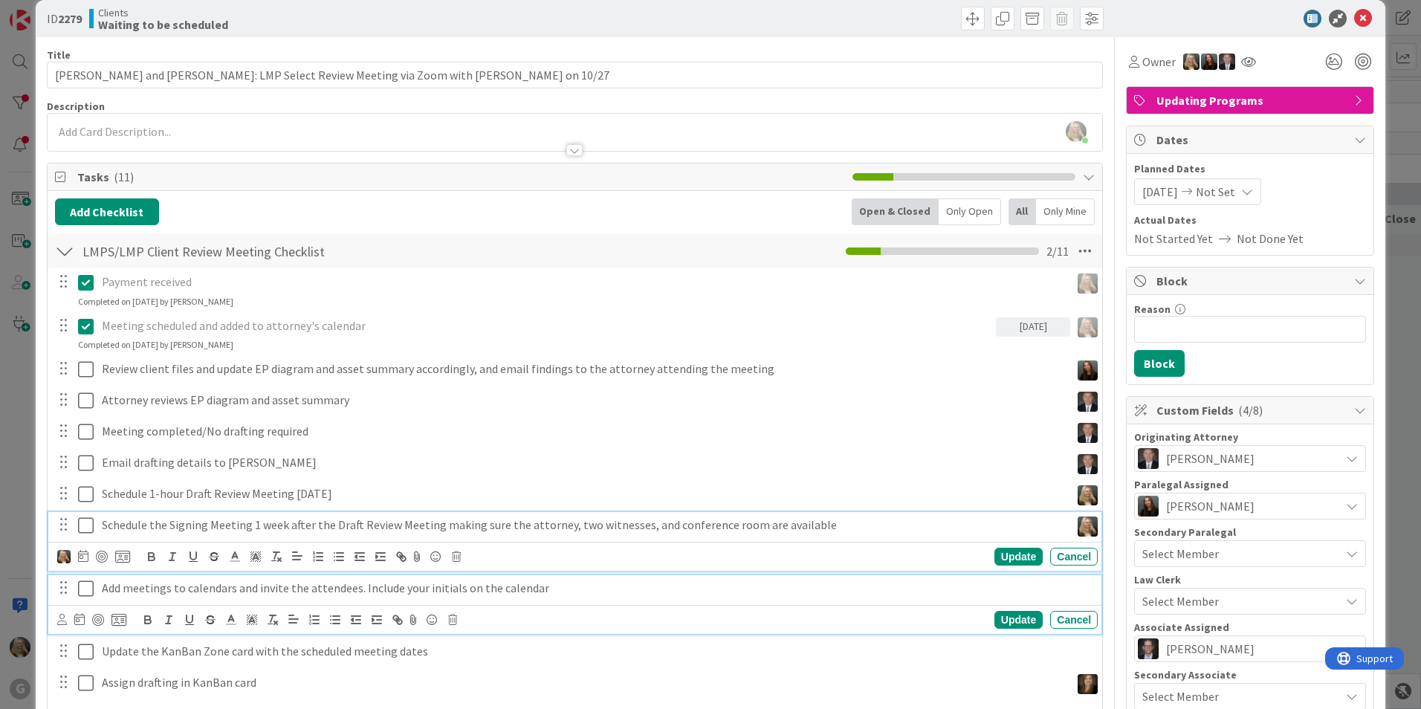
click at [117, 591] on p "Add meetings to calendars and invite the attendees. Include your initials on th…" at bounding box center [597, 588] width 990 height 17
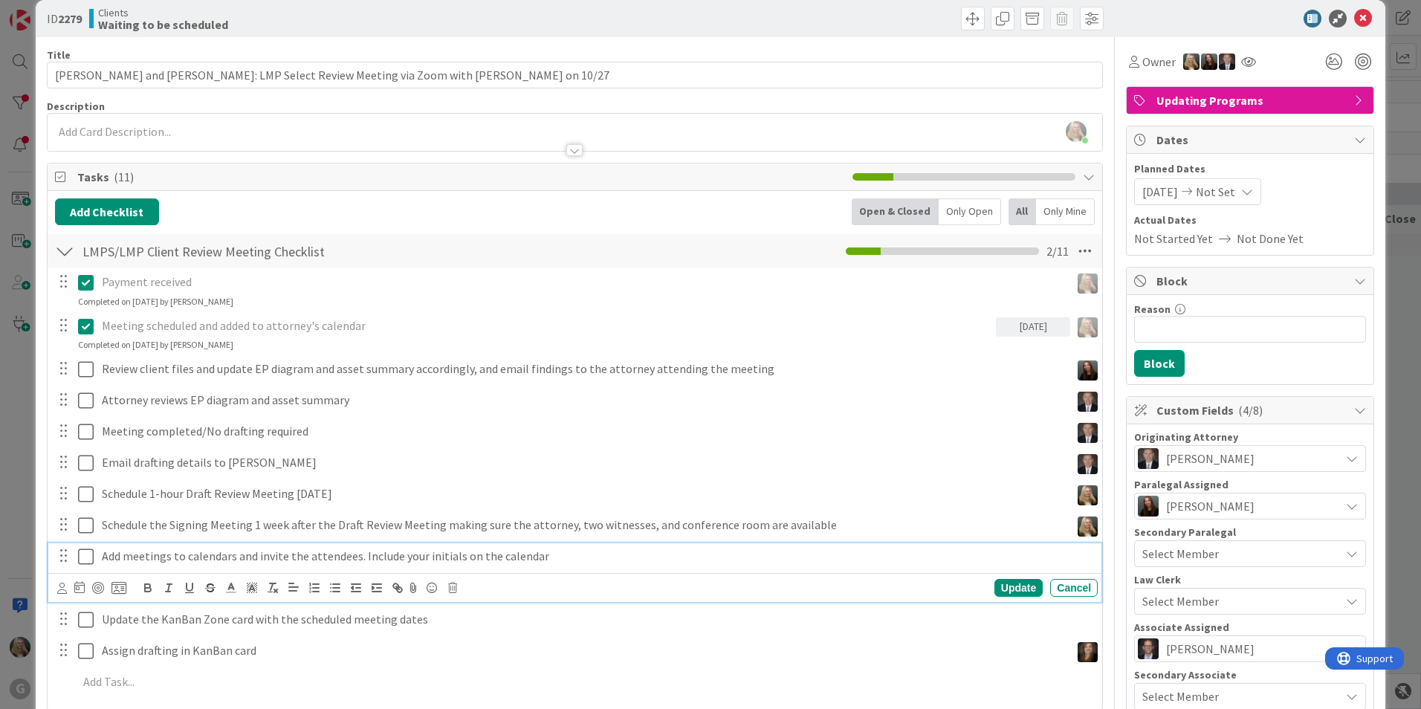
scroll to position [0, 0]
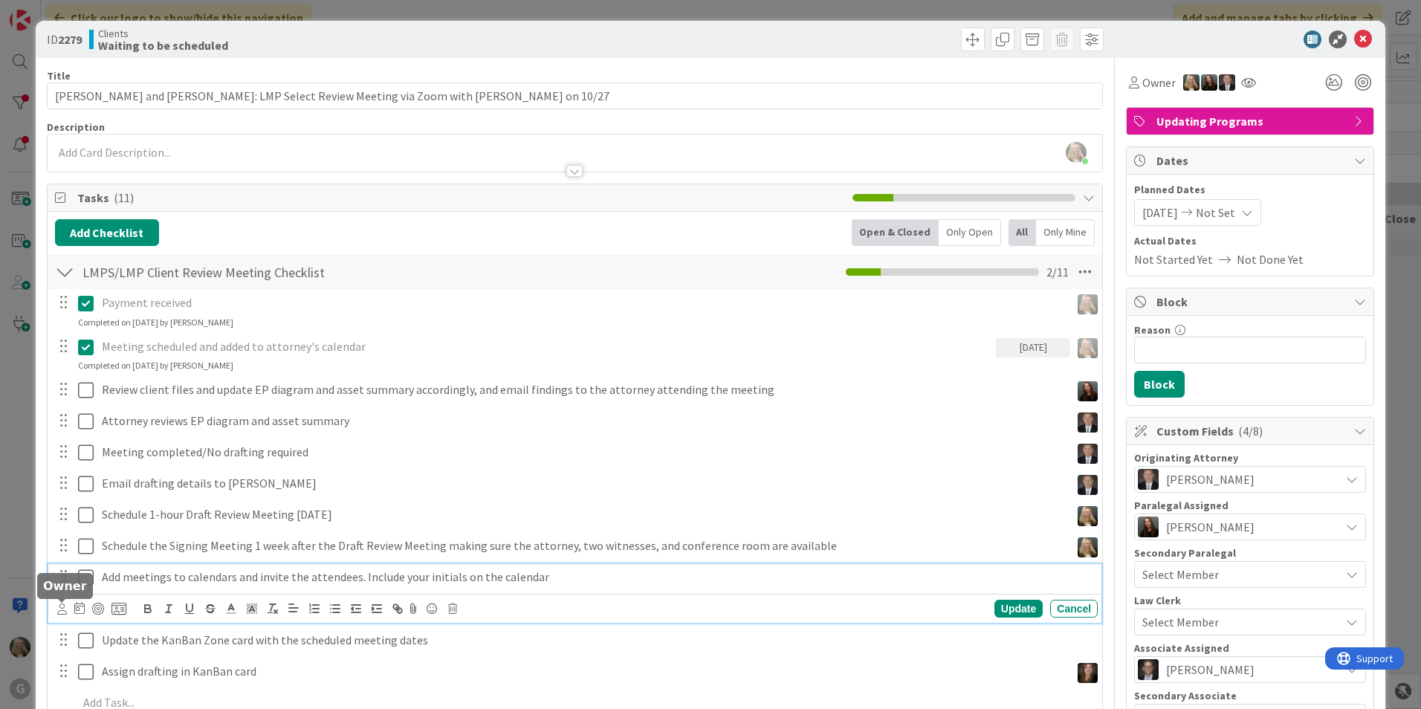
click at [64, 606] on icon at bounding box center [62, 608] width 10 height 11
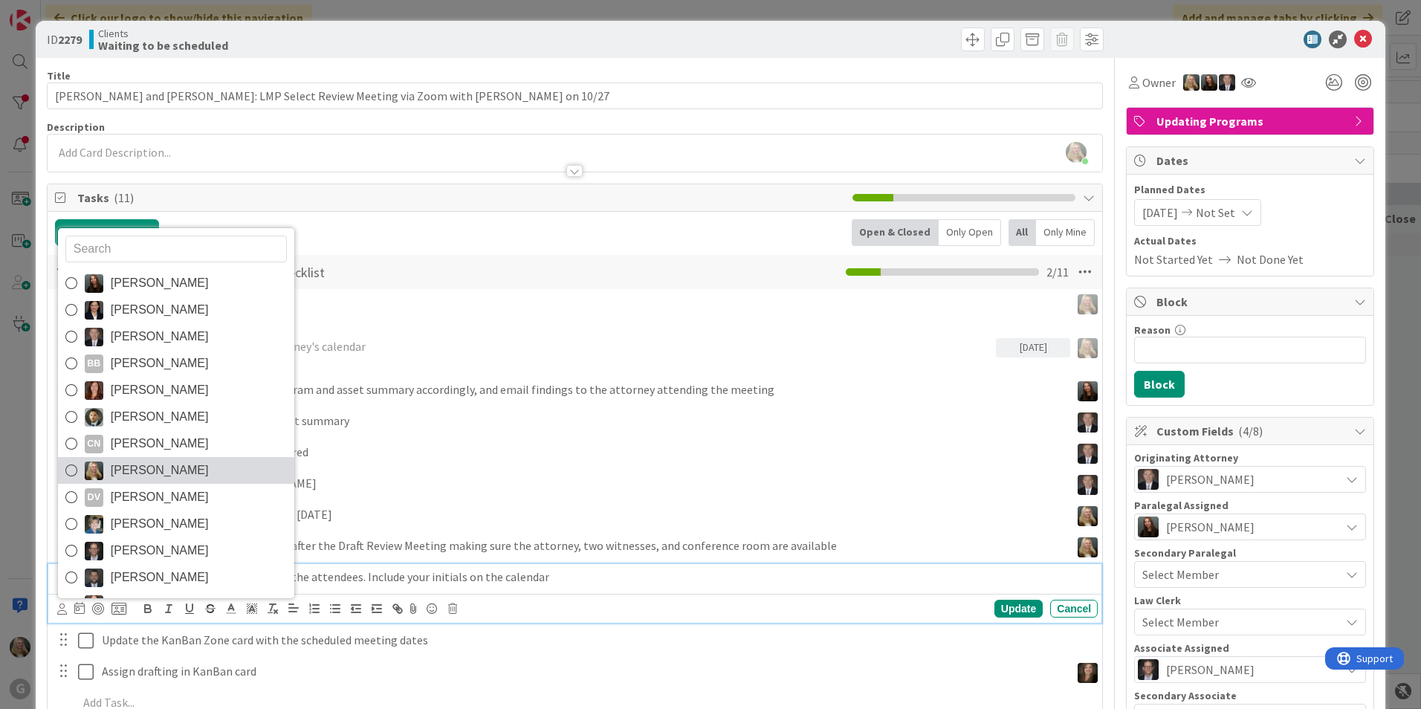
click at [128, 470] on span "[PERSON_NAME]" at bounding box center [160, 470] width 98 height 22
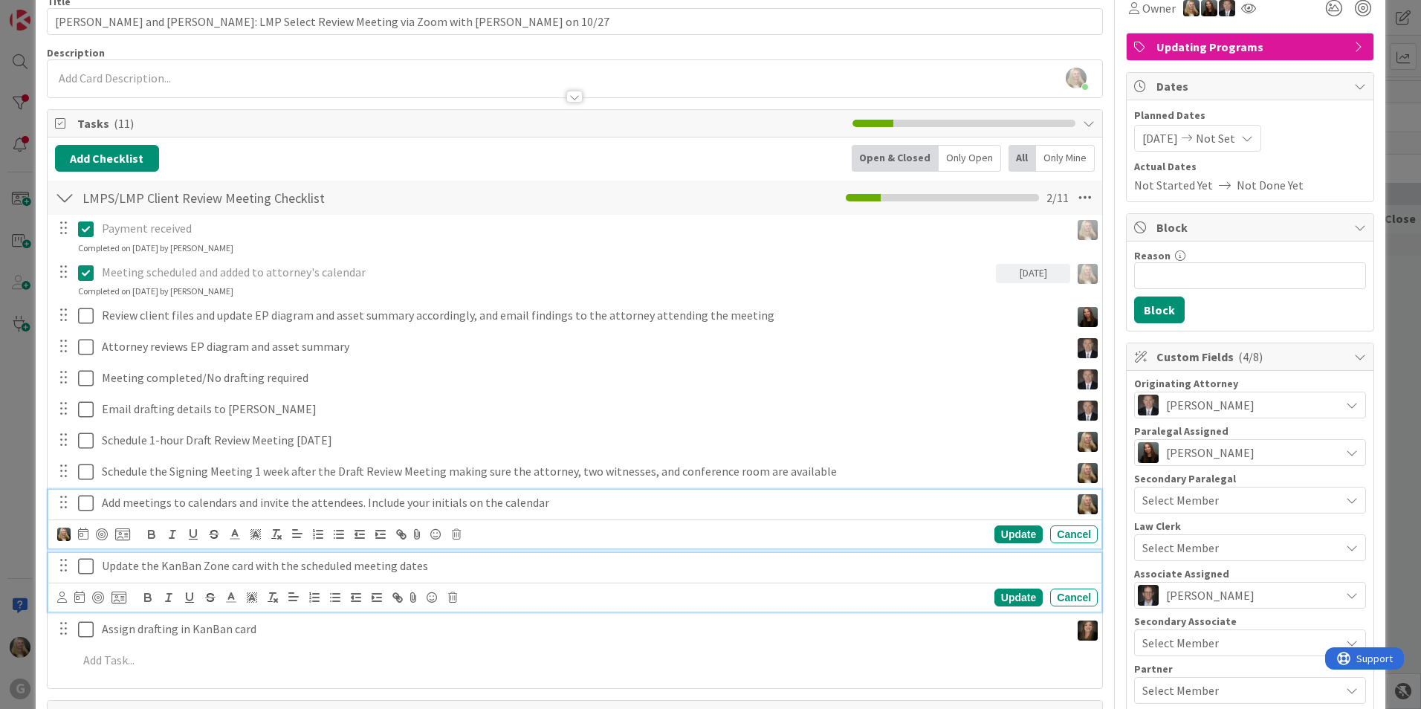
click at [123, 573] on p "Update the KanBan Zone card with the scheduled meeting dates" at bounding box center [597, 565] width 990 height 17
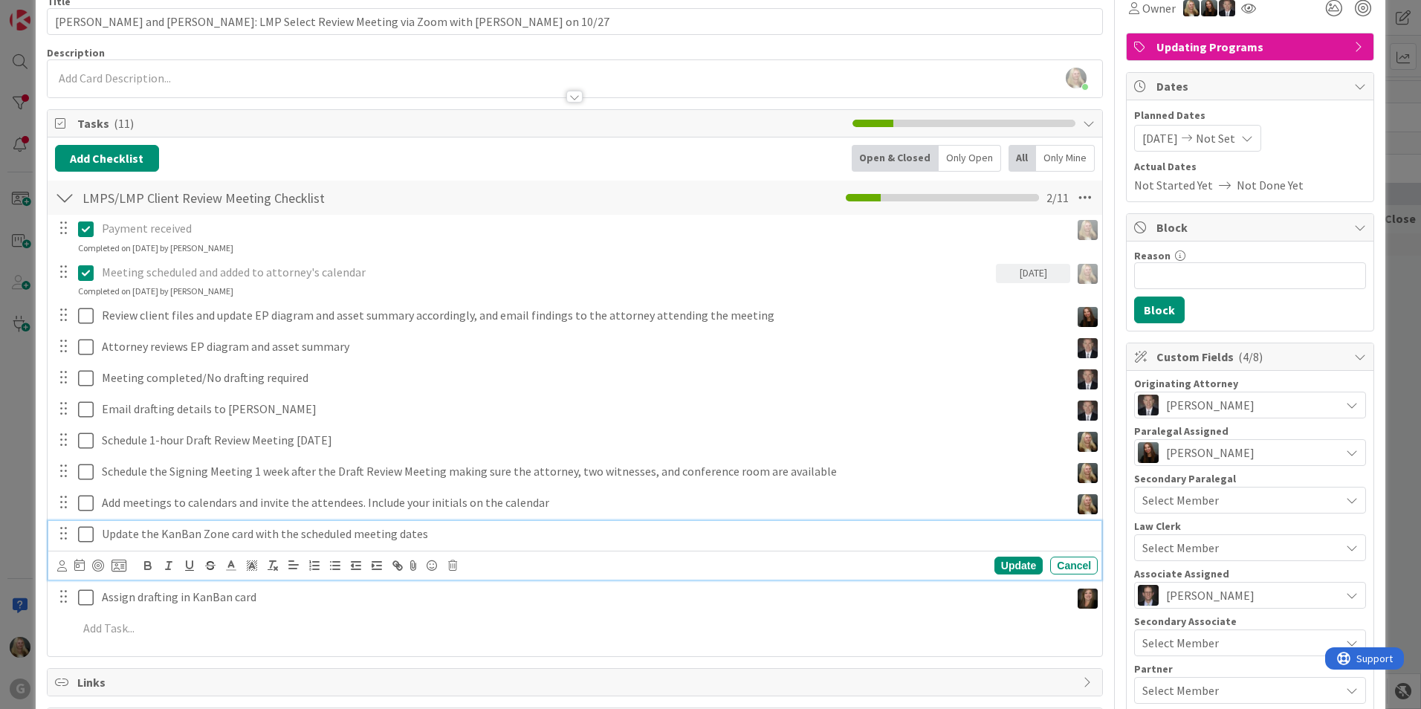
scroll to position [42, 0]
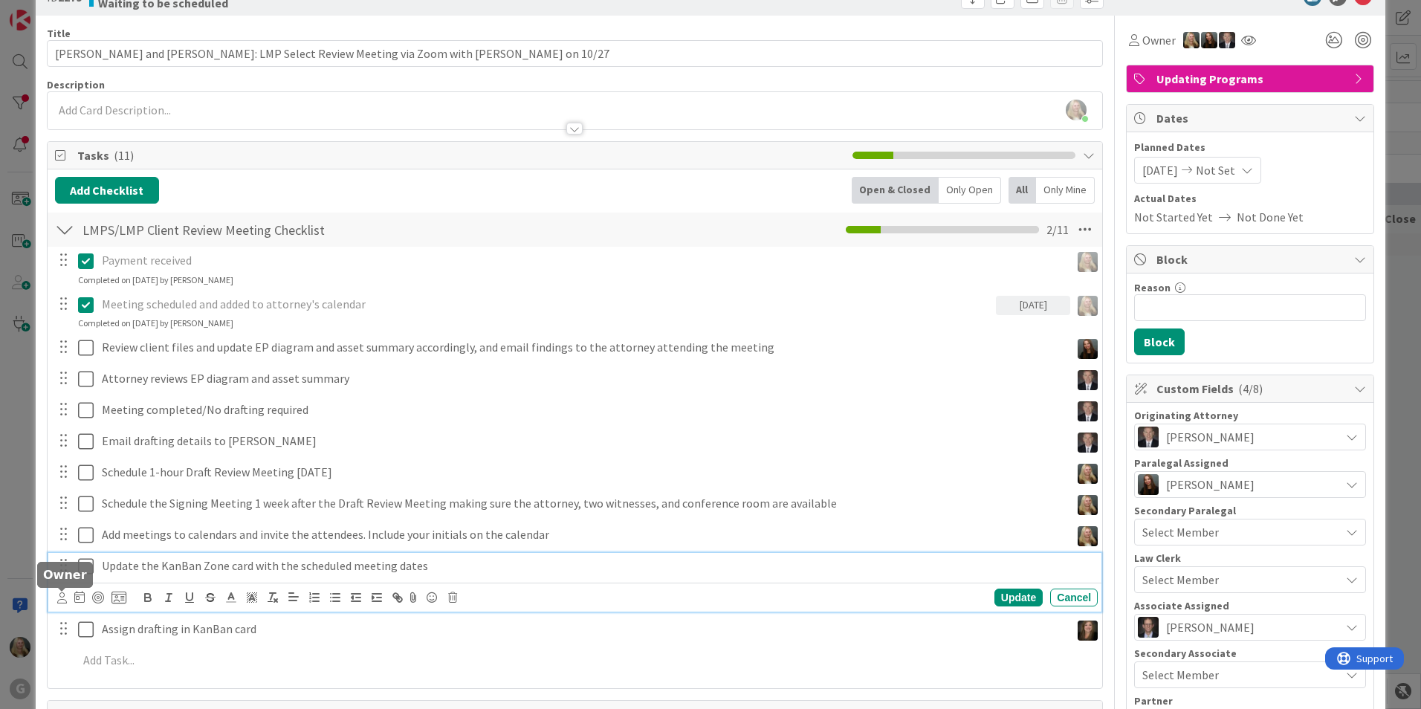
click at [61, 595] on icon at bounding box center [62, 597] width 10 height 11
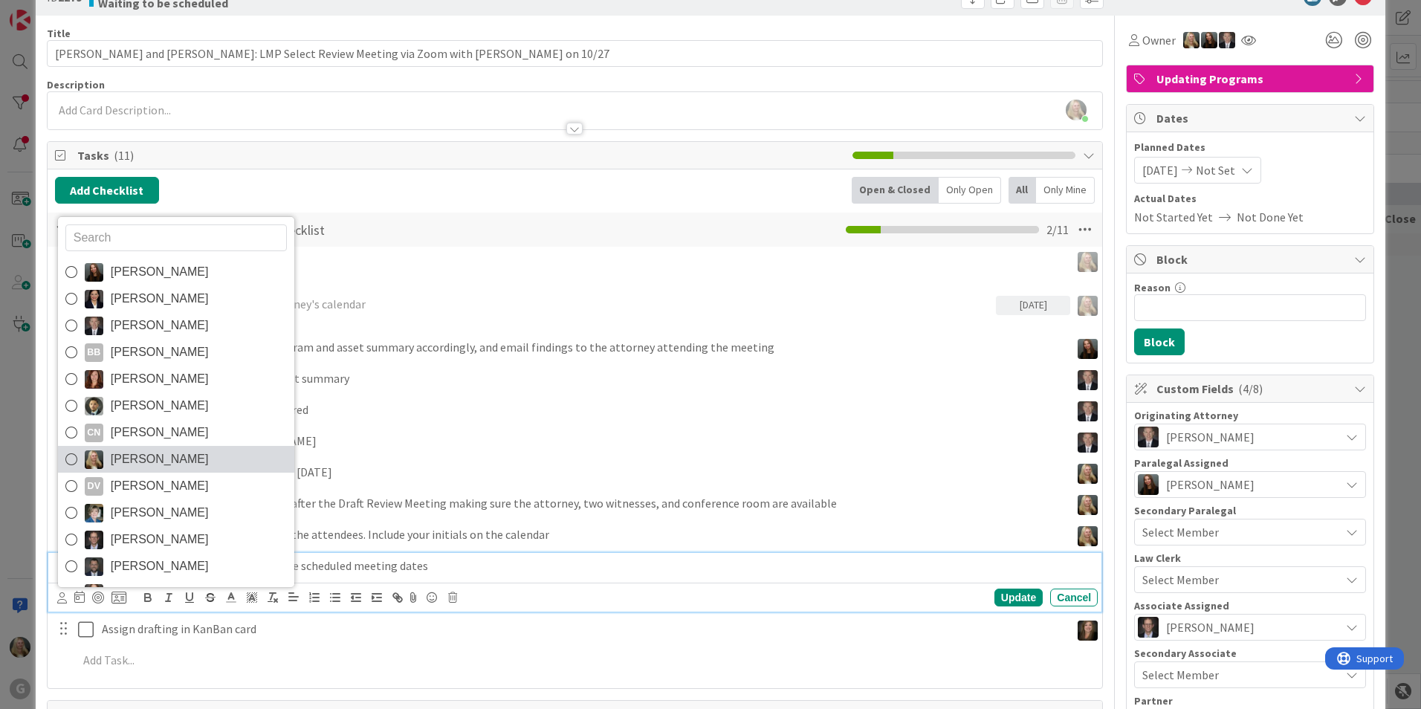
click at [114, 459] on span "[PERSON_NAME]" at bounding box center [160, 459] width 98 height 22
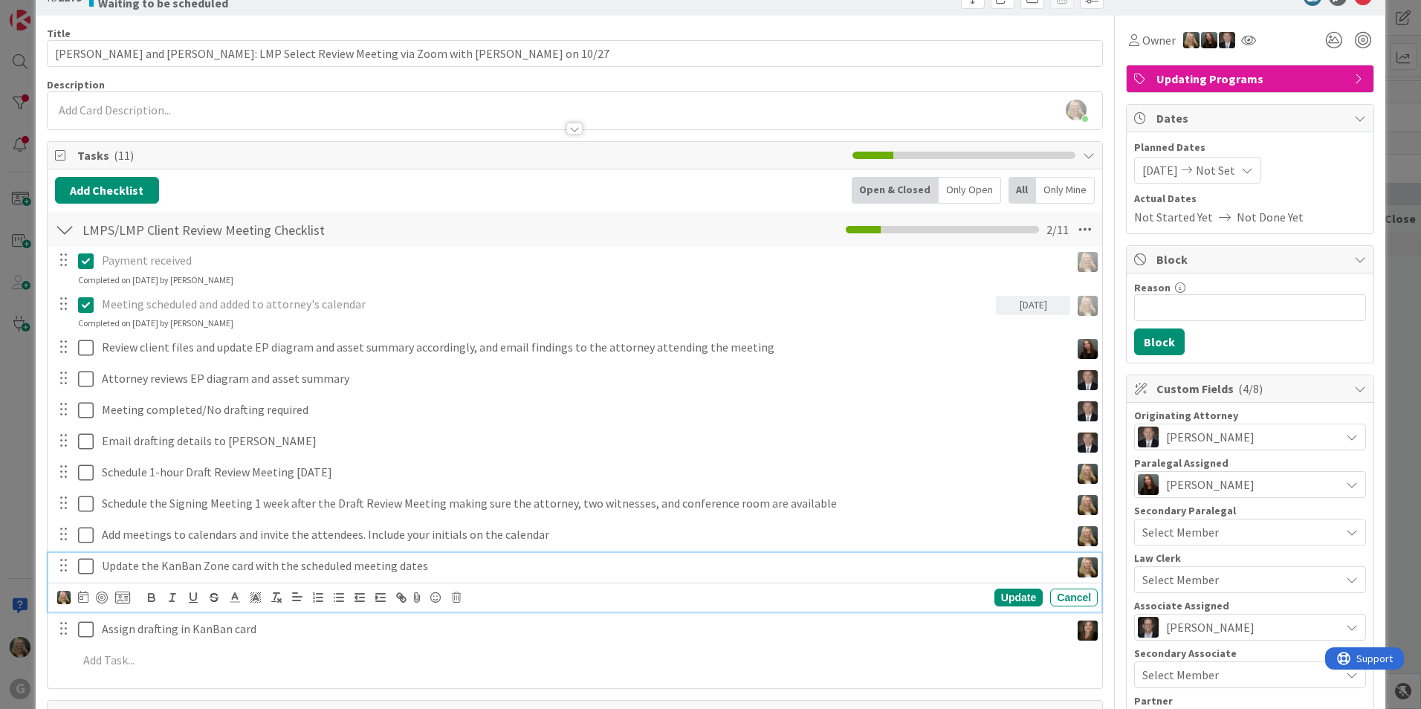
scroll to position [0, 0]
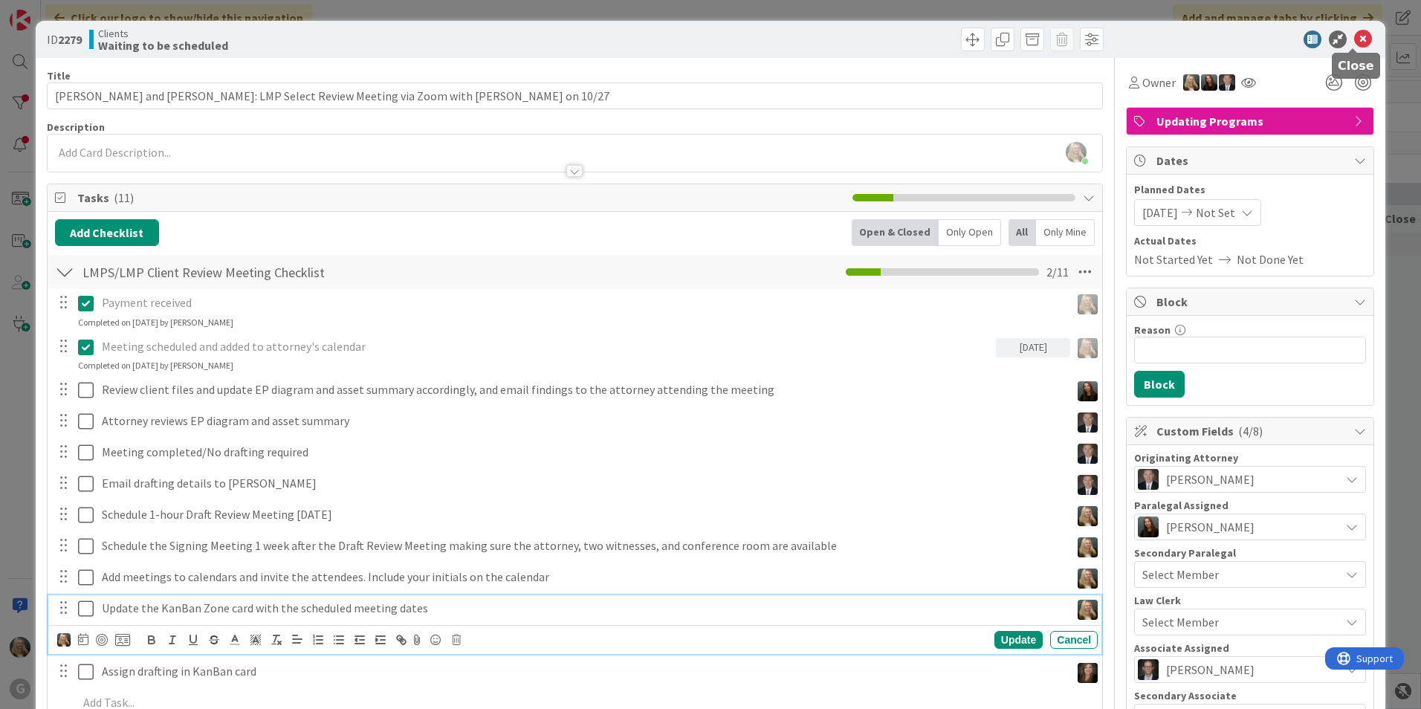
click at [698, 33] on icon at bounding box center [1363, 39] width 18 height 18
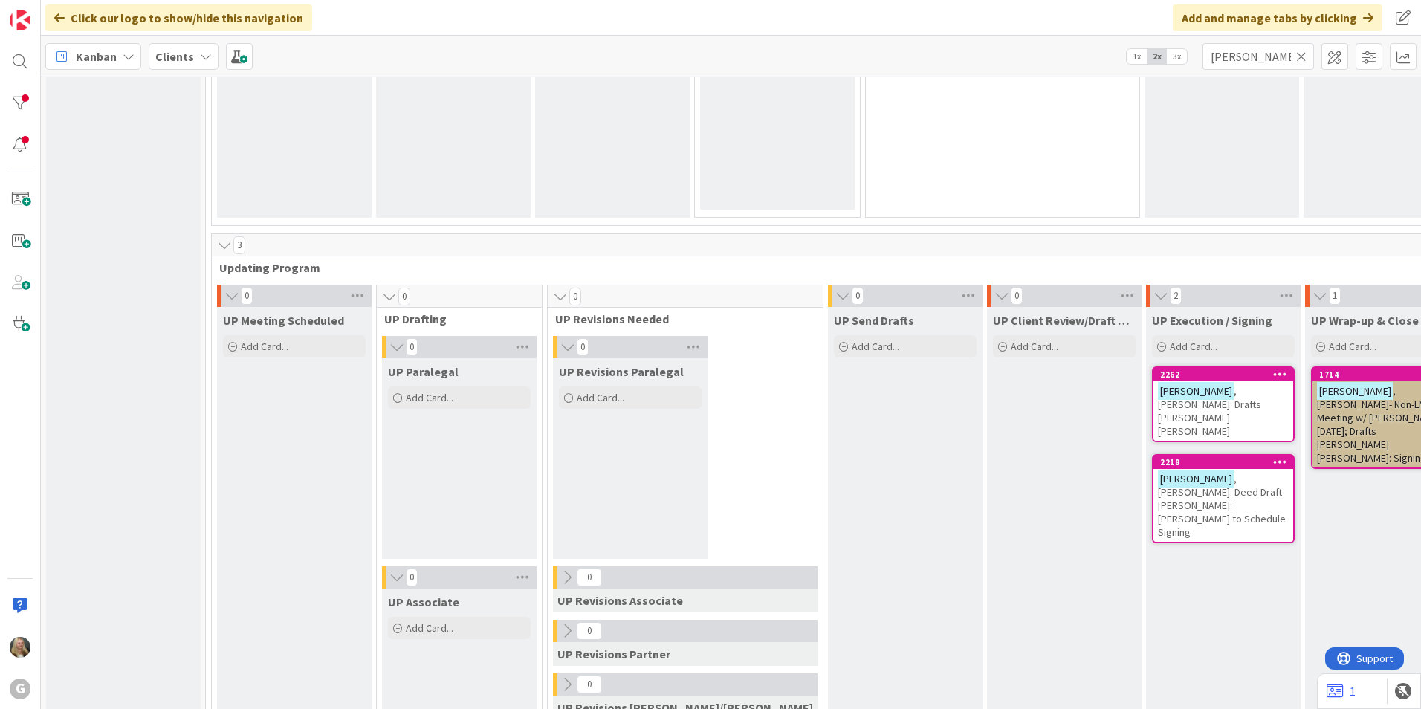
scroll to position [2080, 0]
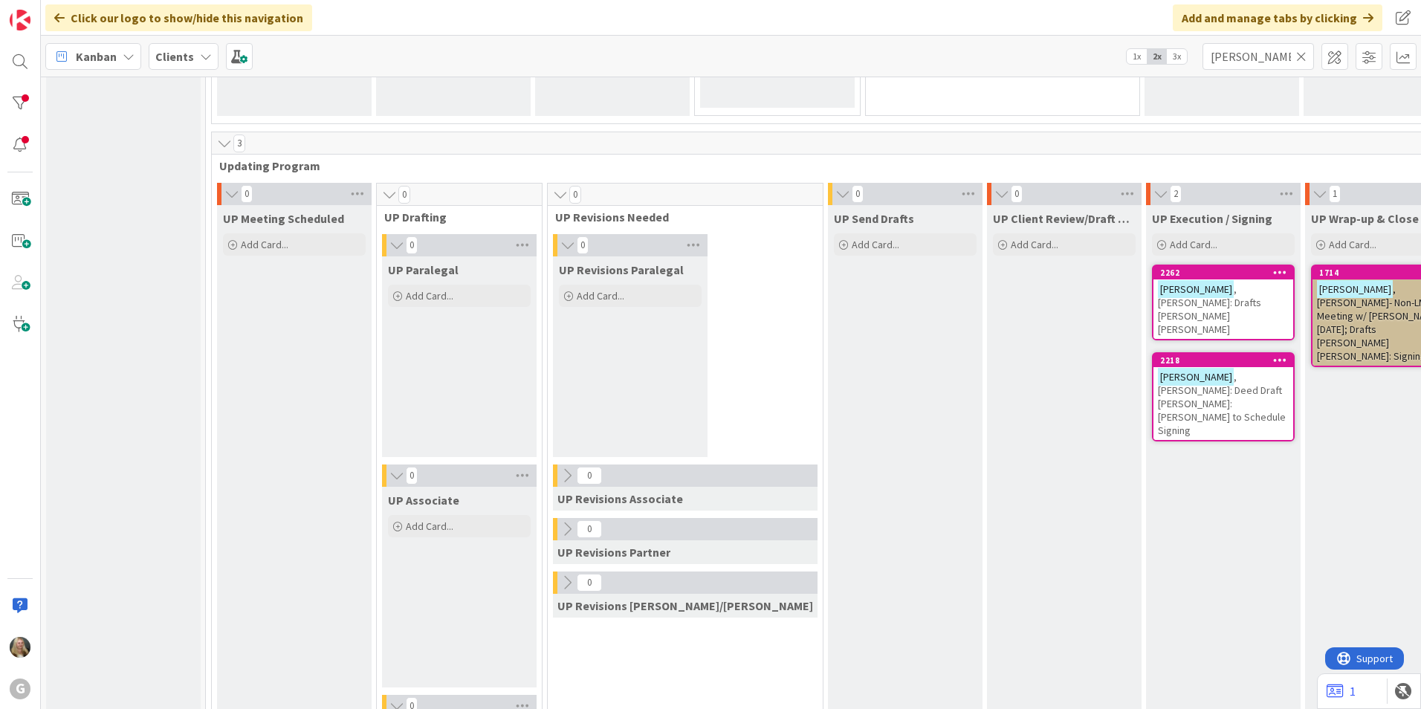
click at [698, 53] on icon at bounding box center [1301, 56] width 10 height 13
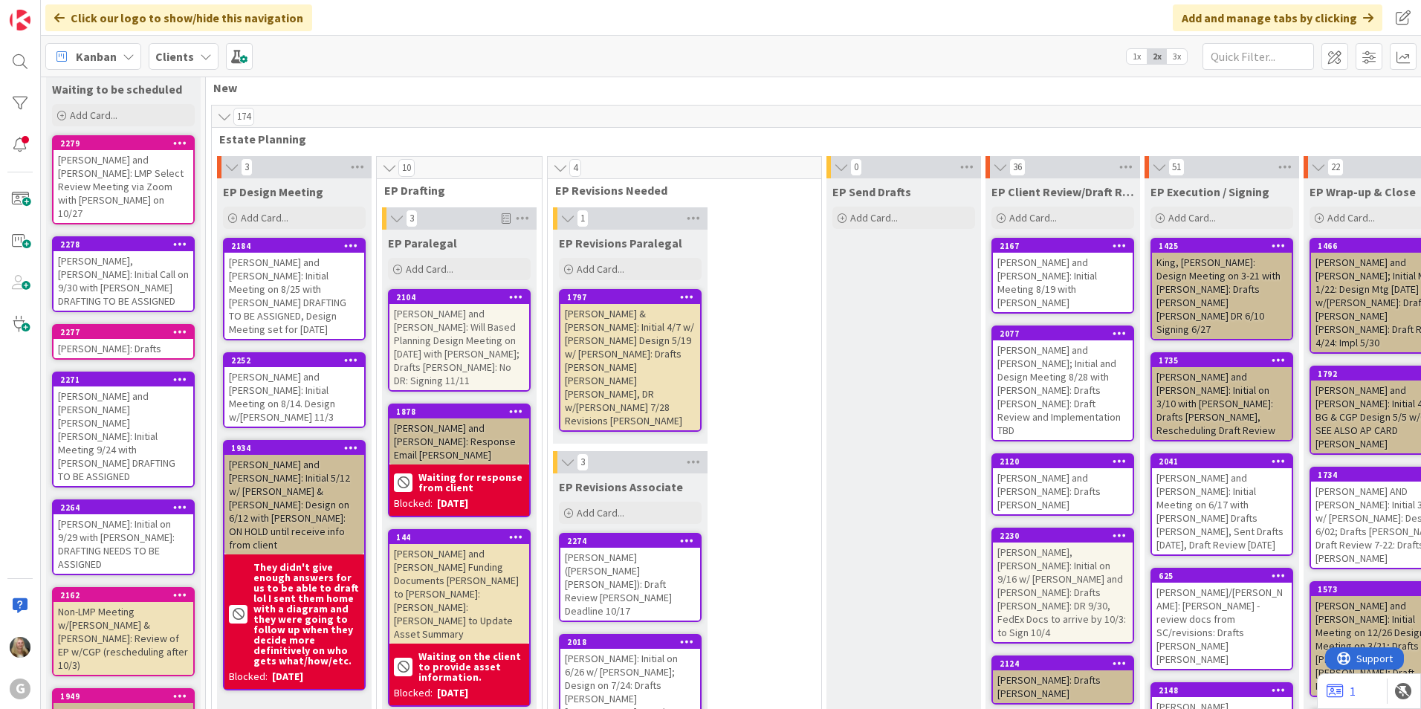
scroll to position [0, 0]
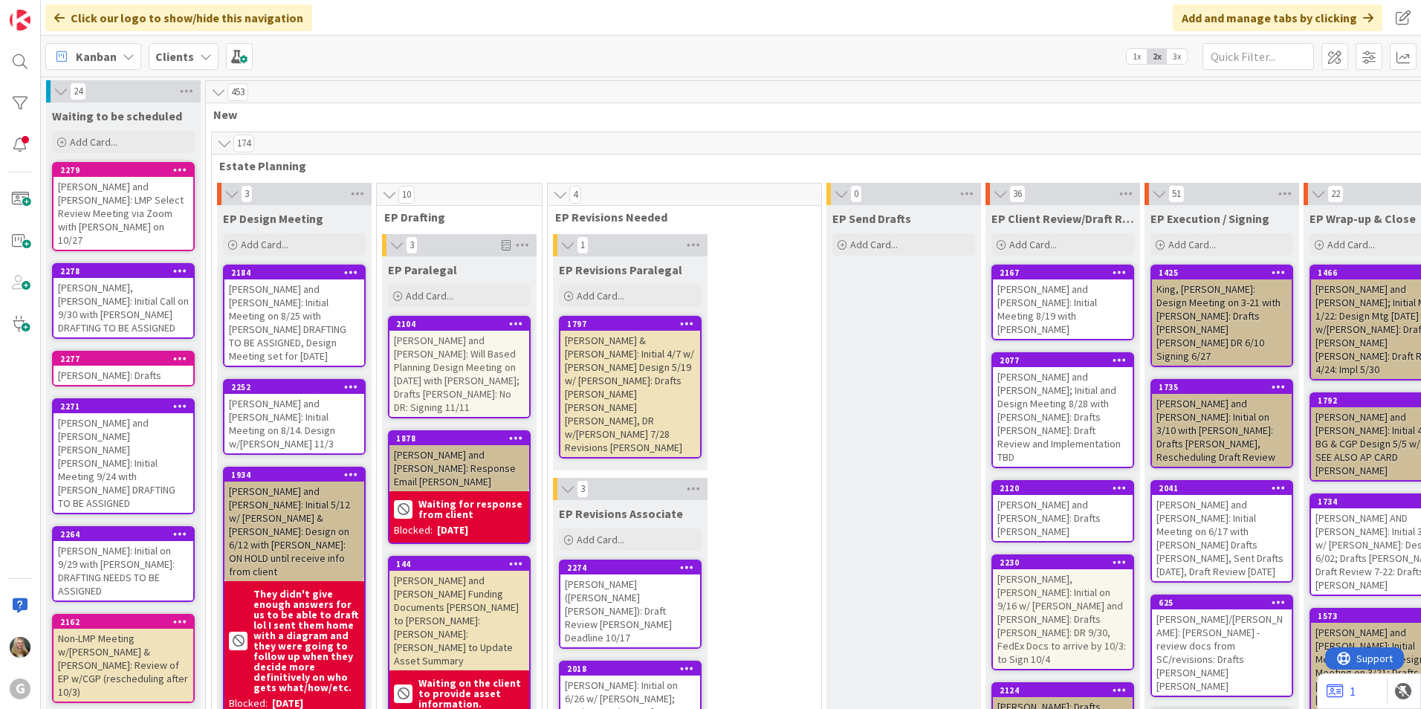
click at [126, 190] on div "[PERSON_NAME] and [PERSON_NAME]: LMP Select Review Meeting via Zoom with [PERSO…" at bounding box center [123, 213] width 140 height 73
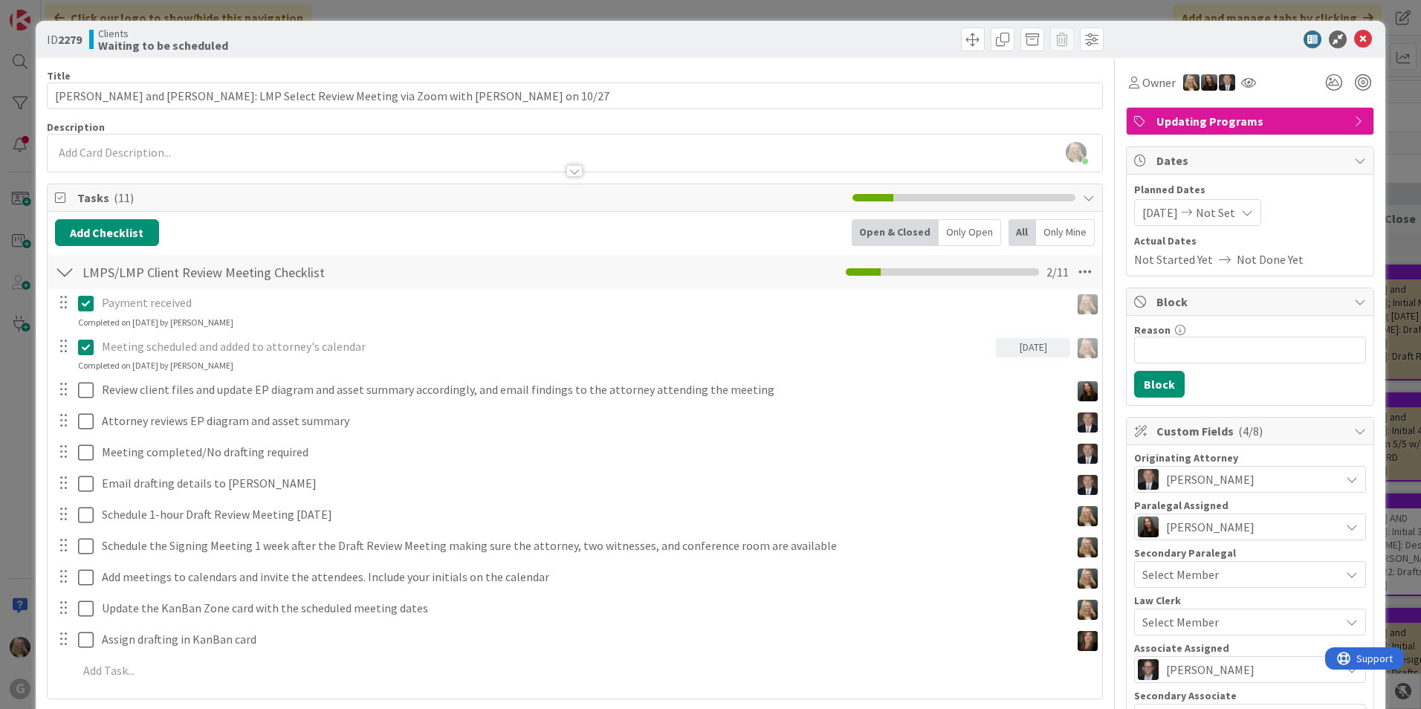
click at [105, 36] on span "Clients" at bounding box center [163, 33] width 130 height 12
click at [94, 39] on div at bounding box center [91, 39] width 4 height 19
click at [698, 34] on span at bounding box center [973, 39] width 24 height 24
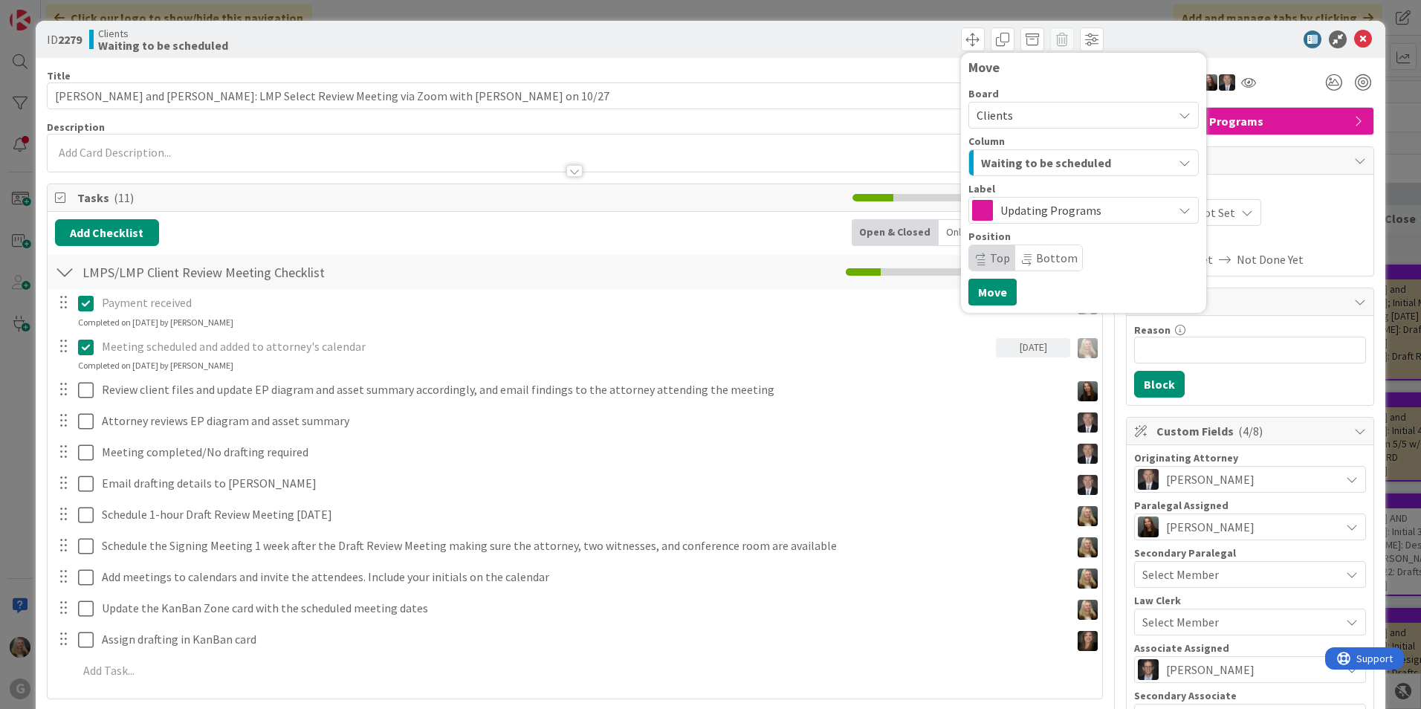
click at [698, 169] on span "Waiting to be scheduled" at bounding box center [1046, 162] width 130 height 19
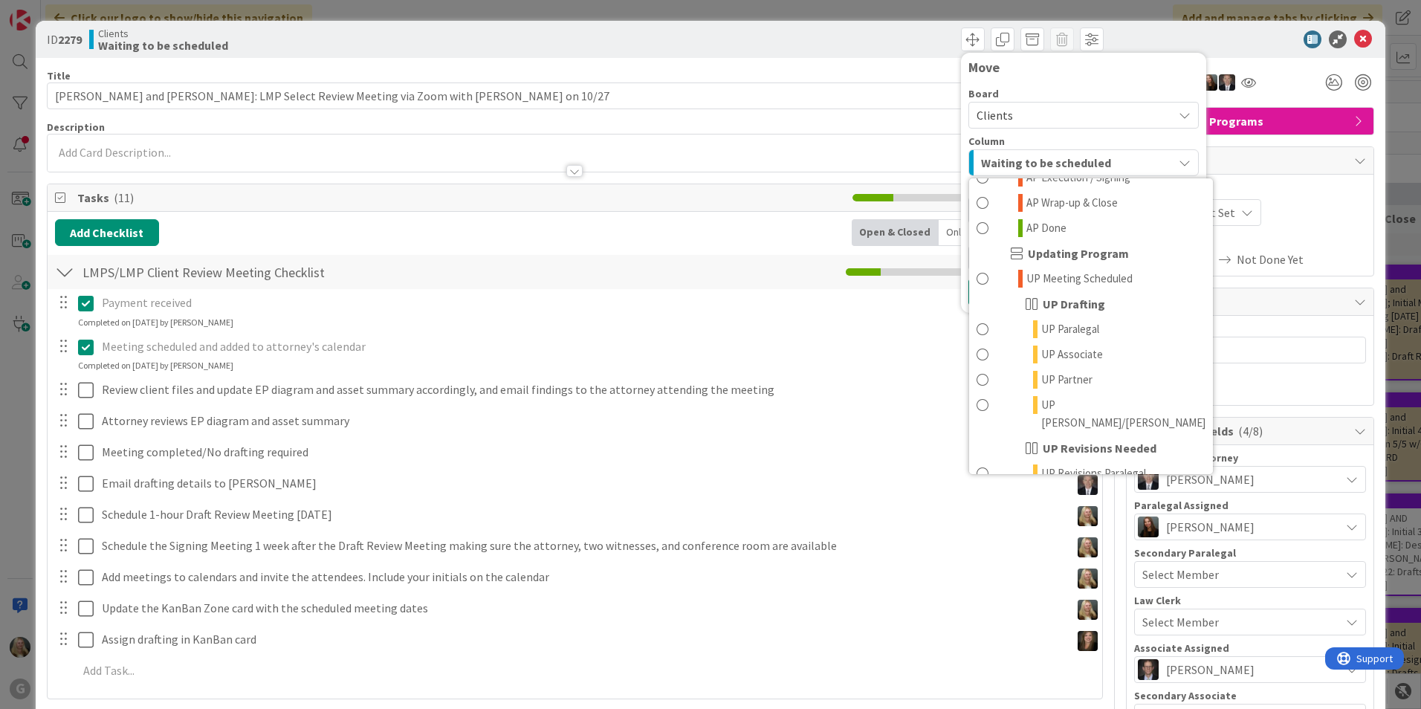
scroll to position [936, 0]
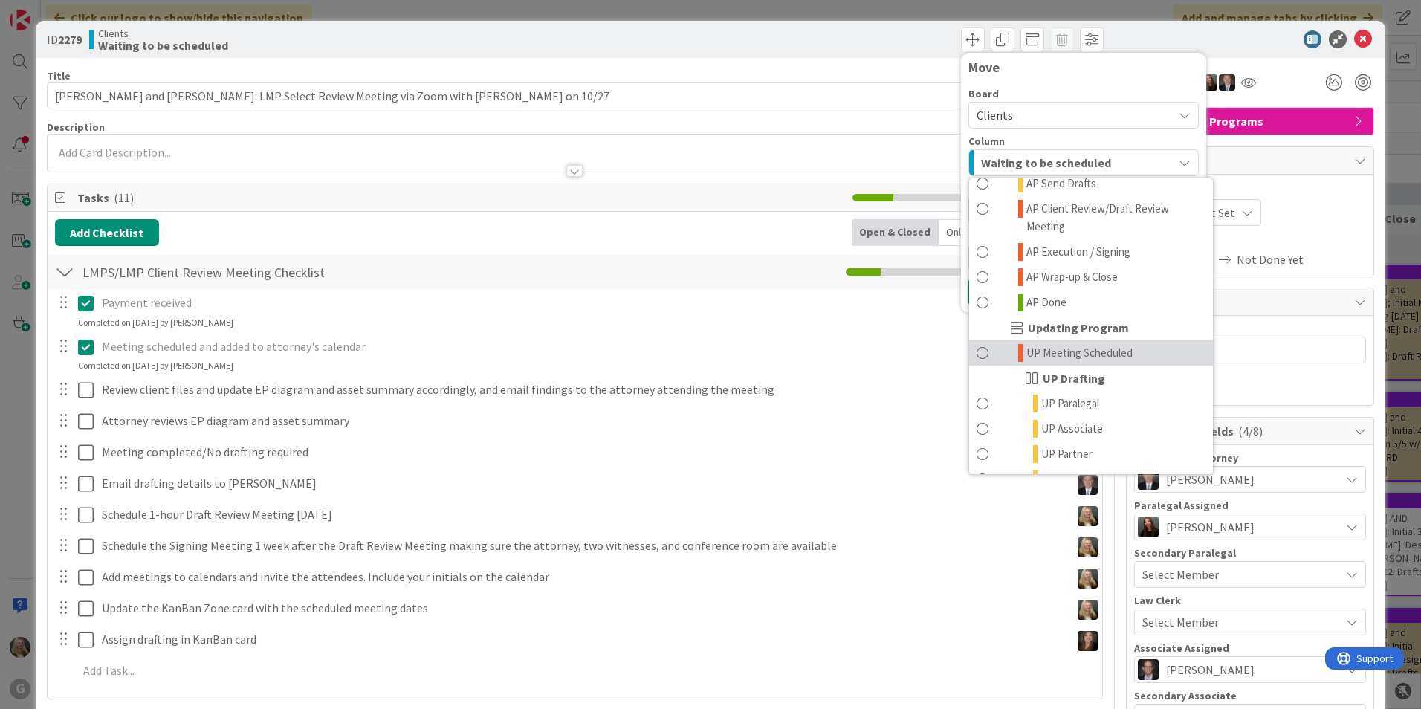
click at [698, 344] on span "UP Meeting Scheduled" at bounding box center [1079, 353] width 106 height 18
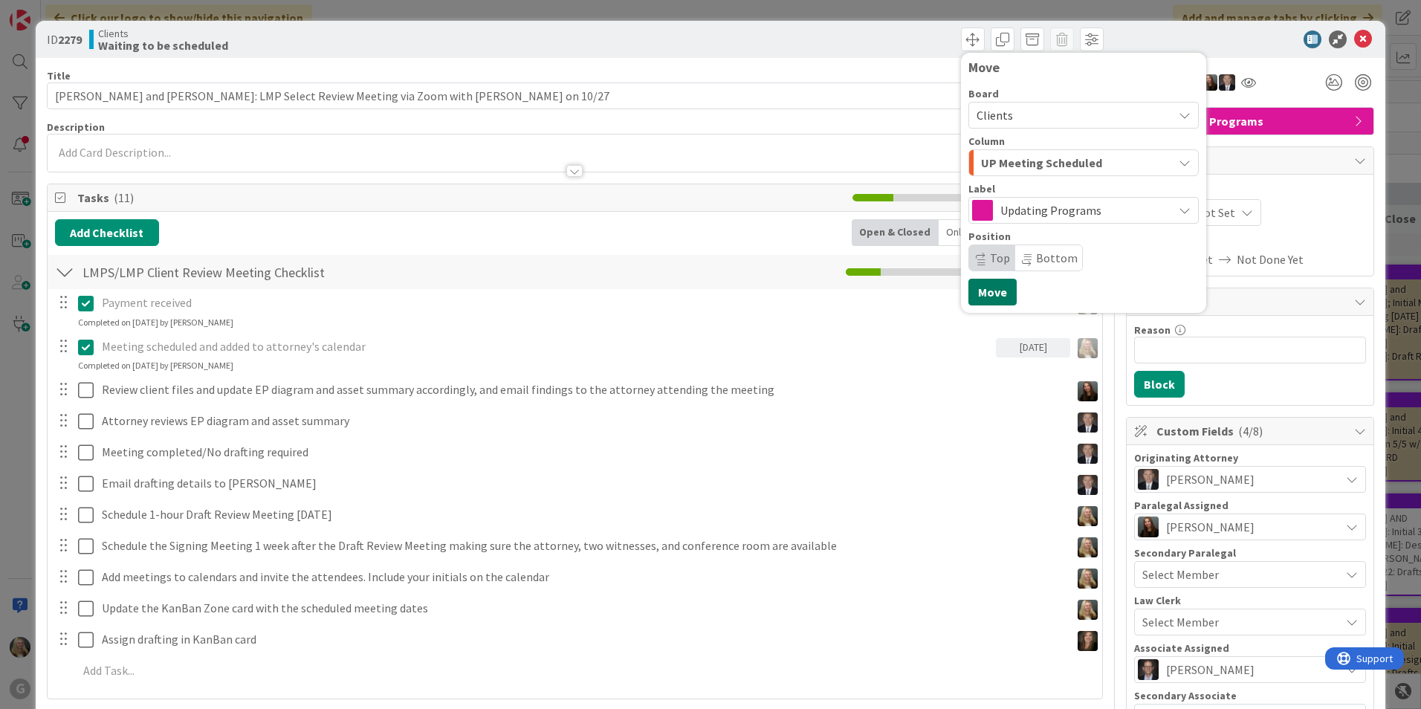
click at [698, 290] on button "Move" at bounding box center [992, 292] width 48 height 27
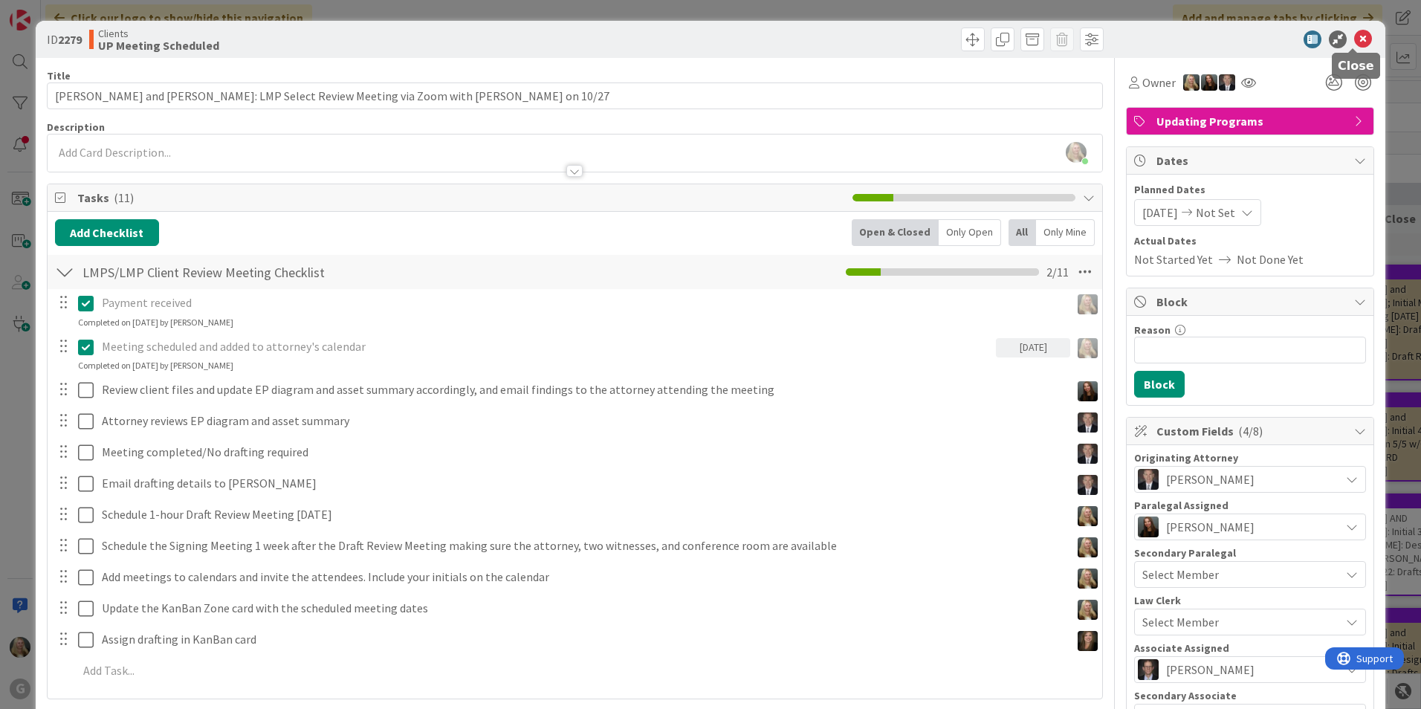
click at [698, 35] on icon at bounding box center [1363, 39] width 18 height 18
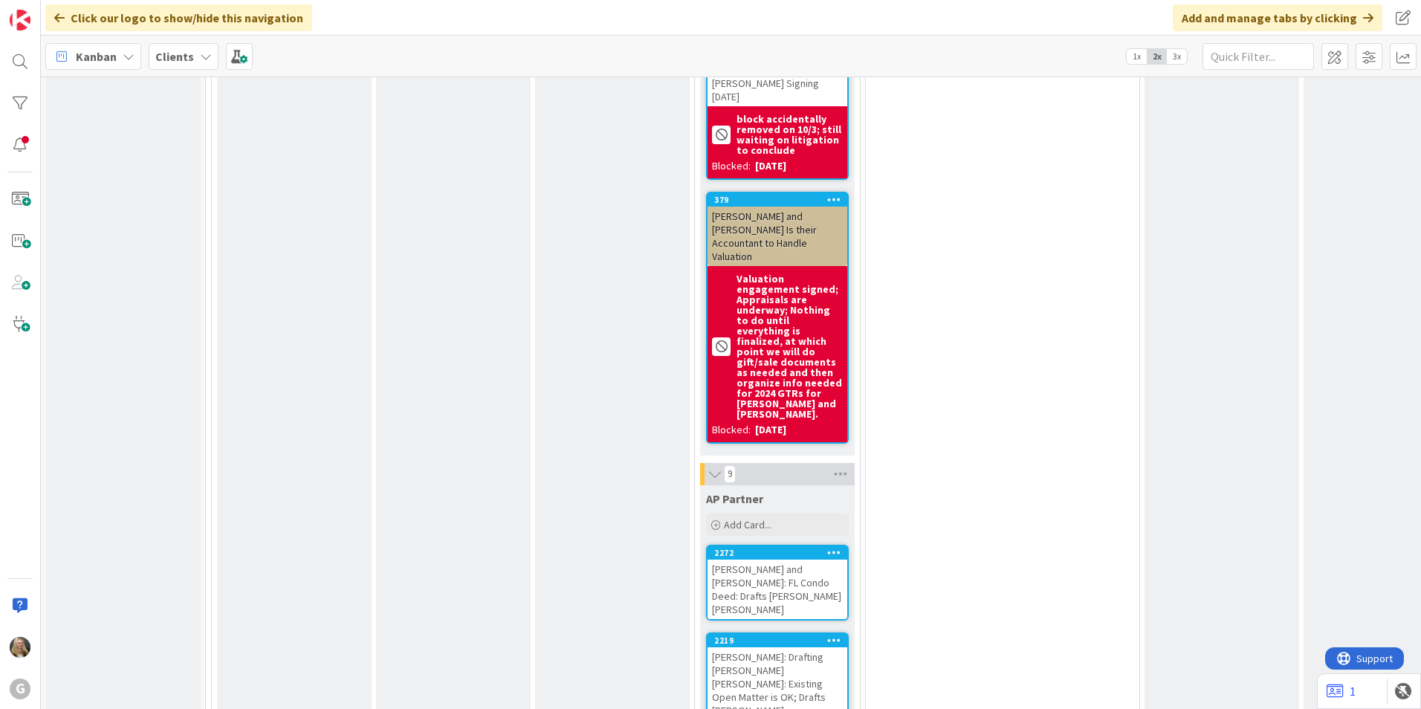
scroll to position [8396, 0]
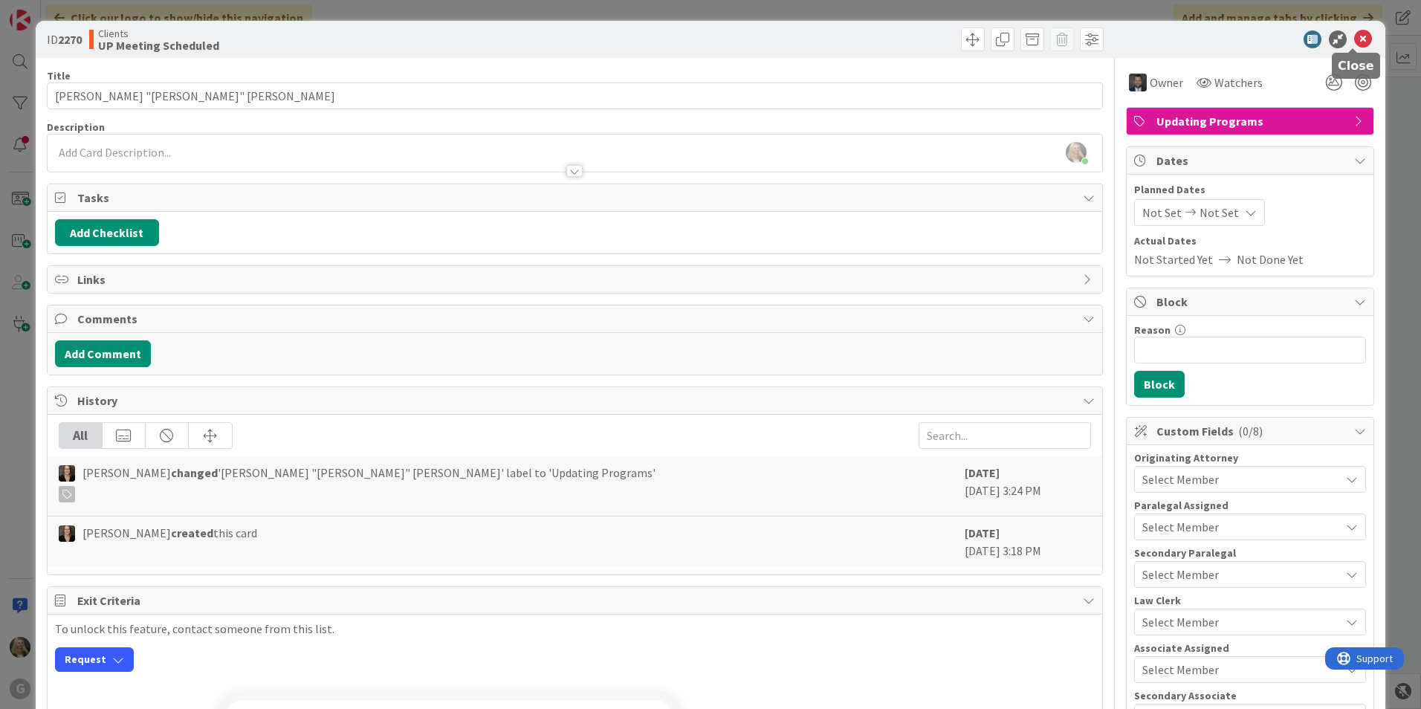
click at [698, 39] on icon at bounding box center [1363, 39] width 18 height 18
